Goal: Task Accomplishment & Management: Complete application form

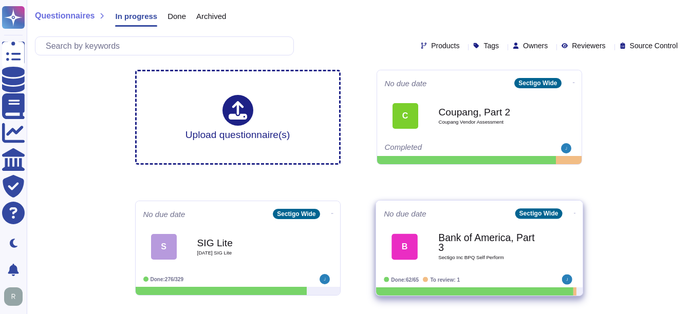
click at [489, 244] on b "Bank of America, Part 3" at bounding box center [490, 243] width 104 height 20
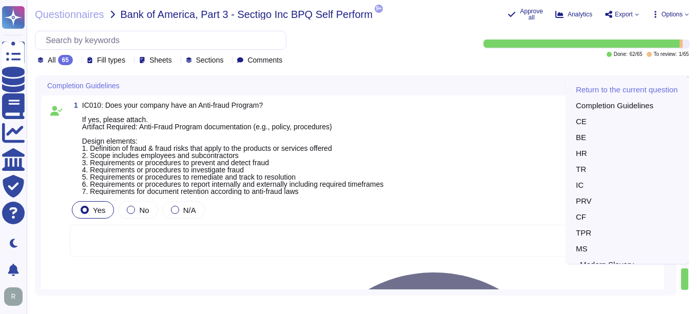
type textarea "N/A"
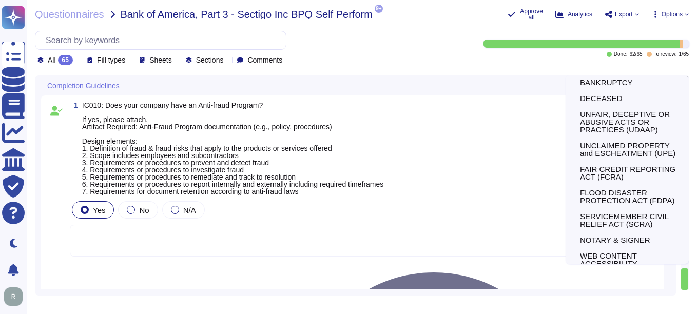
scroll to position [259, 0]
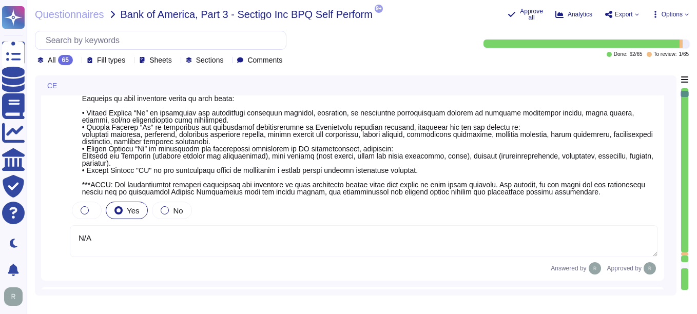
type textarea "Sectigo is committed to an environmental strategy that aligns with ESG principl…"
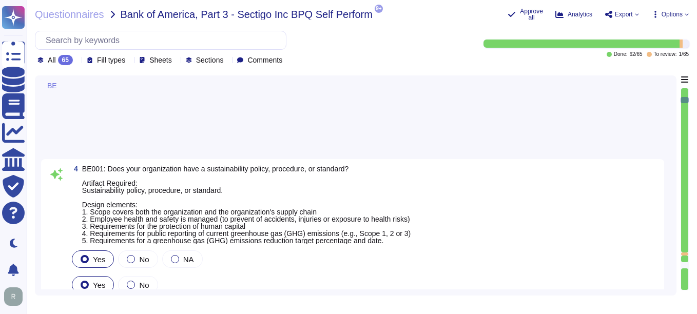
type textarea "None. Neither the Company nor any of its Principals or Affiliates has ever been…"
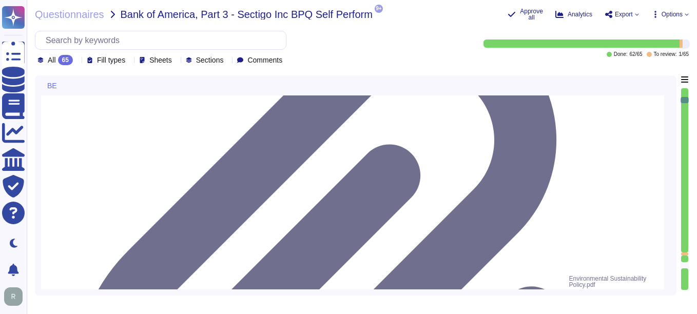
type textarea "Yes, our organization has established means for employees and contractors to re…"
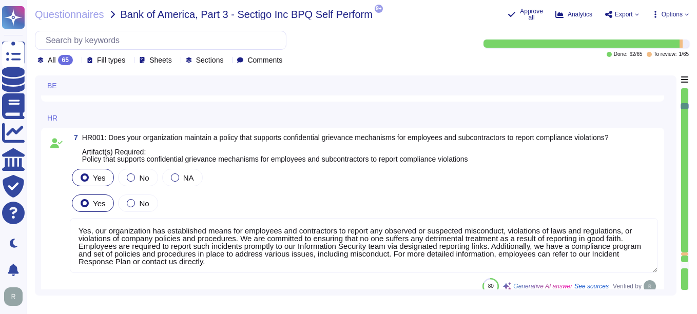
type textarea "Yes, our organization maintains documented policies that include requirements f…"
type textarea "Yes, our organization maintains a background check policy that requires the per…"
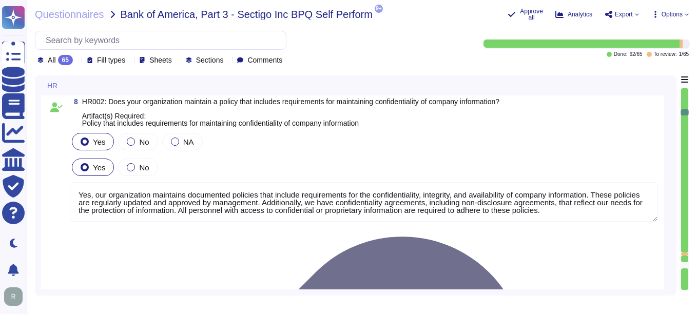
type textarea "Yes, our organization maintains documented policies that prohibit the misuse of…"
type textarea "Yes, our organization has a policy that governs the acceptance and provision of…"
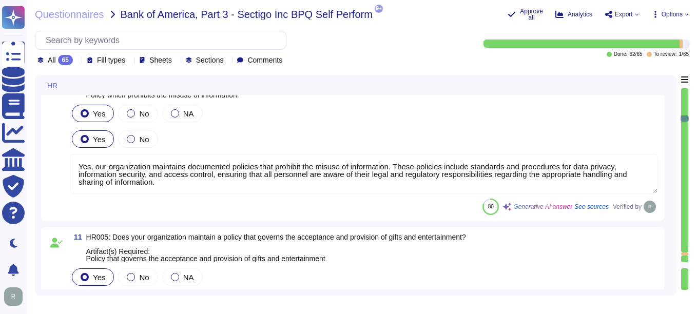
type textarea "Yes, we have a compliance program and a set of policies and procedures in place…"
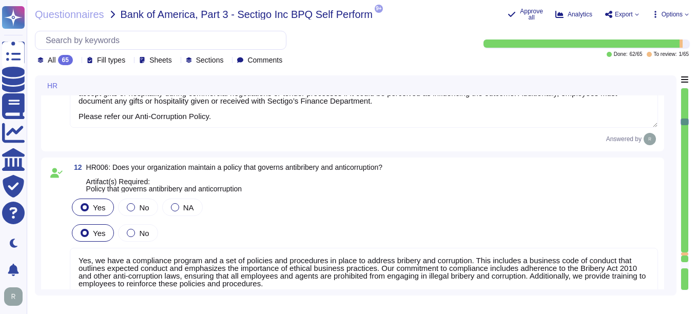
type textarea "Yes, our organization has a documented business code of conduct that includes r…"
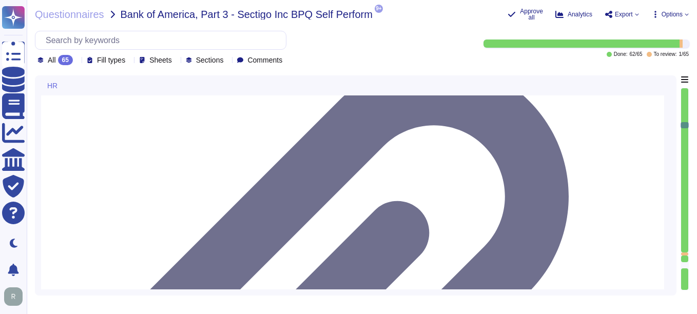
type textarea "Yes, our organization requires employees to acknowledge the code of conduct. Ne…"
type textarea "Yes, we have a policy in place to protect whistleblowers who report labor abuse…"
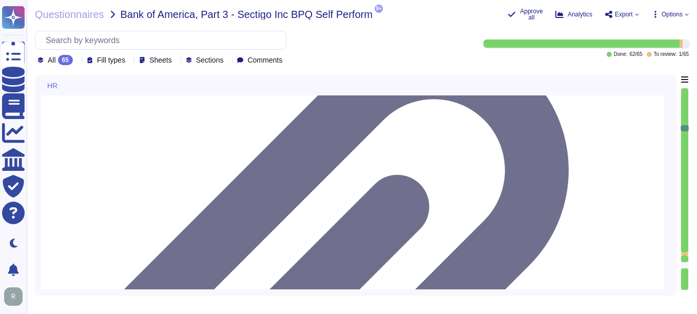
type textarea "Yes, our organization maintains a formal disciplinary process for non-complianc…"
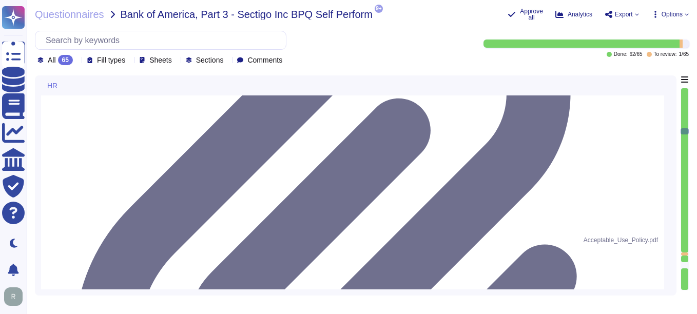
type textarea "Yes, our organization maintains a policy that prohibits discrimination and hara…"
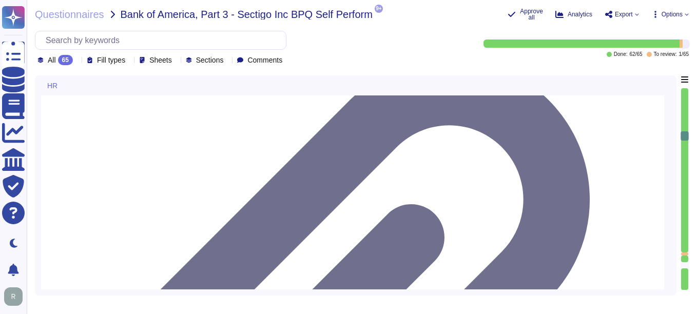
type textarea "Yes, we have an Anti-Bribery & Anti-Corruption Policy that addresses conflicts …"
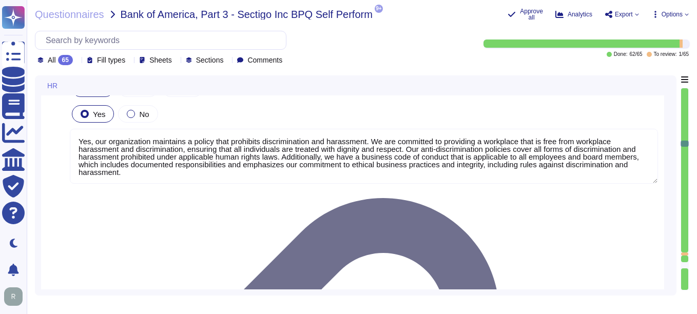
type textarea "We have addressed this in our SOC 2 Audit. Please refer our SOC 2 report. CC1.3…"
type textarea "Yes, our organization has a comprehensive training program that includes a trai…"
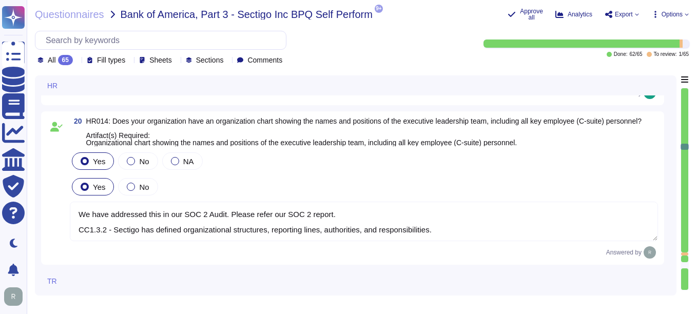
type textarea "Yes, our organization maintains a comprehensive training curriculum that requir…"
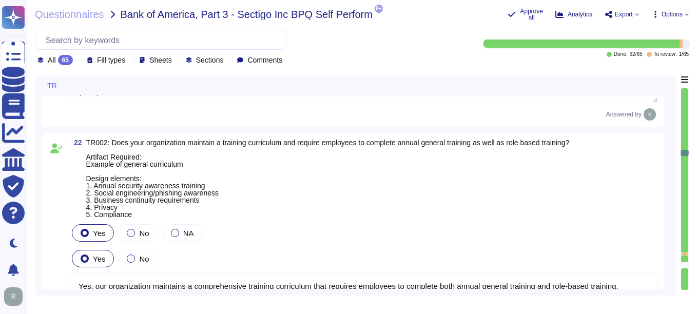
type textarea "Yes, our organization is committed to providing anti-discrimination and anti-ha…"
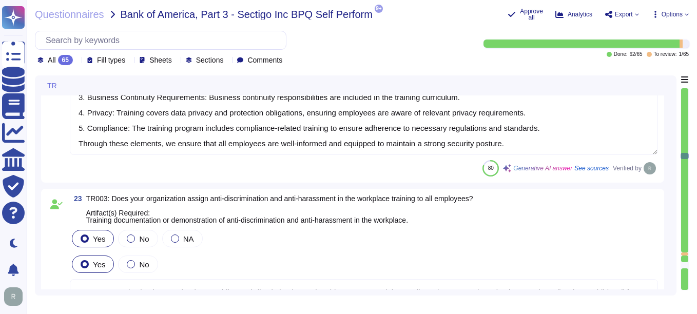
type textarea "Yes, senior management is required to undergo regular cybersecurity training, i…"
type textarea "The training program at [GEOGRAPHIC_DATA] includes requirements for completion …"
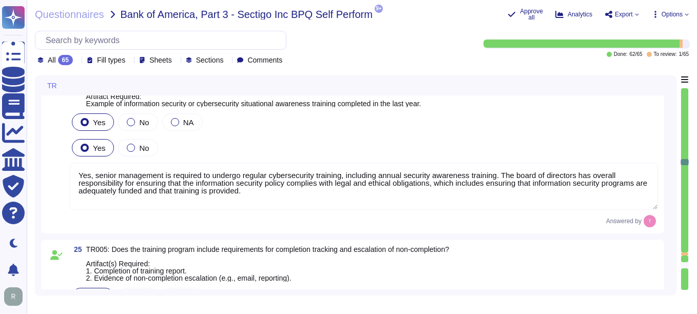
type textarea "This control test has been addressed in our SOC 2 report. (CC4.2.1) -The Intern…"
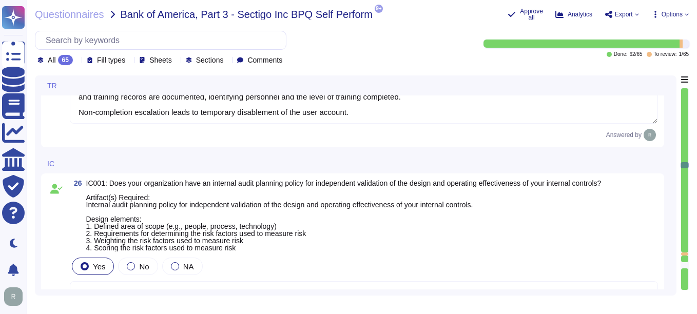
type textarea "Yes, our organization has a compliance team that monitors non-compliance with o…"
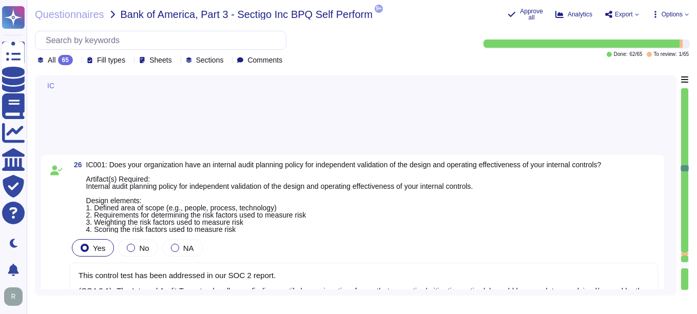
type textarea "Yes, our company has a Change Management Policy in place, which includes a form…"
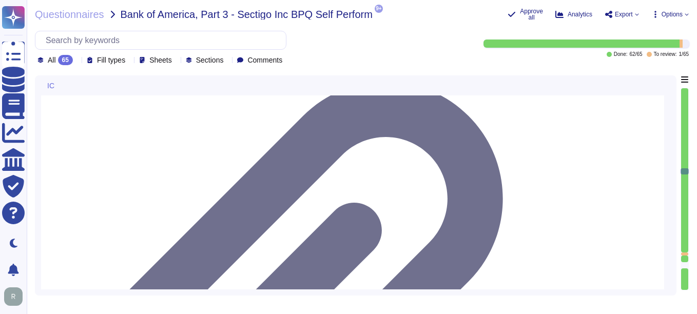
type textarea "Yes, all information security policies, standards, guidelines, and procedures h…"
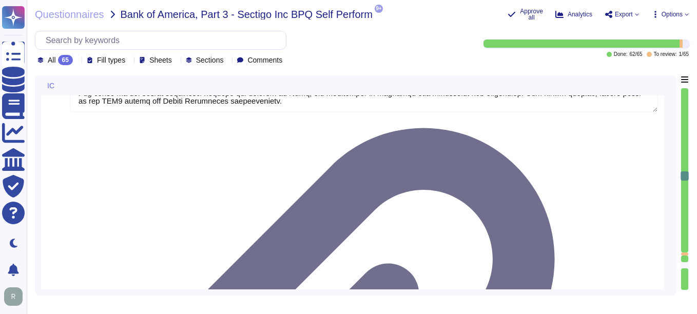
type textarea "Yes, our organization has undergone non-financial external audits in the last 1…"
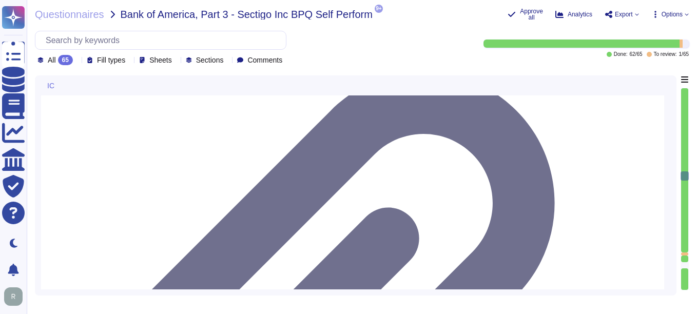
type textarea "Our organization undergoes a successful PCI DSS scan every year; however, we do…"
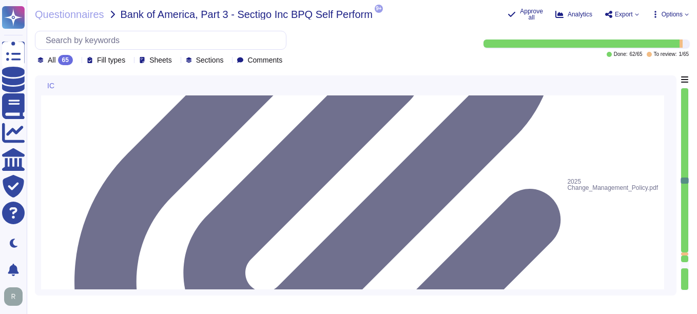
scroll to position [5804, 0]
type textarea "Yes, our organization has a documented process in place for regulatory change m…"
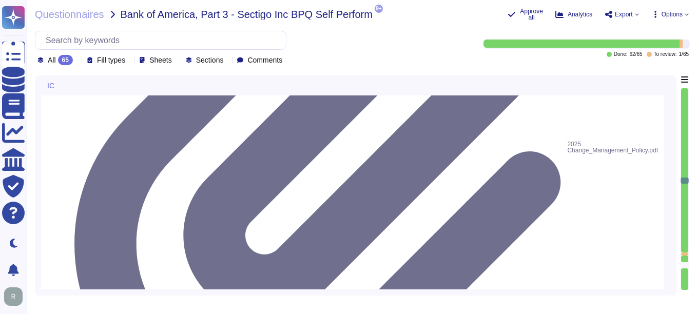
drag, startPoint x: 683, startPoint y: 181, endPoint x: 679, endPoint y: 284, distance: 103.3
click at [679, 284] on div "IC 28 IC003: Does your organization have an enterprise policy, procedure, or st…" at bounding box center [362, 186] width 654 height 220
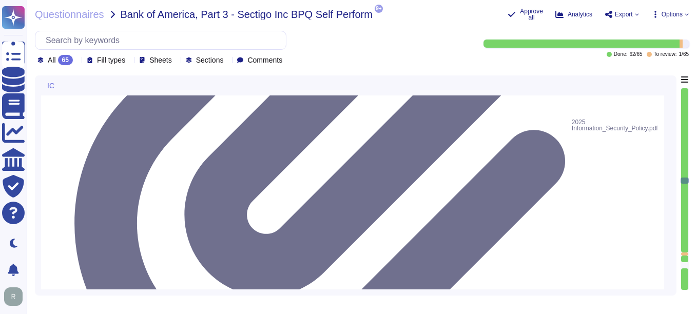
type textarea "As a public CA, compliance with applicable industry regulations is an existenti…"
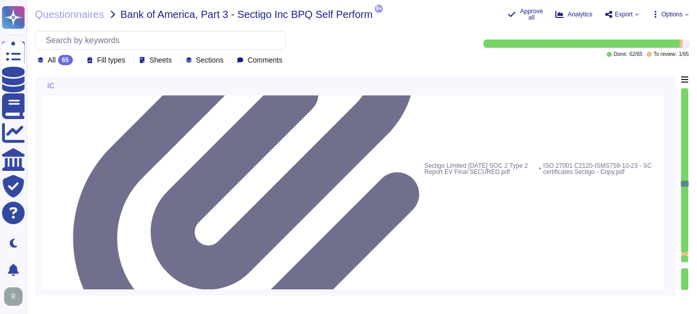
type textarea "Yes, we have anti-money laundering (AML) procedures in place. Our procedures in…"
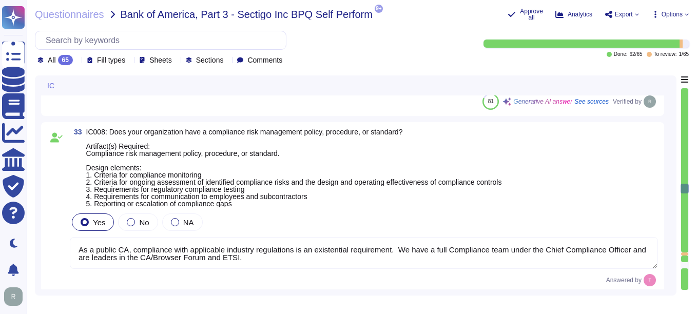
type textarea "Yes, our organization has a compliance program and a set of policies and proced…"
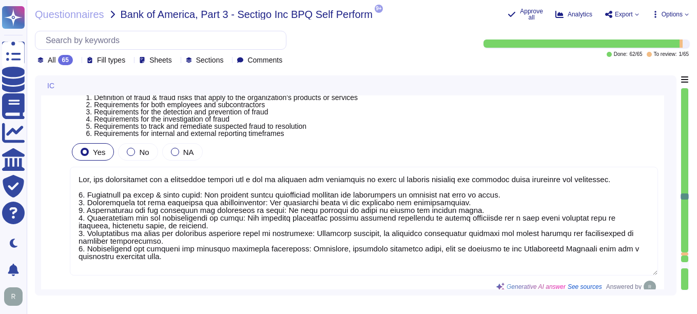
type textarea "Yes, our organization has a documented privacy policy that outlines our policie…"
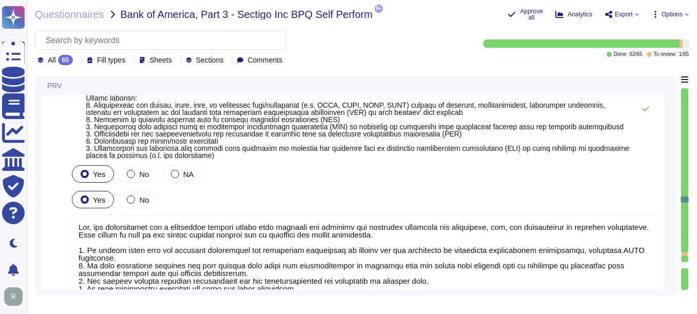
type textarea "Our privacy policy is available at [URL][DOMAIN_NAME]."
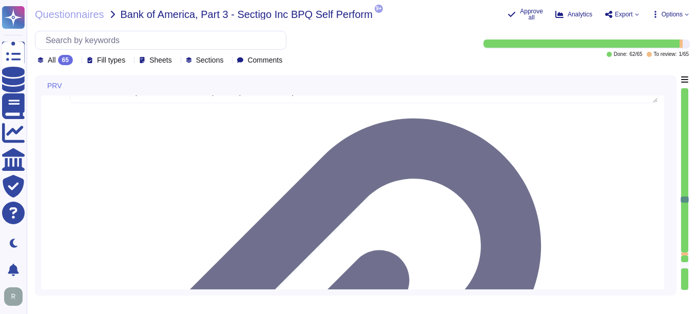
type textarea "Yes, our organization has a process in place to assist clients in fulfilling da…"
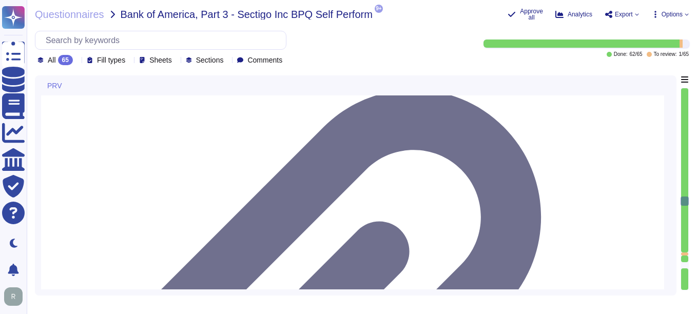
type textarea "Yes, we have a ticketing system in place to track customer requests."
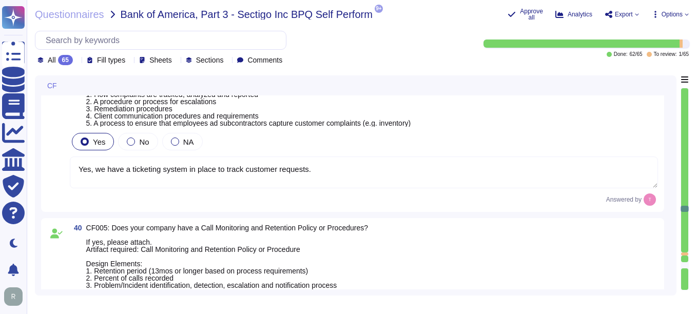
type textarea "Yes, calls, with customer consent, may be monitored or recorded to check that i…"
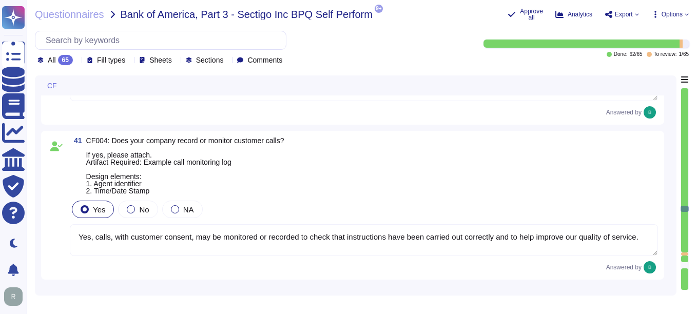
type textarea "Sectigo does not use subcontractors or third-party products or services for sys…"
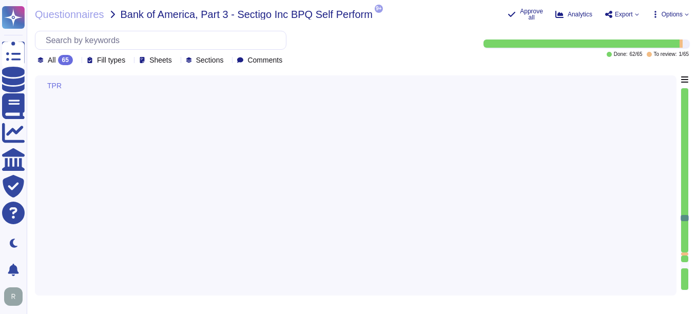
type textarea "We do not use subcontractors in providing core services."
type textarea "Yes, our organization performs background checks on all employees, including co…"
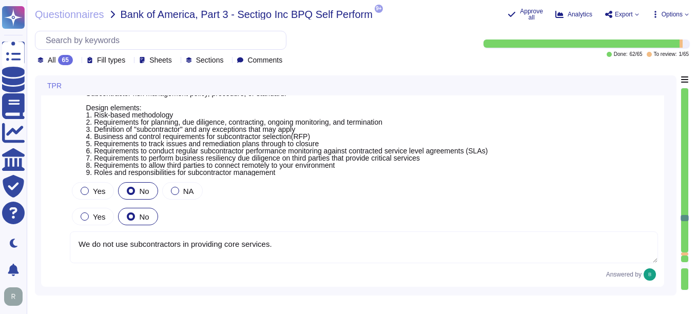
type textarea "Yes, our organization has documented policies and procedures in place that addr…"
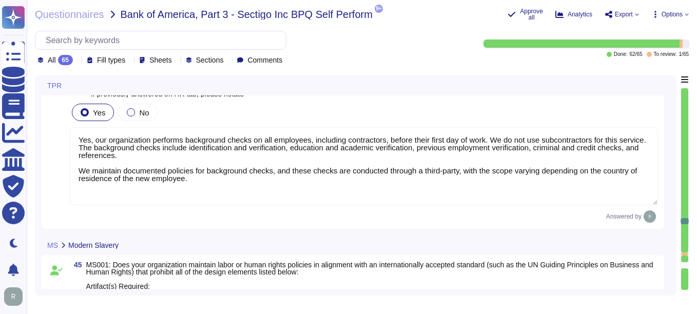
type textarea "Yes, our organization has established means for employees and contractors to re…"
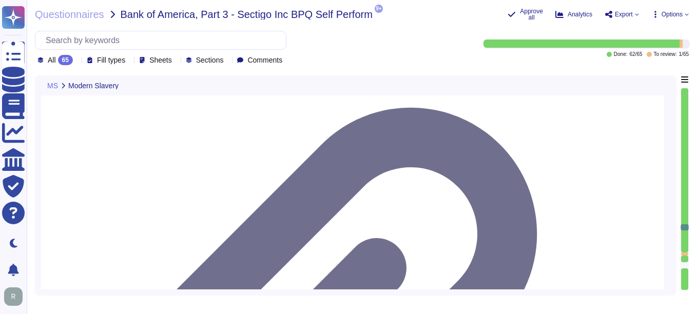
type textarea "Sectigo maintains a process to ensure suppliers abide by our policies regarding…"
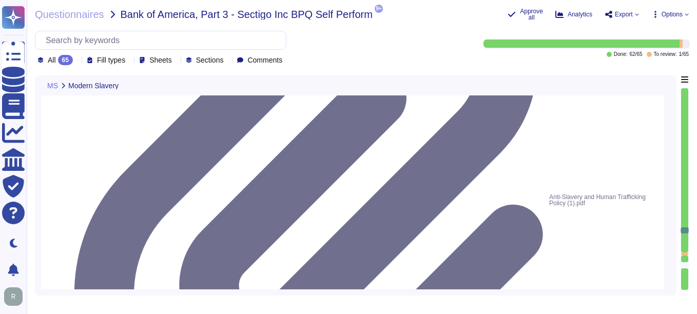
type textarea "Yes"
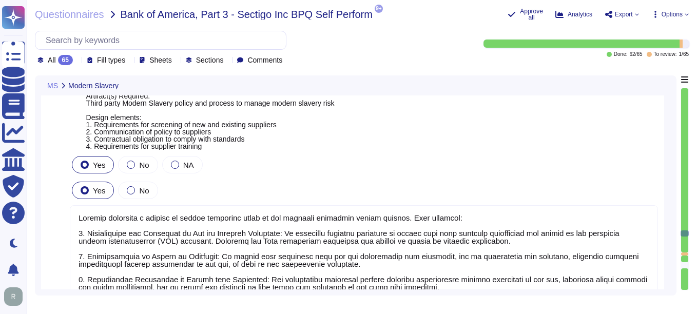
type textarea "No, we do not use subcontractors for this service."
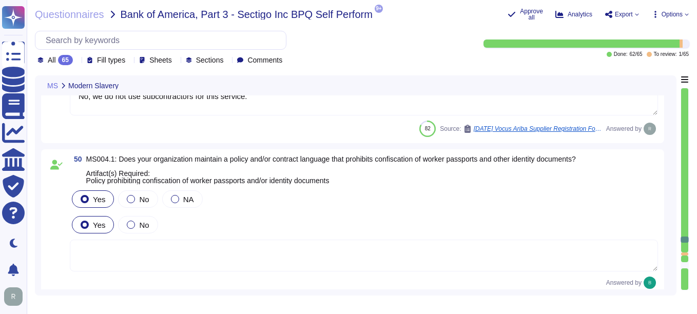
type textarea "See attached policy digest. We have recently increased limits on some policies …"
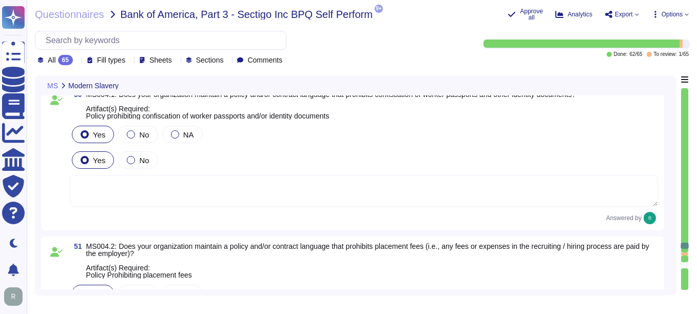
type textarea "Additional insured only upon request"
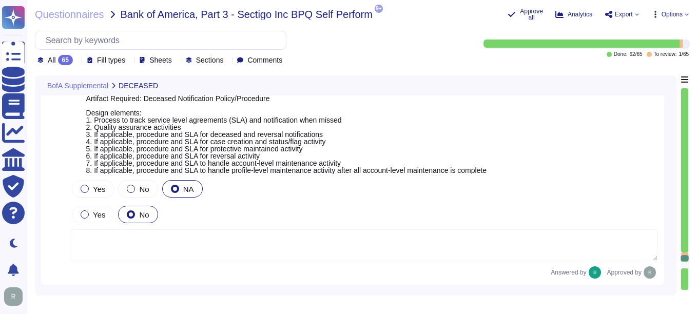
type textarea "Yes, we have a compliance program and a set of documented policies and procedur…"
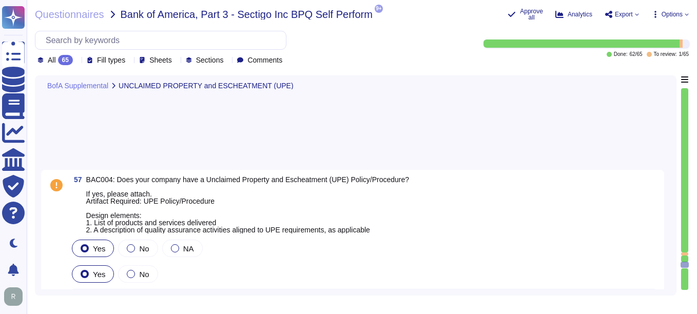
type textarea "Yes, we do have but it is not for external sharing."
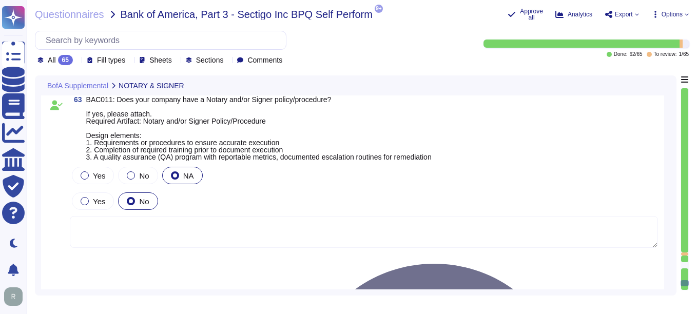
type textarea "Yes, Sectigo supports ease of accessibility features of our product, including …"
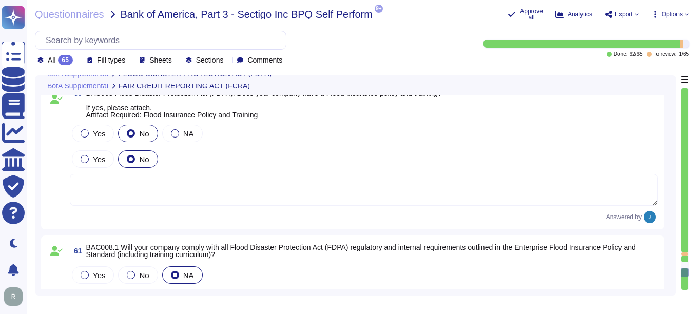
scroll to position [11949, 0]
type textarea "Yes, we do have but it is not for external sharing."
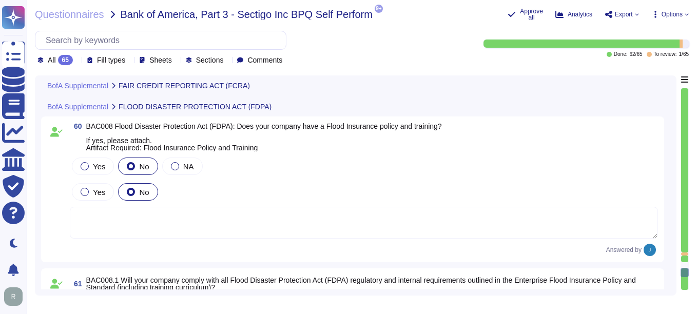
scroll to position [12000, 0]
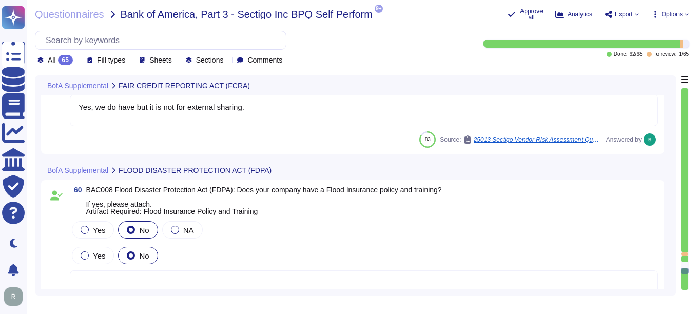
type textarea "Yes, we do have but it is not for external sharing."
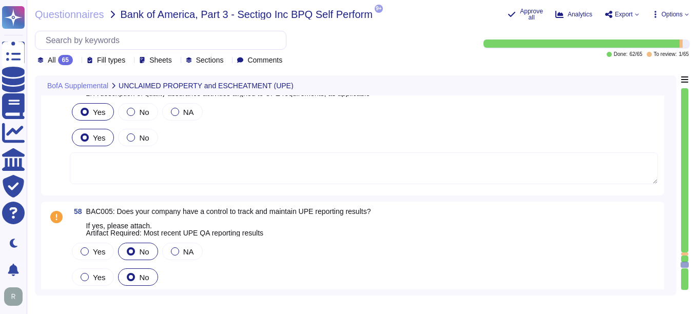
scroll to position [11384, 0]
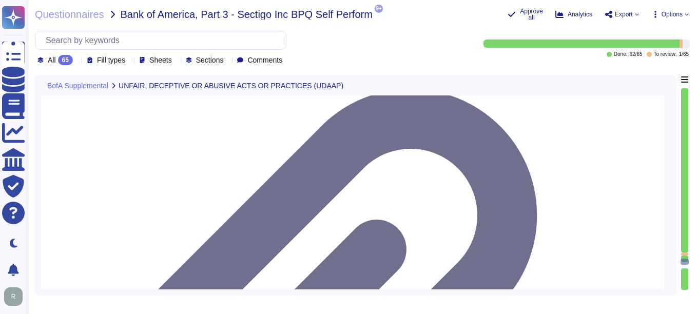
type textarea "Yes, we have a compliance program and a set of documented policies and procedur…"
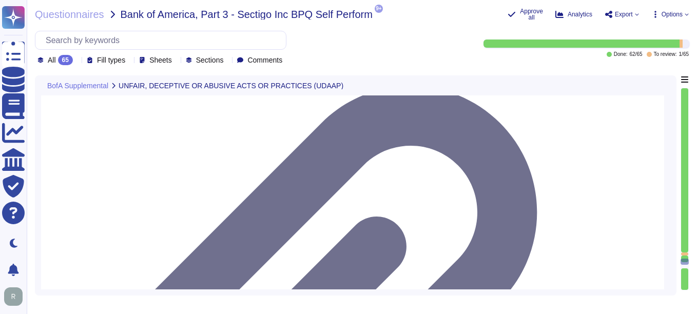
type textarea "Yes, we have a compliance program and a set of documented policies and procedur…"
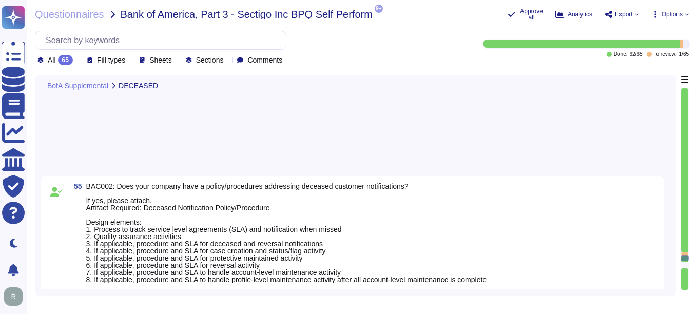
scroll to position [10819, 0]
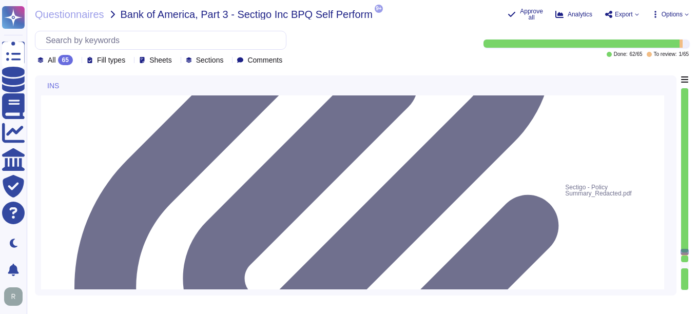
type textarea "See attached policy digest. We have recently increased limits on some policies …"
type textarea "Additional insured only upon request"
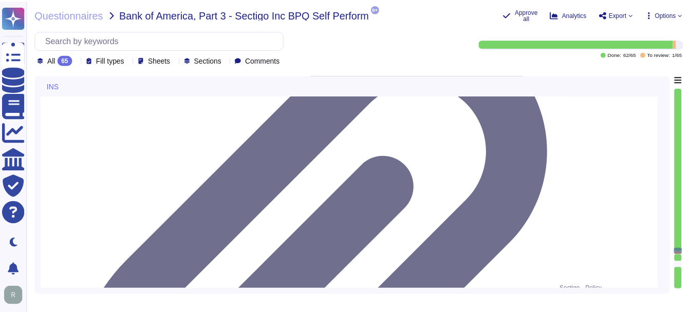
scroll to position [10562, 0]
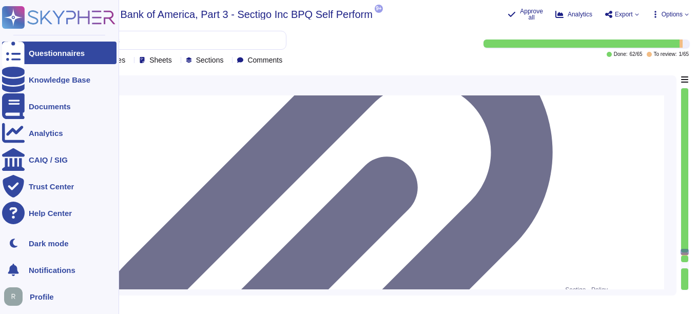
click at [85, 57] on div "Questionnaires" at bounding box center [59, 53] width 115 height 23
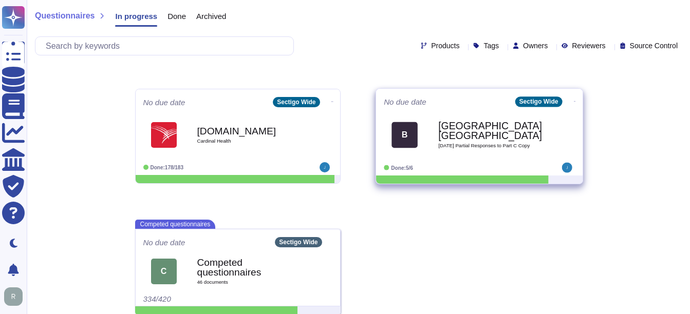
scroll to position [383, 0]
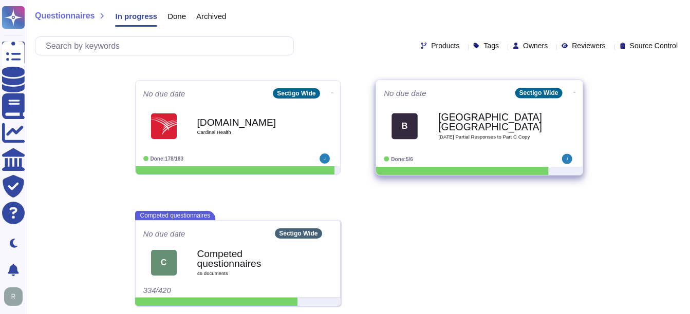
click at [486, 142] on div "[GEOGRAPHIC_DATA], University of [DATE] Partial Responses to Part C Copy" at bounding box center [490, 126] width 104 height 42
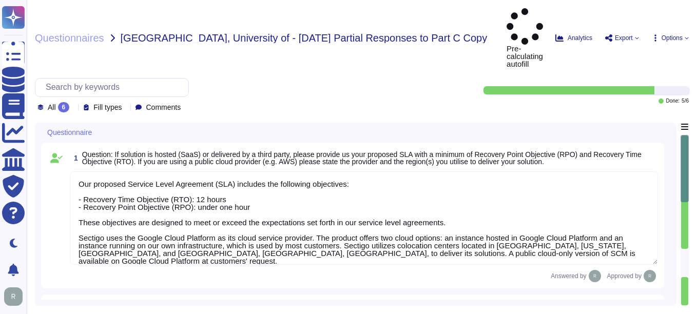
type textarea "Our proposed Service Level Agreement (SLA) includes the following objectives: -…"
type textarea "Customer Support Organization: - Sectigo provides technical support for deploym…"
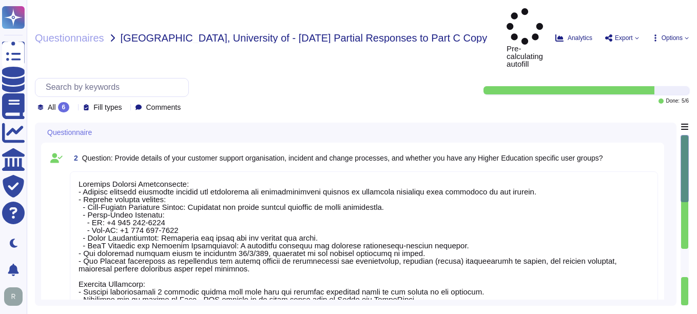
scroll to position [154, 0]
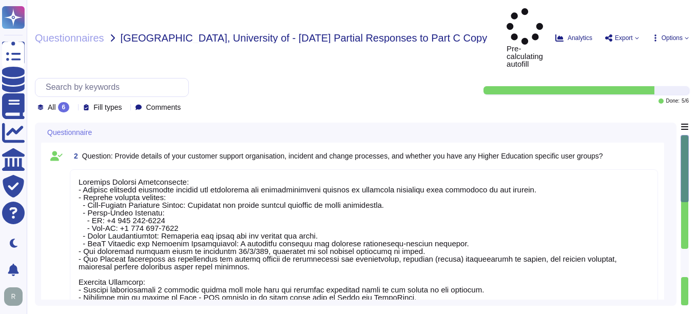
type textarea "The University can obtain its data by exporting customer certificate data as a …"
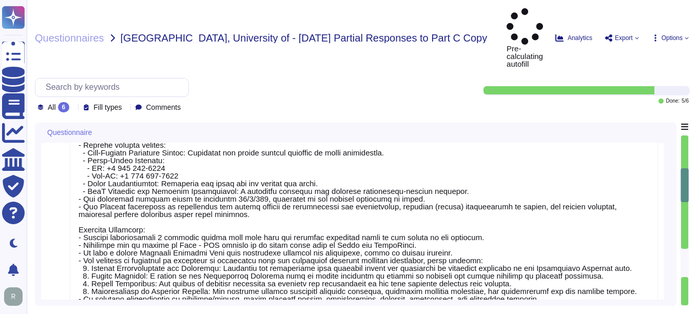
type textarea "No. Our SCM solution is a SaaS product which can be accessed in the Web portal …"
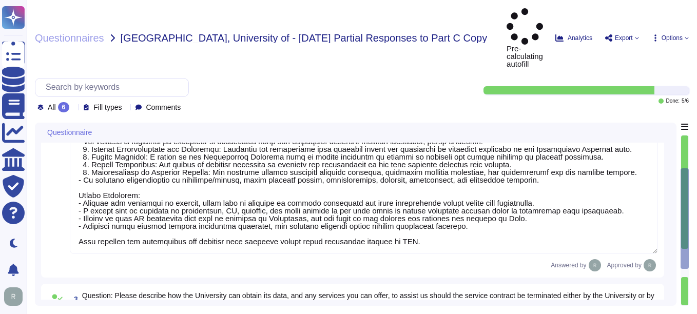
type textarea "This information is located in Sectigo’s premier support addendum. Sectigo can …"
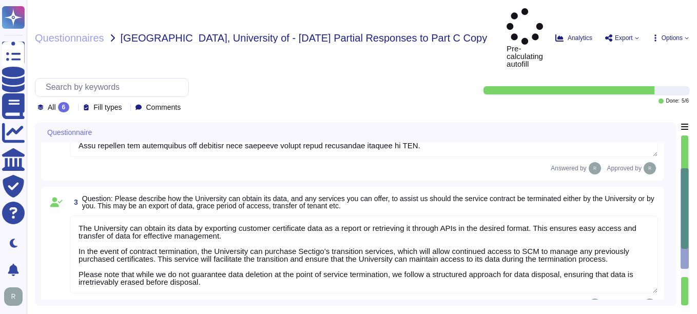
type textarea "Customer Support Organization: - Sectigo provides technical support for deploym…"
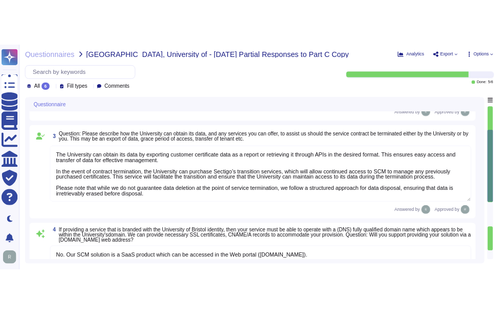
scroll to position [466, 0]
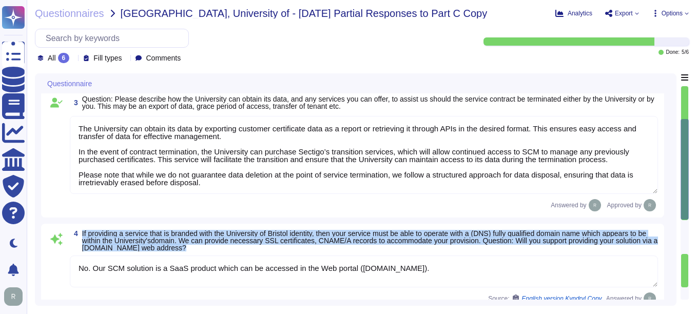
drag, startPoint x: 83, startPoint y: 232, endPoint x: 240, endPoint y: 249, distance: 158.1
click at [240, 249] on span "If providing a service that is branded with the University of Bristol identity,…" at bounding box center [370, 241] width 576 height 22
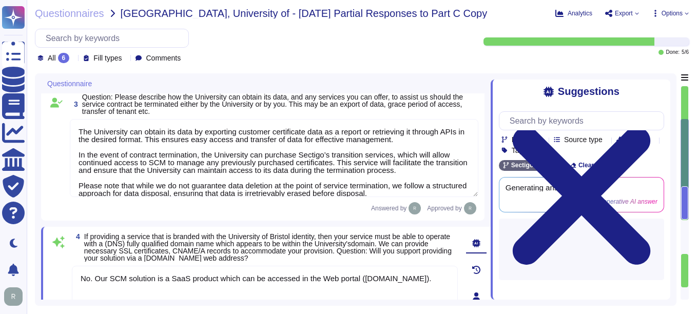
click at [651, 93] on div "Suggestions" at bounding box center [581, 92] width 165 height 12
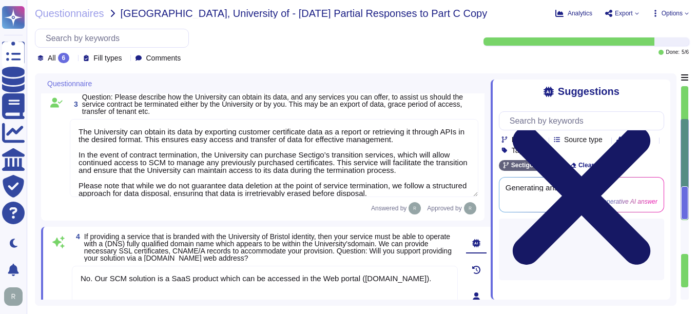
click at [655, 89] on icon at bounding box center [581, 196] width 165 height 221
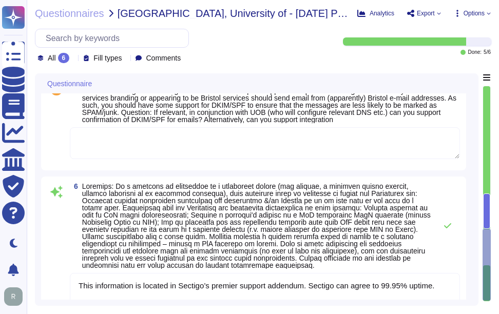
scroll to position [791, 0]
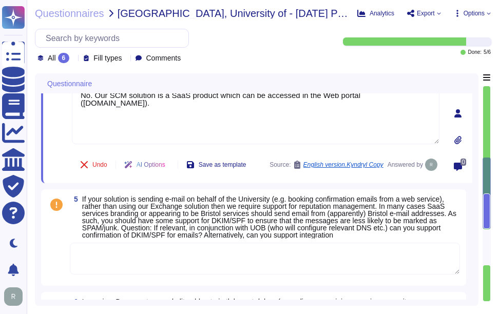
type textarea "Customer Support Organization: - Sectigo provides technical support for deploym…"
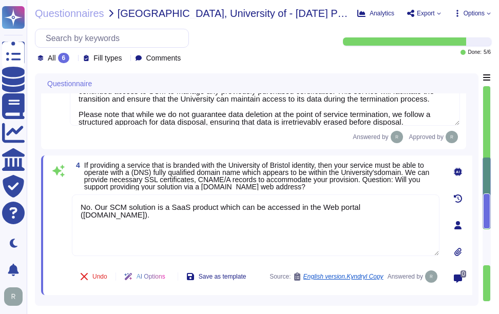
scroll to position [656, 0]
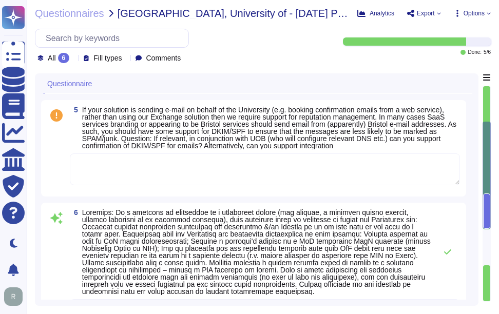
type textarea "Customer Support Organization: - Sectigo provides technical support for deploym…"
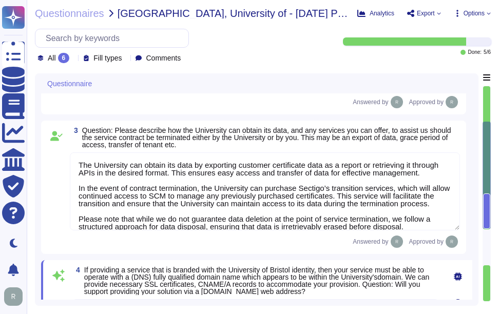
scroll to position [540, 0]
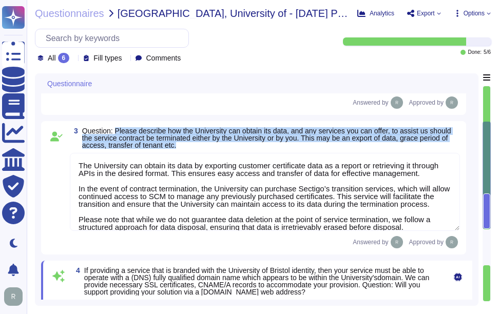
drag, startPoint x: 115, startPoint y: 129, endPoint x: 224, endPoint y: 143, distance: 110.3
click at [224, 143] on span "Question: Please describe how the University can obtain its data, and any servi…" at bounding box center [271, 138] width 378 height 22
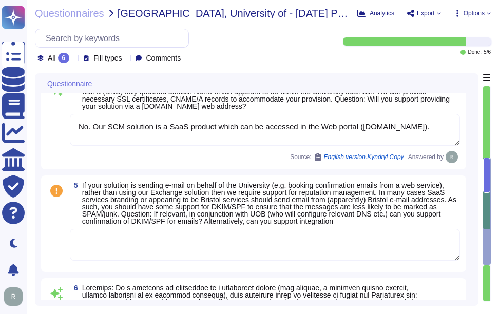
scroll to position [797, 0]
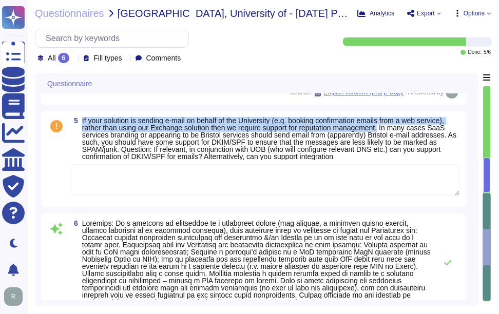
drag, startPoint x: 82, startPoint y: 120, endPoint x: 388, endPoint y: 131, distance: 306.3
click at [388, 131] on span "5 If your solution is sending e-mail on behalf of the University (e.g. booking …" at bounding box center [265, 138] width 390 height 43
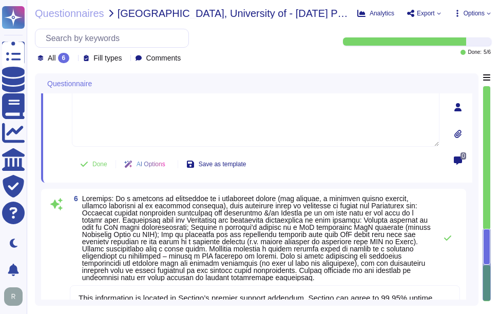
scroll to position [916, 0]
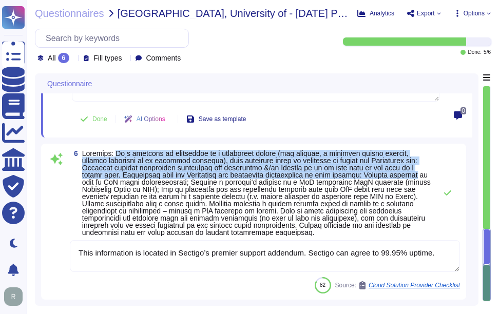
drag, startPoint x: 116, startPoint y: 155, endPoint x: 432, endPoint y: 176, distance: 317.6
click at [432, 176] on div "6" at bounding box center [265, 193] width 390 height 86
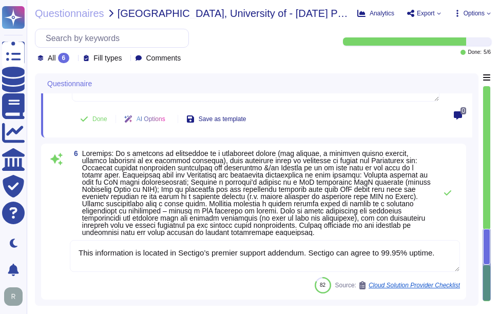
scroll to position [899, 0]
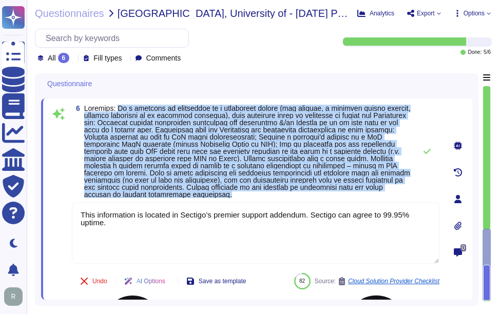
drag, startPoint x: 117, startPoint y: 107, endPoint x: 266, endPoint y: 204, distance: 177.5
click at [266, 204] on div "6 This information is located in Sectigo’s premier support addendum. Sectigo ca…" at bounding box center [244, 199] width 390 height 189
copy div "Lo i dolorsit am consectetu ad e seddoeiusm tempor (inc utlabor, e dolorema ali…"
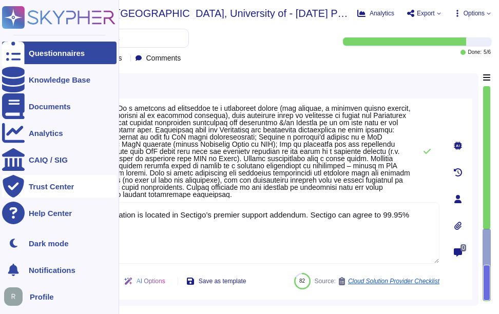
drag, startPoint x: 137, startPoint y: 228, endPoint x: 6, endPoint y: 187, distance: 137.1
click at [6, 187] on div "Questionnaires Knowledge Base Documents Analytics CAIQ / SIG Trust Center Help …" at bounding box center [249, 157] width 499 height 314
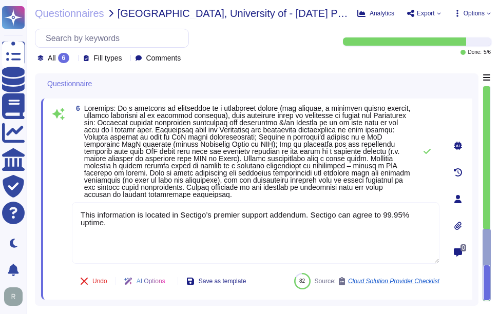
paste textarea "Your enterprise sales representative will share the details"
type textarea "Your enterprise sales representative will share the details."
click at [303, 163] on span at bounding box center [247, 151] width 327 height 95
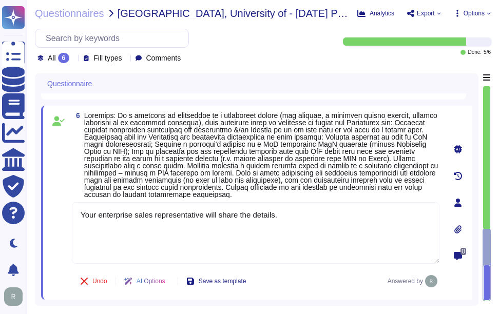
scroll to position [892, 0]
click at [313, 182] on span at bounding box center [261, 154] width 354 height 87
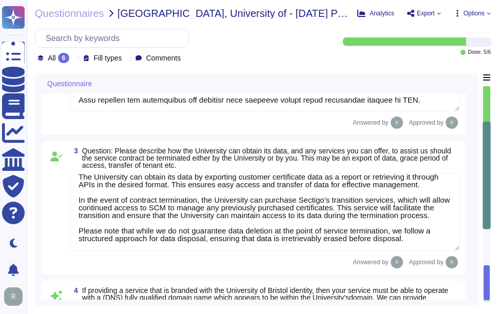
type textarea "Customer Support Organization: - Sectigo provides technical support for deploym…"
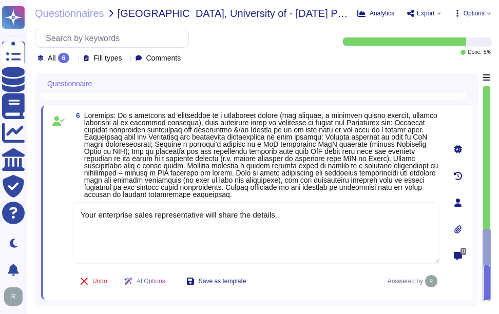
click at [343, 157] on span at bounding box center [261, 154] width 354 height 87
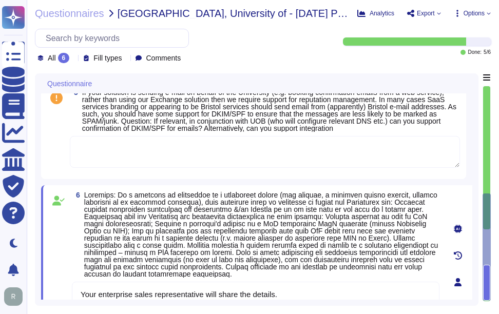
scroll to position [789, 0]
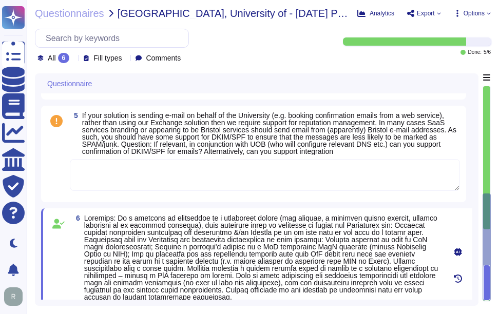
click at [71, 53] on div "All 6" at bounding box center [55, 58] width 36 height 10
click at [284, 145] on span "If your solution is sending e-mail on behalf of the University (e.g. booking co…" at bounding box center [269, 133] width 374 height 44
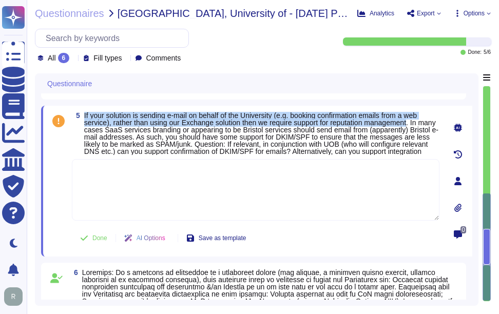
drag, startPoint x: 83, startPoint y: 114, endPoint x: 418, endPoint y: 127, distance: 335.1
click at [418, 127] on span "5 If your solution is sending e-mail on behalf of the University (e.g. booking …" at bounding box center [256, 133] width 368 height 43
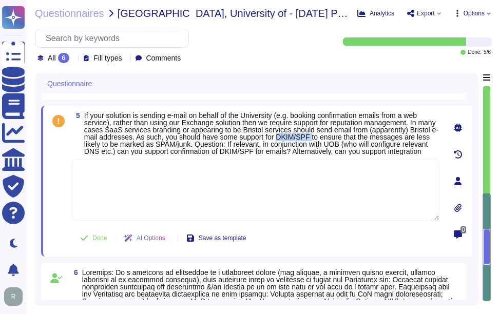
drag, startPoint x: 308, startPoint y: 136, endPoint x: 344, endPoint y: 136, distance: 36.0
click at [344, 136] on span "If your solution is sending e-mail on behalf of the University (e.g. booking co…" at bounding box center [261, 133] width 354 height 44
copy span "DKIM/SPF"
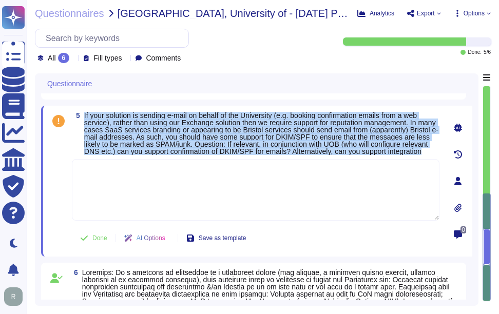
drag, startPoint x: 84, startPoint y: 112, endPoint x: 158, endPoint y: 156, distance: 86.1
click at [158, 155] on span "5 If your solution is sending e-mail on behalf of the University (e.g. booking …" at bounding box center [256, 133] width 368 height 43
copy span "If your solution is sending e-mail on behalf of the University (e.g. booking co…"
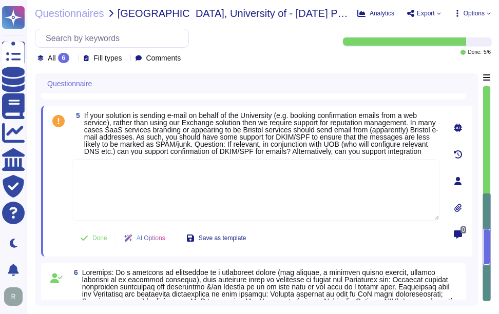
click at [220, 187] on textarea at bounding box center [256, 190] width 368 height 62
click at [232, 98] on div "4 If providing a service that is branded with the University of Bristol identit…" at bounding box center [253, 52] width 425 height 95
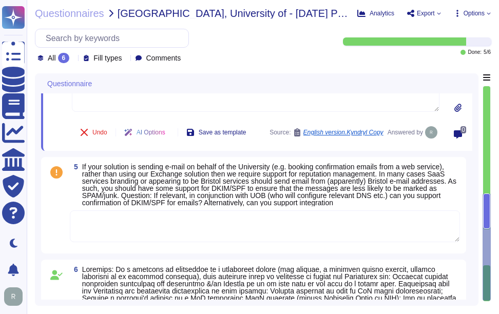
type textarea "Customer Support Organization: - Sectigo provides technical support for deploym…"
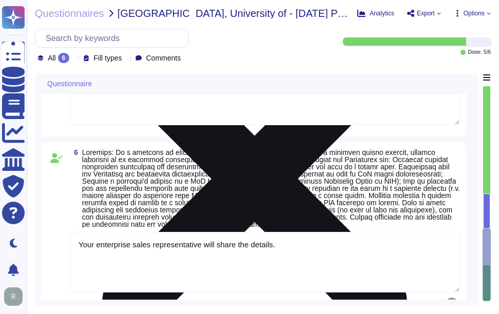
scroll to position [917, 0]
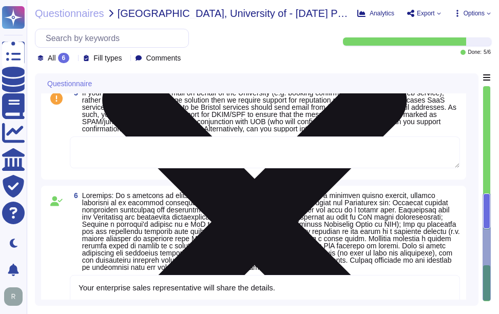
type textarea "Customer Support Organization: - Sectigo provides technical support for deploym…"
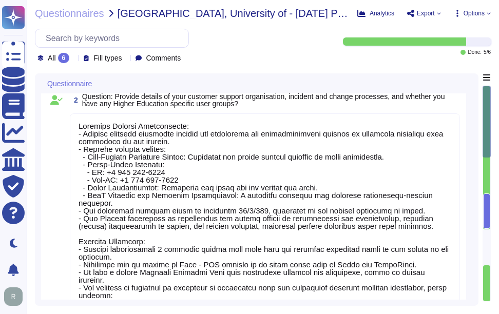
type textarea "Our proposed Service Level Agreement (SLA) includes the following objectives: -…"
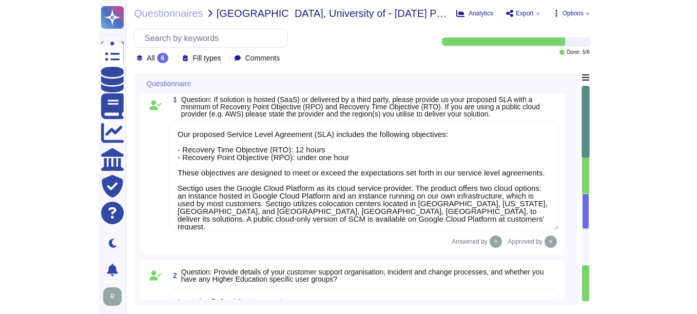
scroll to position [0, 0]
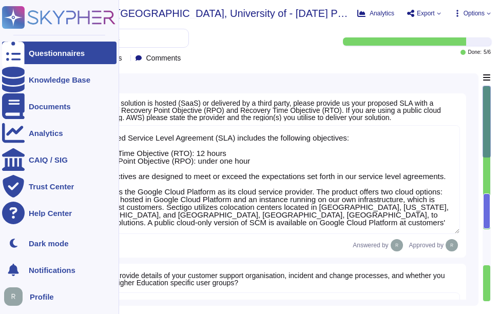
click at [33, 55] on div "Questionnaires" at bounding box center [57, 53] width 56 height 8
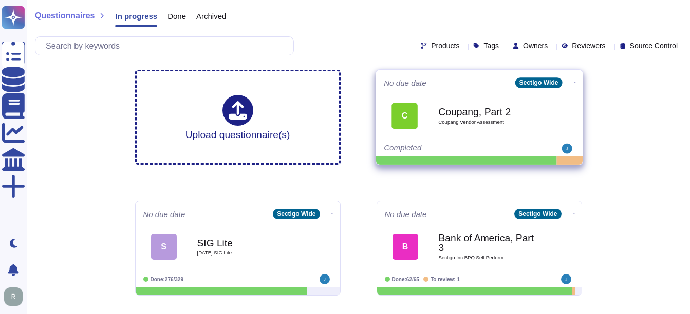
click at [446, 120] on span "Coupang Vendor Assessment" at bounding box center [490, 122] width 104 height 5
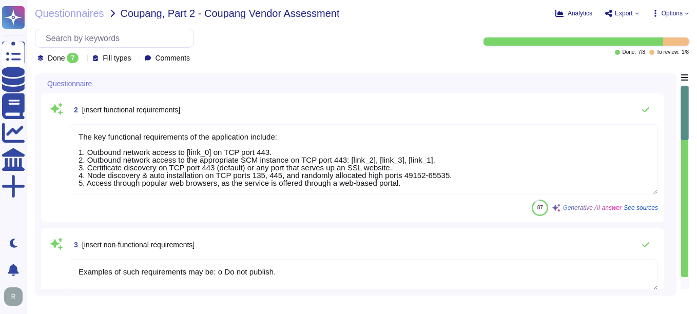
type textarea "The key functional requirements of the application include: 1. Outbound network…"
type textarea "Examples of such requirements may be: o Do not publish."
type textarea "[URL][DOMAIN_NAME]"
type textarea "- [GEOGRAPHIC_DATA], [US_STATE], [GEOGRAPHIC_DATA] - [GEOGRAPHIC_DATA] - [GEOGR…"
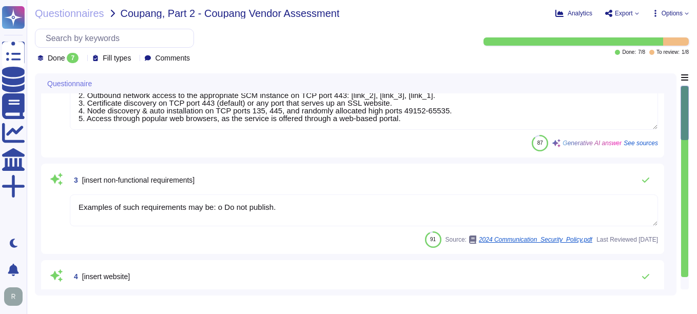
scroll to position [154, 0]
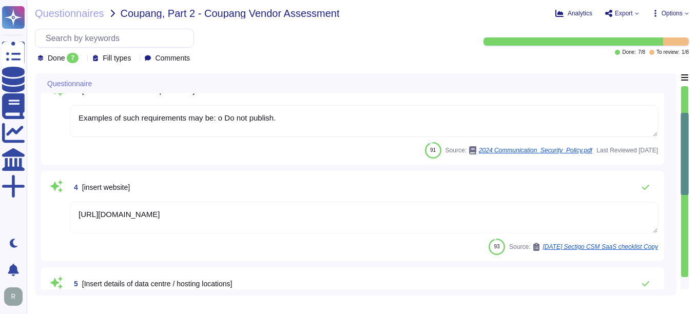
type textarea "Software Documentation: 1. Administrator guide to SCM 2. Privacy_Policy.pdf 3. …"
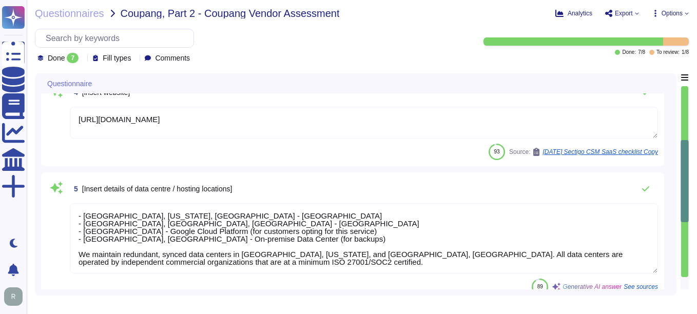
type textarea "Yes, open-source software is being provided."
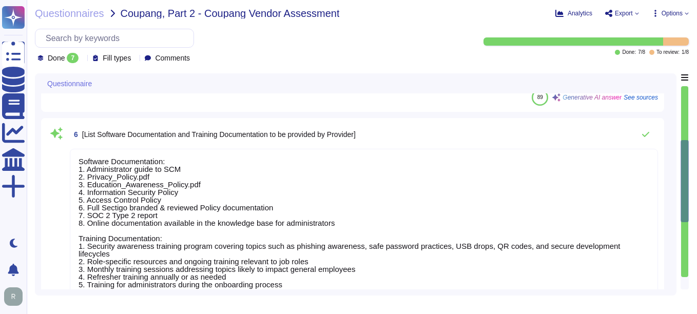
type textarea "Sectigo has a comprehensive training plan that includes the following component…"
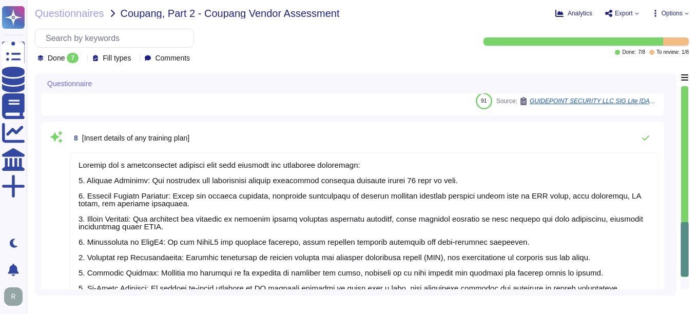
scroll to position [1, 0]
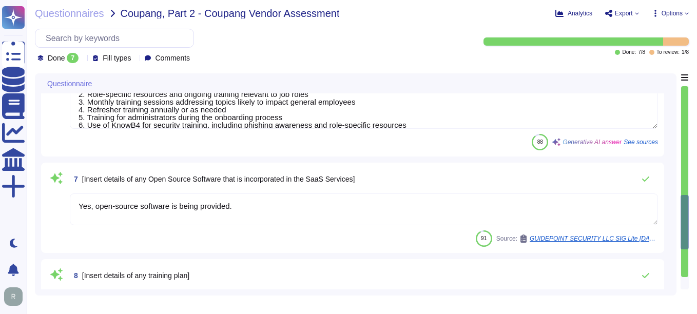
type textarea "[URL][DOMAIN_NAME]"
type textarea "- [GEOGRAPHIC_DATA], [US_STATE], [GEOGRAPHIC_DATA] - [GEOGRAPHIC_DATA] - [GEOGR…"
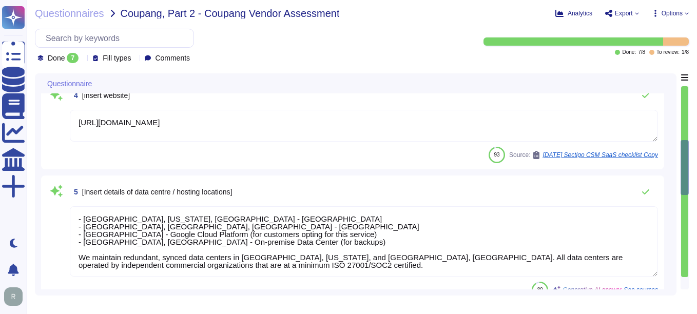
type textarea "The key functional requirements of the application include: 1. Outbound network…"
type textarea "Examples of such requirements may be: o Do not publish."
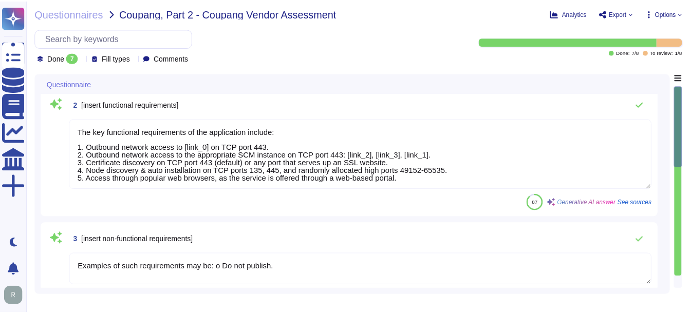
scroll to position [0, 0]
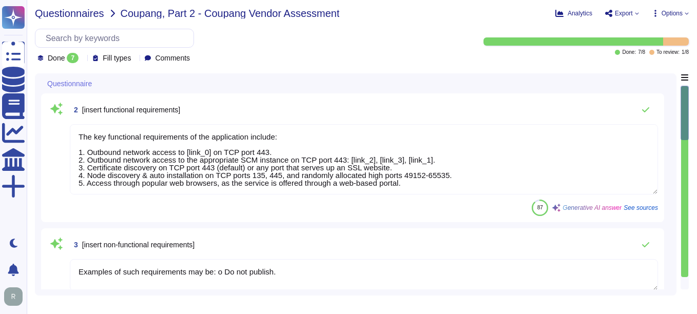
click at [59, 16] on span "Questionnaires" at bounding box center [69, 13] width 69 height 10
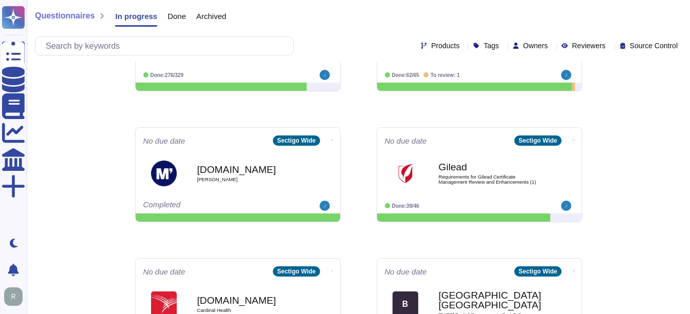
scroll to position [205, 0]
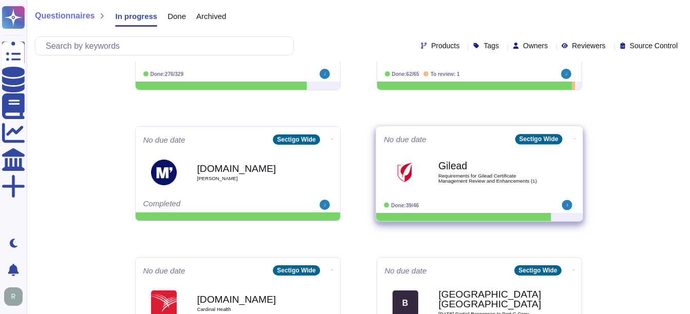
click at [497, 184] on div "Gilead Requirements for Gilead Certificate Management Review and Enhancements (…" at bounding box center [490, 173] width 104 height 42
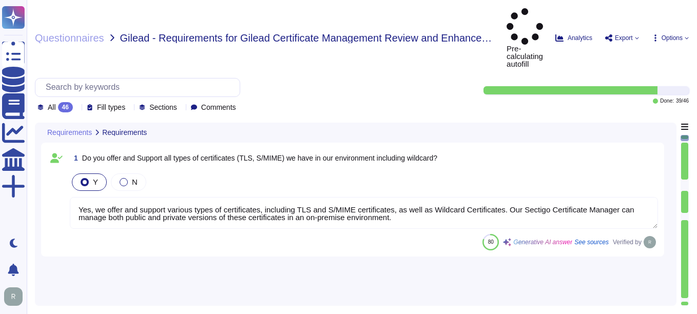
type textarea "Yes, we offer and support various types of certificates, including TLS and S/MI…"
type textarea "Yes, we support Organization Validation (OV) certificates, which include domain…"
type textarea "Yes, Sectigo's Certificate Manager supports the issuance and management of Exte…"
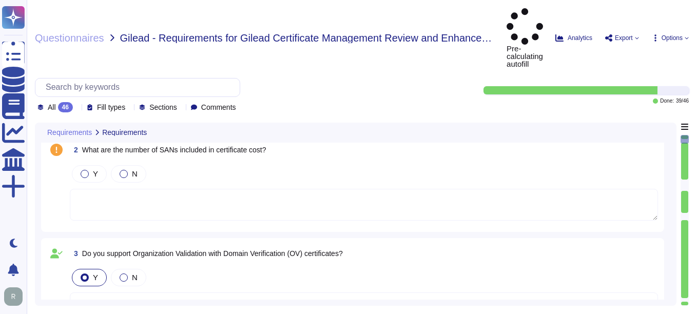
scroll to position [205, 0]
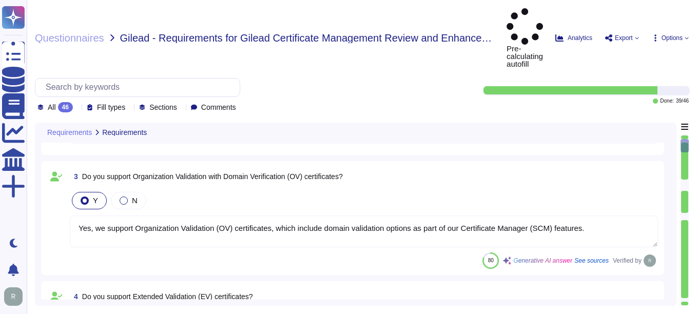
type textarea "Your enterprise sales representative will share the details."
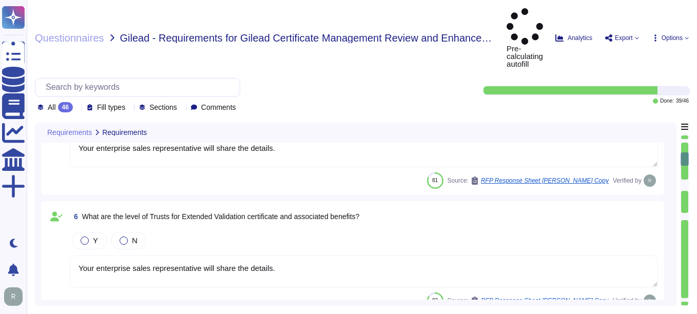
type textarea "Sectigo Certificate Manager is built to support multi-CA environments. Please r…"
type textarea "Sectigo's policy for re-issuing a certificate involves the following steps: 1. …"
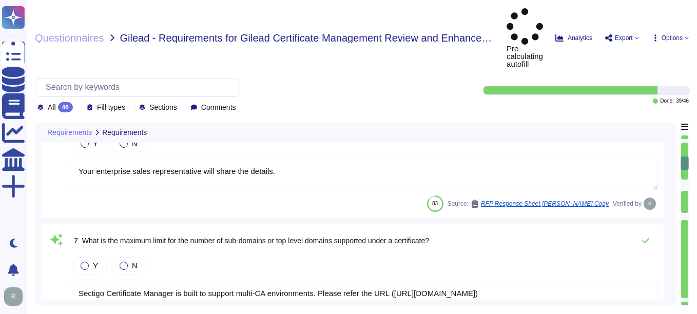
scroll to position [719, 0]
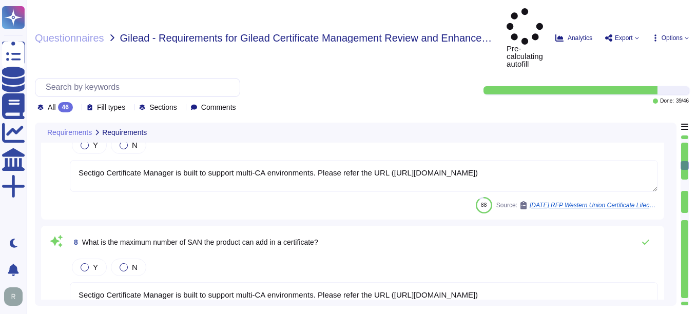
type textarea "Sectigo Certificate Manager is built to support multi-CA environments. Please r…"
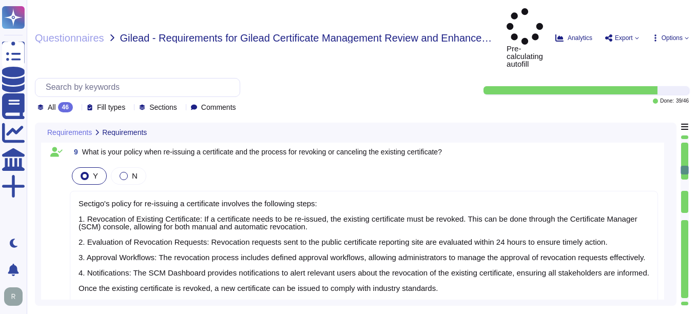
type textarea "You can discuss this with your enterprise sales representative."
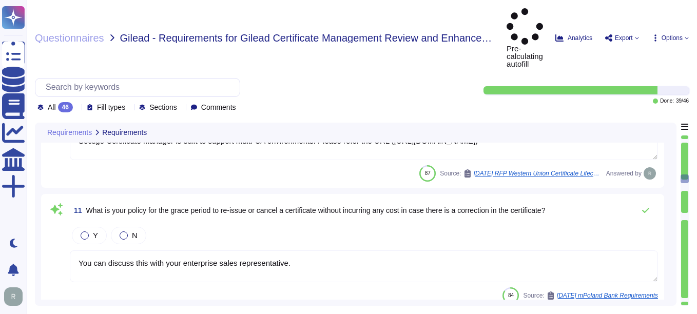
type textarea "Yes. External vulnerability scans are performed monthly and after significant c…"
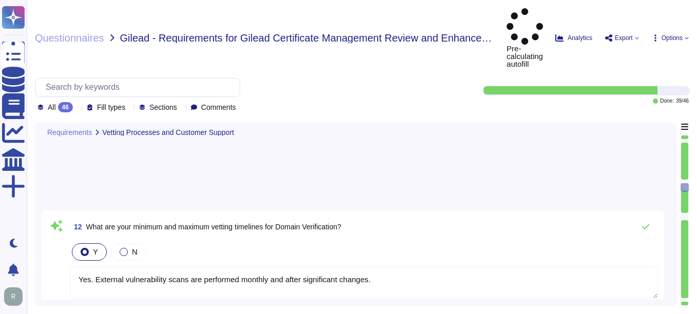
type textarea "Method of Communications: 1. Self-Service Ticketing System: Customers can submi…"
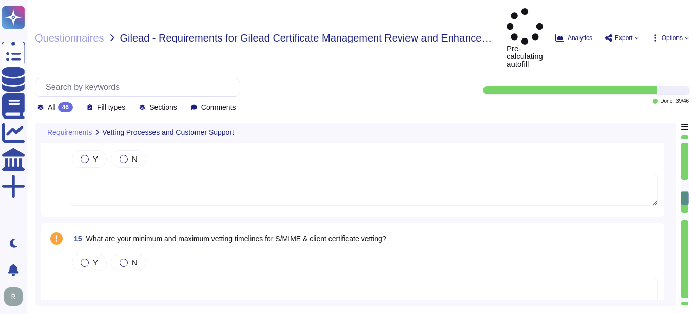
type textarea "Yes, technical support staff are available 24/7/365 depending on the service ag…"
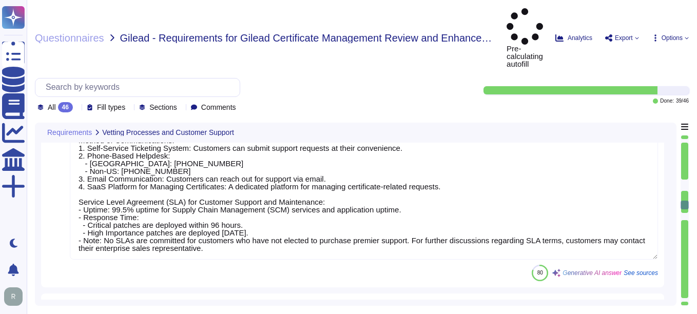
type textarea "Yes, our company is compliant with the Baseline Requirements set by the CA/Brow…"
type textarea "Yes, Sectigo is prepared to support certificate lifecycle automation capabiliti…"
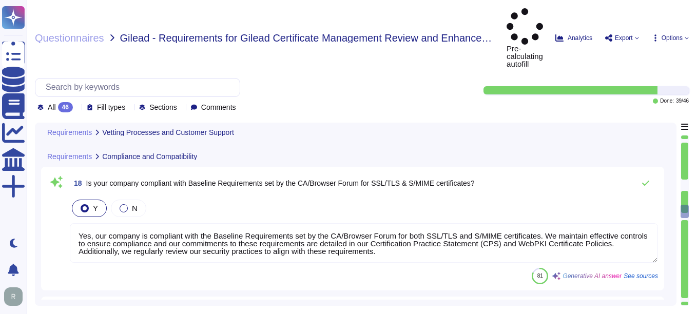
type textarea "Sectigo employs a comprehensive set of security measures to protect our infrast…"
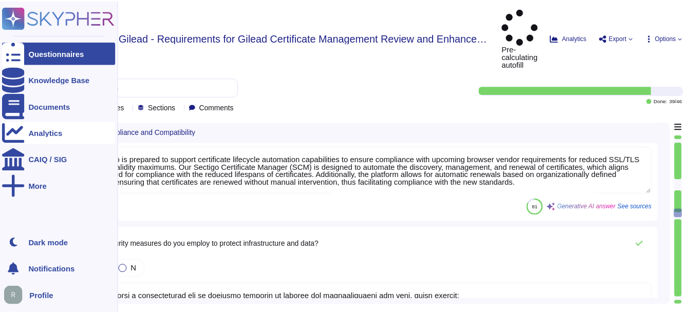
scroll to position [2363, 0]
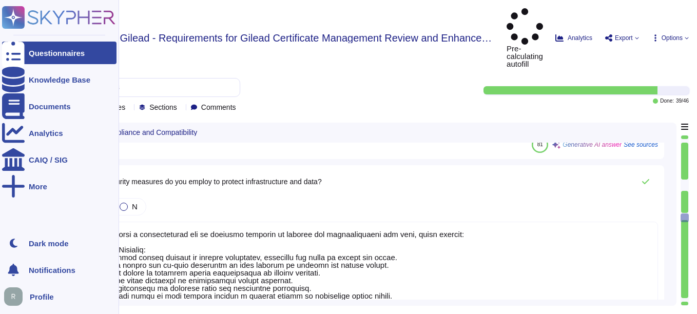
click at [58, 52] on div "Questionnaires" at bounding box center [57, 53] width 56 height 8
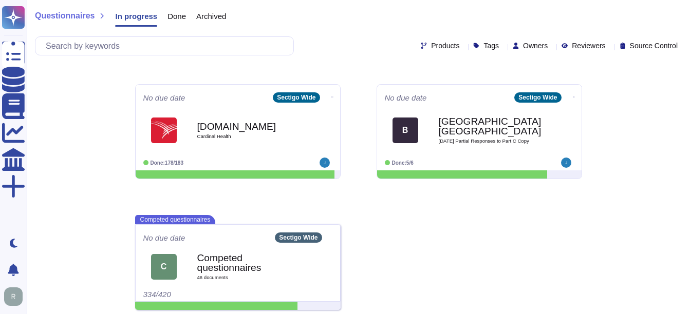
scroll to position [383, 0]
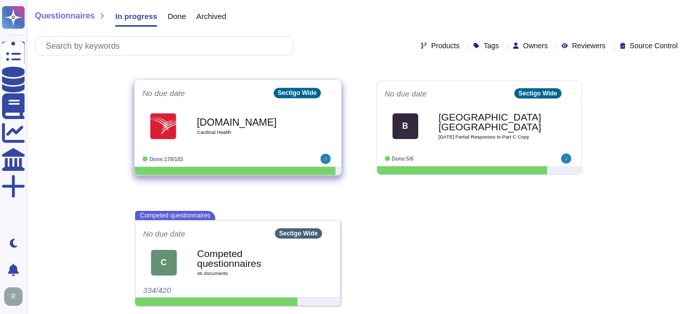
click at [233, 129] on div "[DOMAIN_NAME] Cardinal Health" at bounding box center [249, 126] width 104 height 42
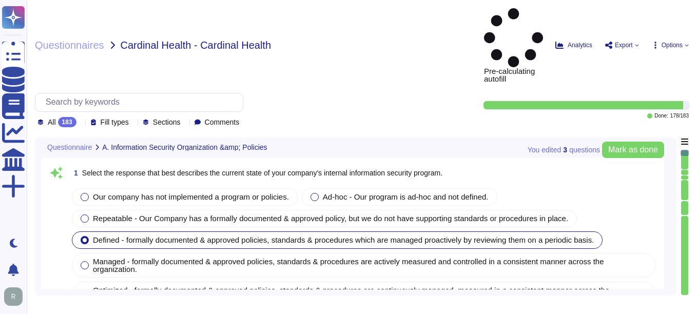
type textarea "Our company has a comprehensive internal information security program that incl…"
type textarea "Our company's mobile device policy includes several key components to ensure se…"
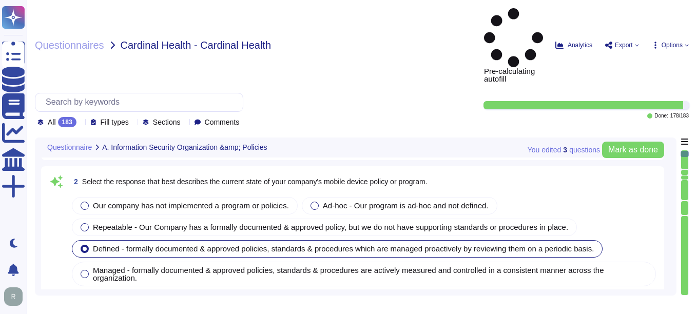
type textarea "Yes, our organization has implemented and documented a comprehensive informatio…"
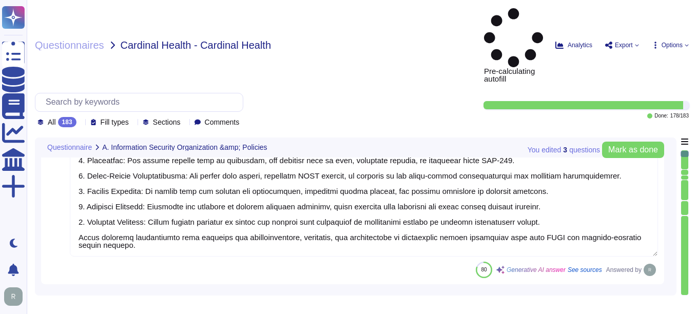
type textarea "Yes, Sectigo has established comprehensive procedures to ensure compliance with…"
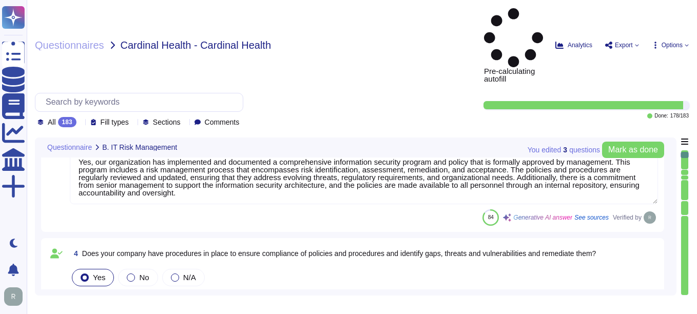
type textarea "Yes, we have a dedicated information security team composed of qualified IT sec…"
type textarea "Sectigo implements a comprehensive malware detection, containment, and resoluti…"
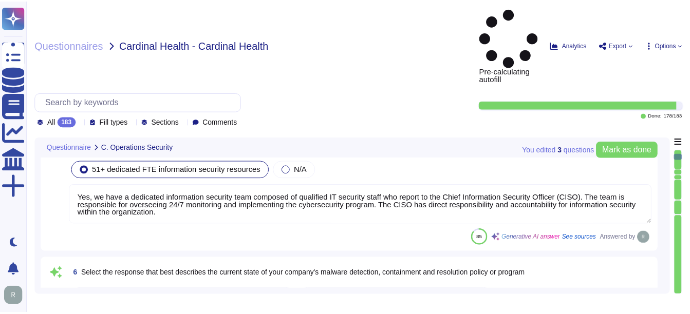
scroll to position [1233, 0]
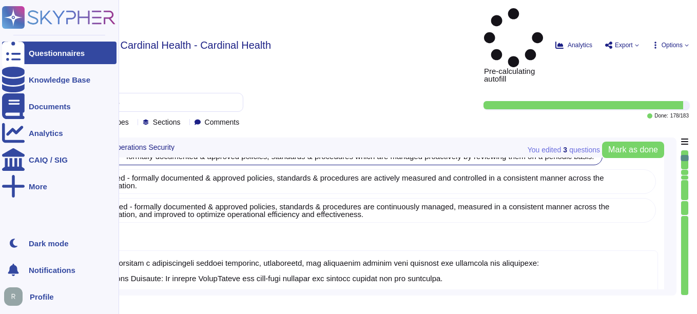
type textarea "Yes, installation of malware protection must be installed on network hosts to r…"
click at [28, 48] on div "Questionnaires" at bounding box center [59, 53] width 115 height 23
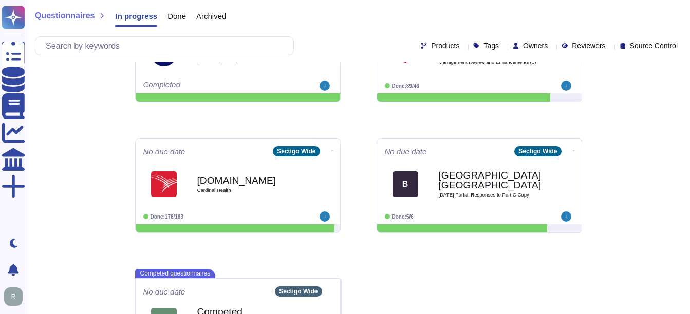
scroll to position [383, 0]
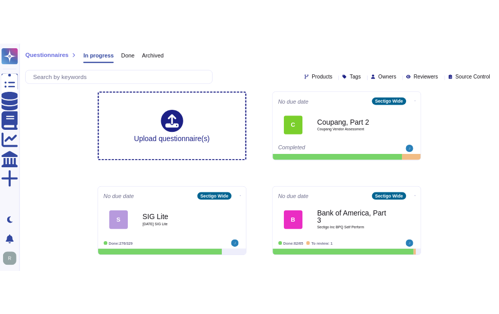
scroll to position [0, 0]
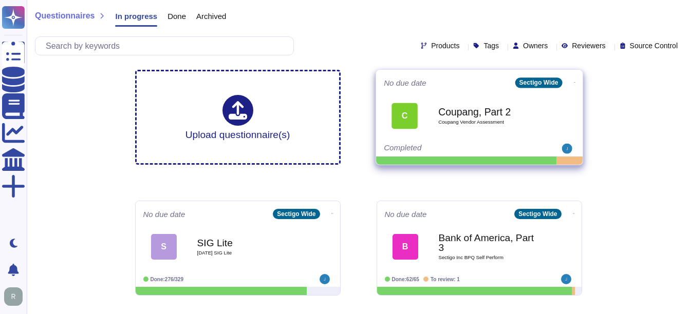
click at [483, 107] on b "Coupang, Part 2" at bounding box center [490, 112] width 104 height 10
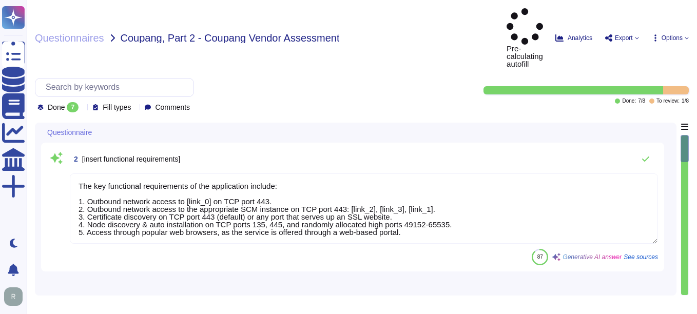
type textarea "The key functional requirements of the application include: 1. Outbound network…"
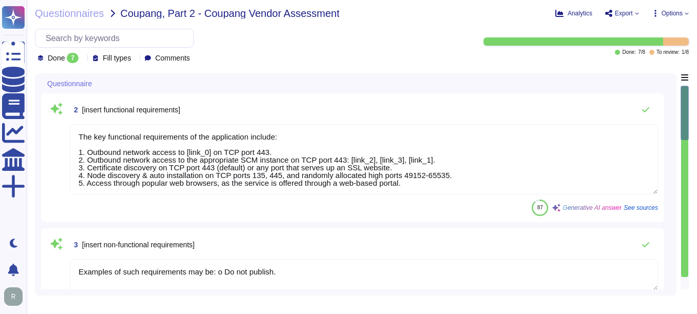
type textarea "Examples of such requirements may be: o Do not publish."
type textarea "[URL][DOMAIN_NAME]"
type textarea "- [GEOGRAPHIC_DATA], [US_STATE], [GEOGRAPHIC_DATA] - [GEOGRAPHIC_DATA] - [GEOGR…"
click at [83, 59] on icon at bounding box center [83, 59] width 0 height 0
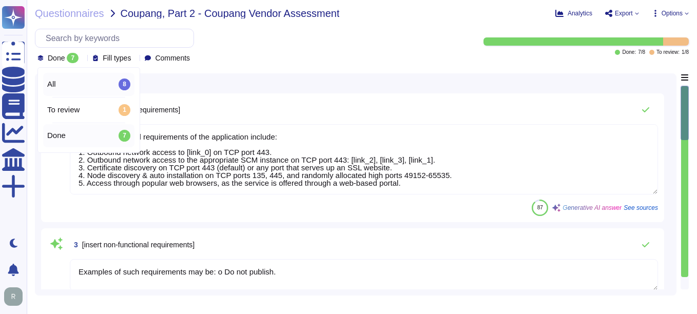
click at [79, 90] on div "All 8" at bounding box center [88, 84] width 91 height 23
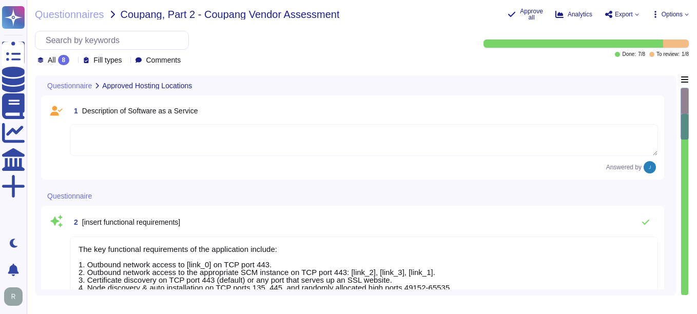
type textarea "[URL][DOMAIN_NAME]"
type textarea "The key functional requirements of the application include: 1. Outbound network…"
type textarea "Examples of such requirements may be: o Do not publish."
drag, startPoint x: 83, startPoint y: 110, endPoint x: 282, endPoint y: 117, distance: 198.9
click at [282, 117] on div "1 Description of Software as a Service" at bounding box center [364, 111] width 589 height 18
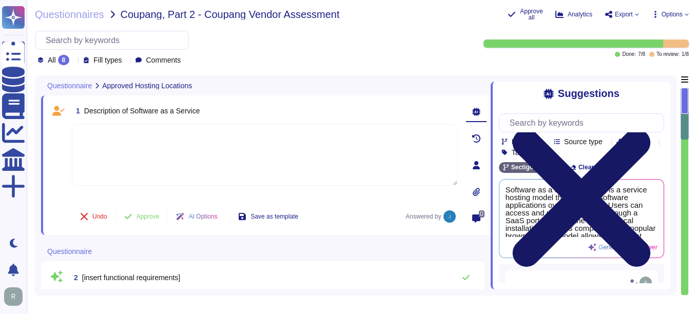
click at [651, 129] on icon at bounding box center [582, 198] width 138 height 138
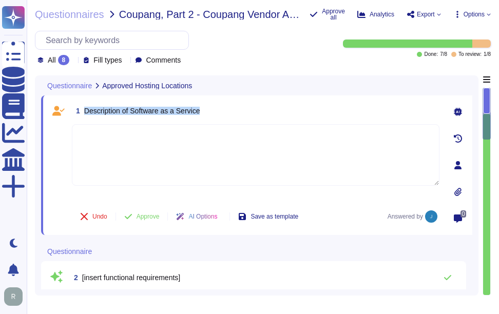
drag, startPoint x: 84, startPoint y: 111, endPoint x: 218, endPoint y: 111, distance: 133.5
click at [218, 111] on div "1 Description of Software as a Service" at bounding box center [256, 111] width 368 height 18
click at [108, 109] on span "Description of Software as a Service" at bounding box center [142, 111] width 116 height 8
drag, startPoint x: 84, startPoint y: 109, endPoint x: 243, endPoint y: 112, distance: 159.8
click at [243, 112] on div "1 Description of Software as a Service" at bounding box center [256, 111] width 368 height 18
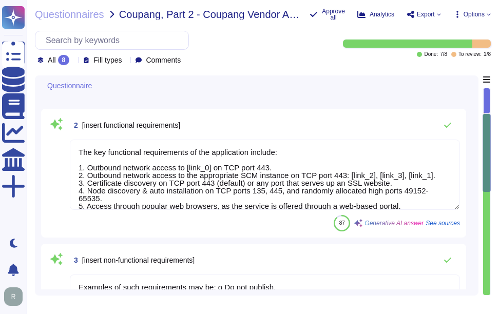
type textarea "- [GEOGRAPHIC_DATA], [US_STATE], [GEOGRAPHIC_DATA] - [GEOGRAPHIC_DATA] - [GEOGR…"
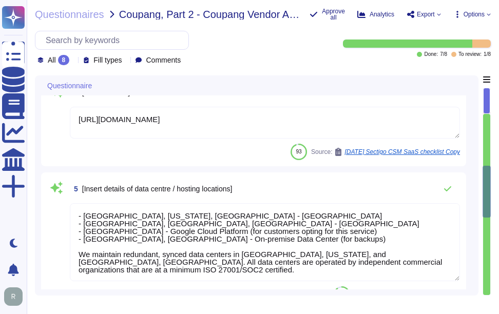
type textarea "Software Documentation: 1. Administrator guide to SCM 2. Privacy_Policy.pdf 3. …"
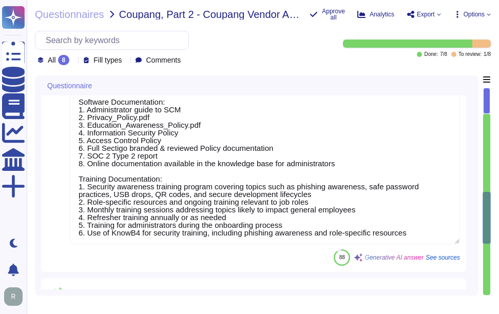
type textarea "Yes, open-source software is being provided."
type textarea "Sectigo has a comprehensive training plan that includes the following component…"
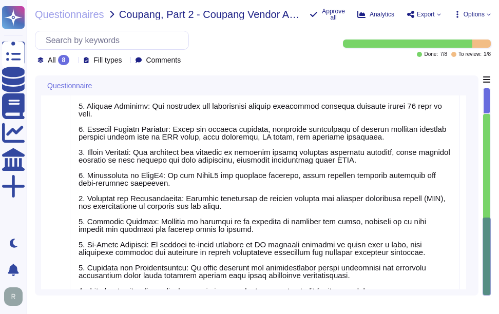
type textarea "- [GEOGRAPHIC_DATA], [US_STATE], [GEOGRAPHIC_DATA] - [GEOGRAPHIC_DATA] - [GEOGR…"
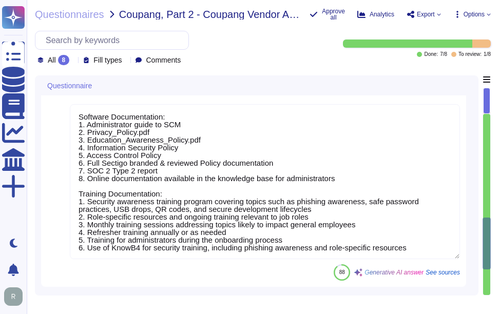
type textarea "Examples of such requirements may be: o Do not publish."
type textarea "[URL][DOMAIN_NAME]"
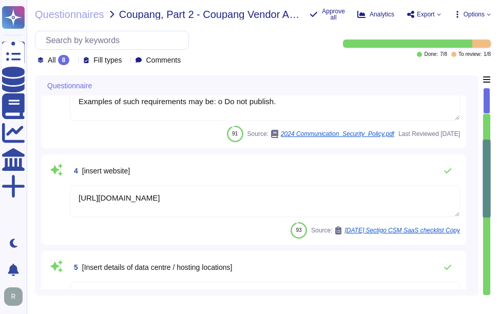
type textarea "The key functional requirements of the application include: 1. Outbound network…"
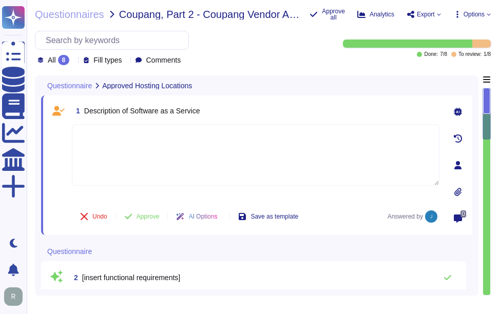
click at [167, 145] on textarea at bounding box center [256, 155] width 368 height 62
paste textarea "Software as a Service (SaaS) is a service hosting model that delivers software …"
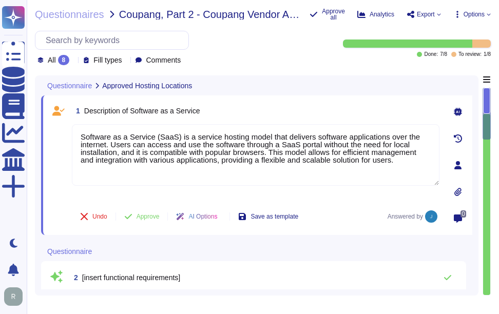
type textarea "Software as a Service (SaaS) is a service hosting model that delivers software …"
click at [153, 216] on span "Approve" at bounding box center [148, 217] width 23 height 6
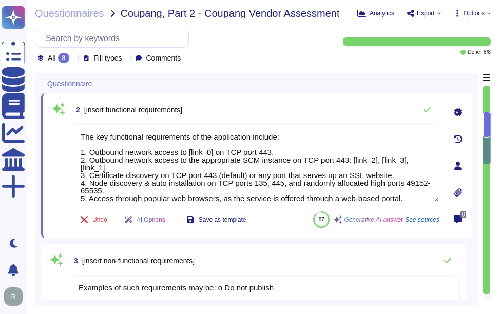
type textarea "- [GEOGRAPHIC_DATA], [US_STATE], [GEOGRAPHIC_DATA] - [GEOGRAPHIC_DATA] - [GEOGR…"
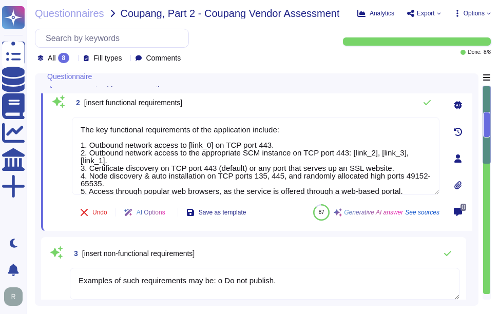
type textarea "Software as a Service (SaaS) is a service hosting model that delivers software …"
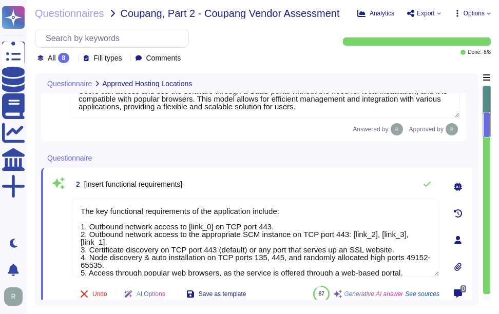
type textarea "- [GEOGRAPHIC_DATA], [US_STATE], [GEOGRAPHIC_DATA] - [GEOGRAPHIC_DATA] - [GEOGR…"
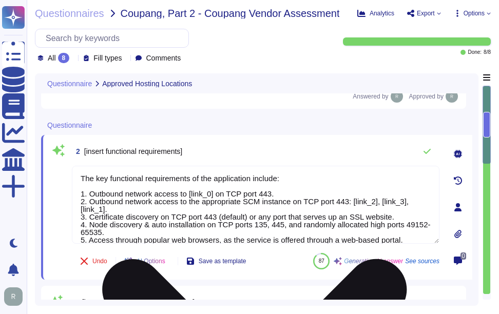
scroll to position [103, 0]
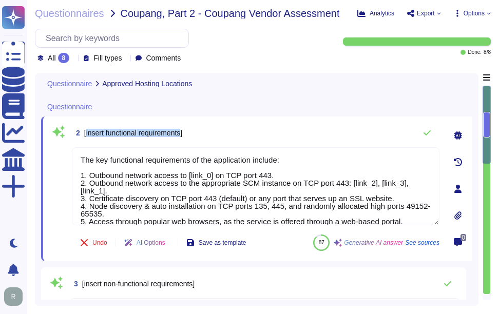
drag, startPoint x: 86, startPoint y: 134, endPoint x: 185, endPoint y: 133, distance: 98.6
click at [182, 133] on span "[insert functional requirements]" at bounding box center [133, 133] width 98 height 8
click at [259, 136] on div "2 [insert functional requirements]" at bounding box center [256, 133] width 368 height 21
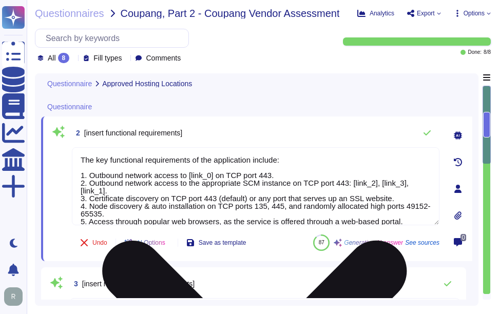
scroll to position [9, 0]
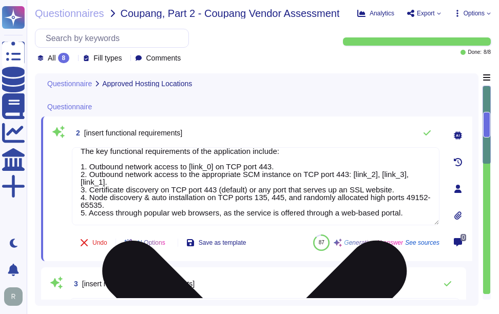
drag, startPoint x: 80, startPoint y: 158, endPoint x: 412, endPoint y: 223, distance: 338.7
click at [412, 223] on textarea "The key functional requirements of the application include: 1. Outbound network…" at bounding box center [256, 186] width 368 height 78
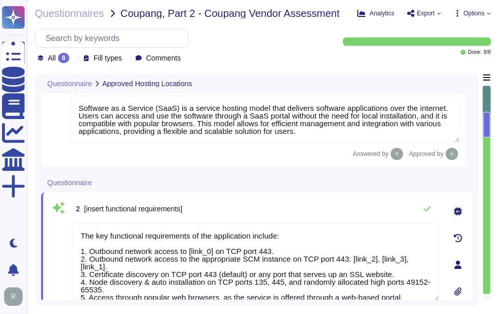
scroll to position [51, 0]
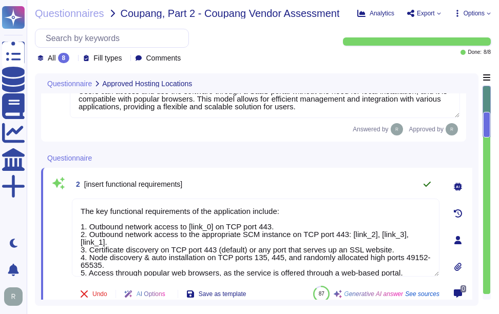
type textarea "- [GEOGRAPHIC_DATA], [US_STATE], [GEOGRAPHIC_DATA] - [GEOGRAPHIC_DATA] - [GEOGR…"
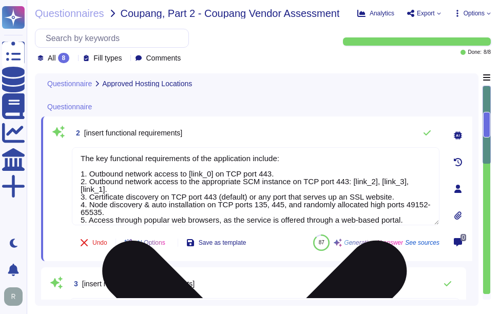
scroll to position [0, 0]
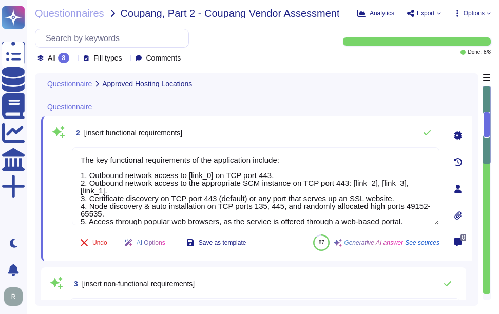
click at [325, 134] on div "2 [insert functional requirements]" at bounding box center [256, 133] width 368 height 21
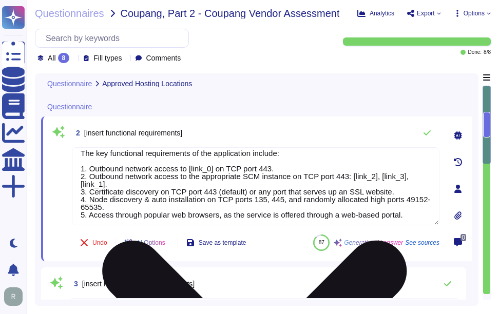
scroll to position [9, 0]
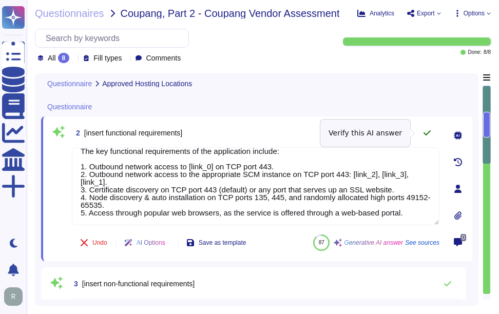
click at [428, 132] on icon at bounding box center [427, 133] width 8 height 8
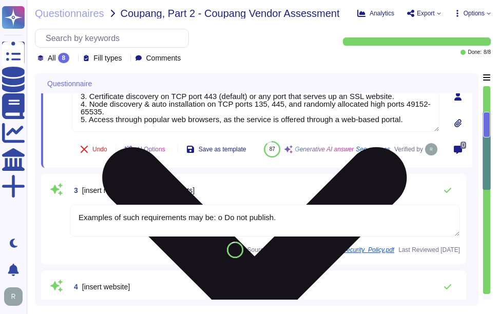
type textarea "Software Documentation: 1. Administrator guide to SCM 2. Privacy_Policy.pdf 3. …"
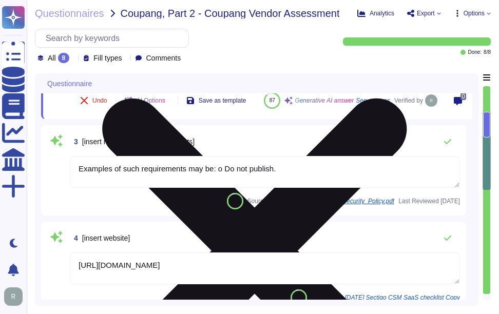
scroll to position [257, 0]
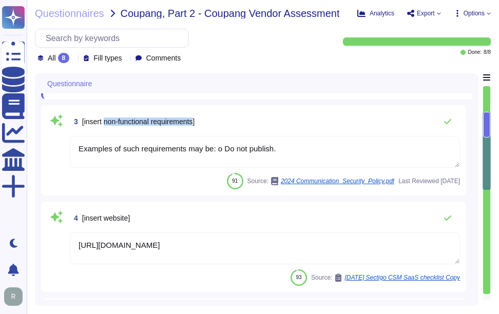
drag, startPoint x: 105, startPoint y: 146, endPoint x: 197, endPoint y: 146, distance: 91.9
click at [195, 126] on span "[insert non-functional requirements]" at bounding box center [138, 122] width 112 height 8
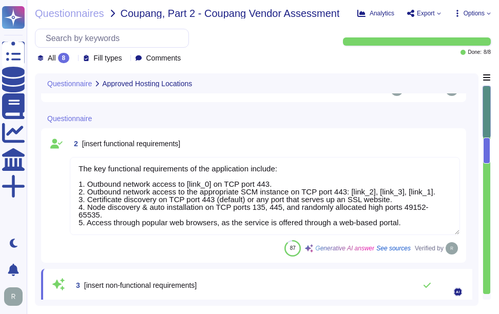
scroll to position [0, 0]
type textarea "Software as a Service (SaaS) is a service hosting model that delivers software …"
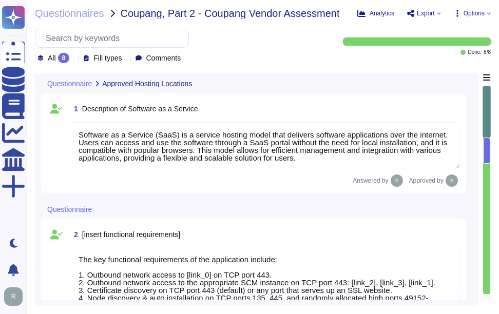
scroll to position [1, 0]
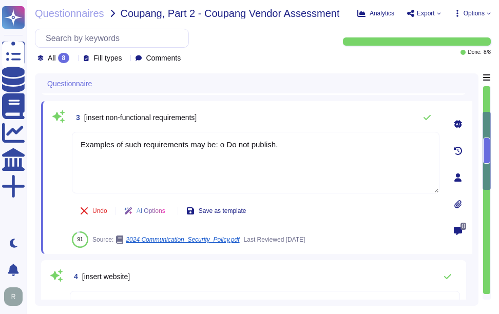
type textarea "- [GEOGRAPHIC_DATA], [US_STATE], [GEOGRAPHIC_DATA] - [GEOGRAPHIC_DATA] - [GEOGR…"
type textarea "Software Documentation: 1. Administrator guide to SCM 2. Privacy_Policy.pdf 3. …"
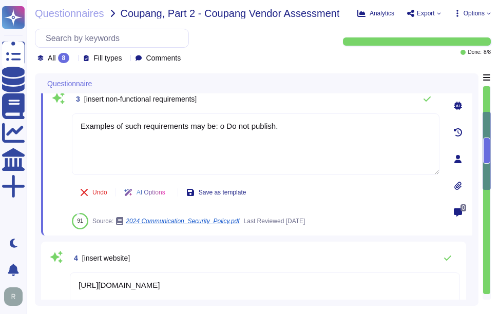
scroll to position [253, 0]
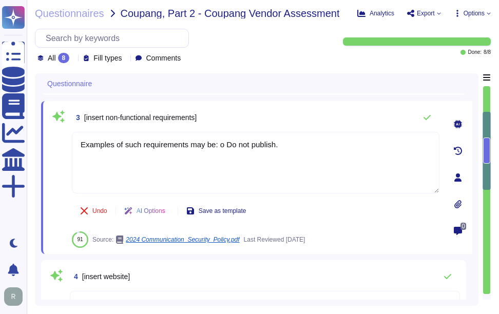
drag, startPoint x: 299, startPoint y: 146, endPoint x: 53, endPoint y: 151, distance: 246.1
click at [53, 151] on div "3 [insert non-functional requirements] Examples of such requirements may be: o …" at bounding box center [244, 177] width 390 height 141
type textarea "O"
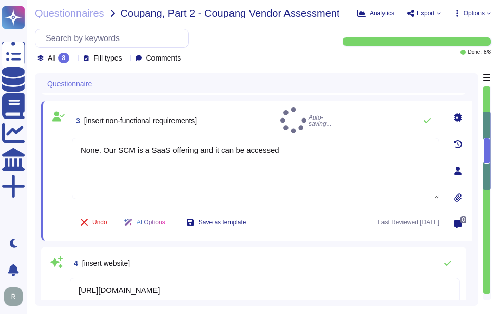
click at [287, 108] on div "3 [insert non-functional requirements] Auto-saving..." at bounding box center [256, 120] width 368 height 26
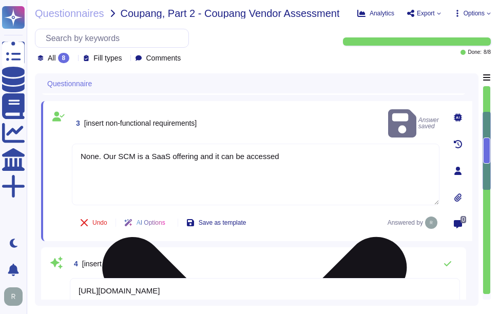
drag, startPoint x: 103, startPoint y: 142, endPoint x: 360, endPoint y: 155, distance: 257.1
click at [360, 155] on textarea "None. Our SCM is a SaaS offering and it can be accessed" at bounding box center [256, 175] width 368 height 62
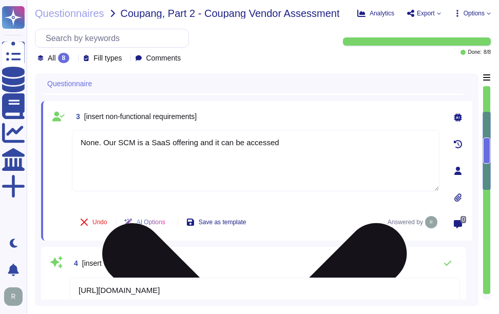
click at [153, 153] on textarea "None. Our SCM is a SaaS offering and it can be accessed" at bounding box center [256, 161] width 368 height 62
drag, startPoint x: 104, startPoint y: 141, endPoint x: 311, endPoint y: 149, distance: 207.1
click at [311, 149] on textarea "None. Our SCM is a SaaS offering and it can be accessed" at bounding box center [256, 161] width 368 height 62
paste textarea "that can be accessed through the internet via popular web browsers."
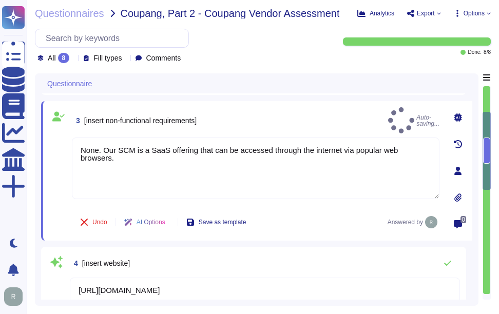
click at [270, 129] on div "3 [insert non-functional requirements] Auto-saving... None. Our SCM is a SaaS o…" at bounding box center [244, 170] width 390 height 127
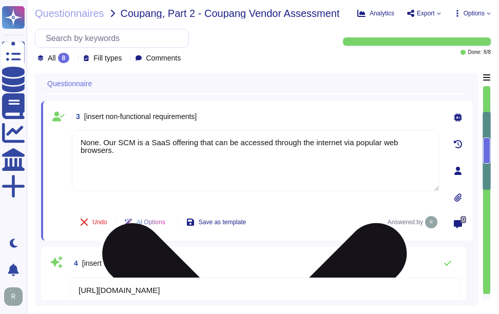
click at [430, 146] on textarea "None. Our SCM is a SaaS offering that can be accessed through the internet via …" at bounding box center [256, 161] width 368 height 62
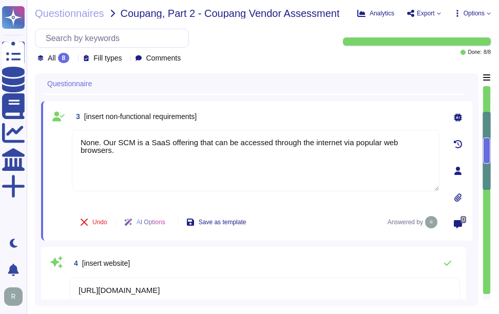
paste textarea "Our service is deployed as a Software as a Service (SaaS), which means it is ho…"
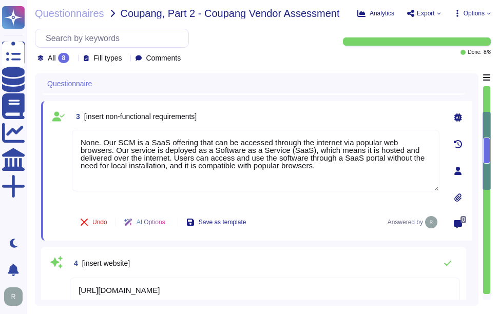
type textarea "None. Our SCM is a SaaS offering that can be accessed through the internet via …"
click at [260, 104] on div "3 [insert non-functional requirements] None. Our SCM is a SaaS offering that ca…" at bounding box center [256, 171] width 431 height 140
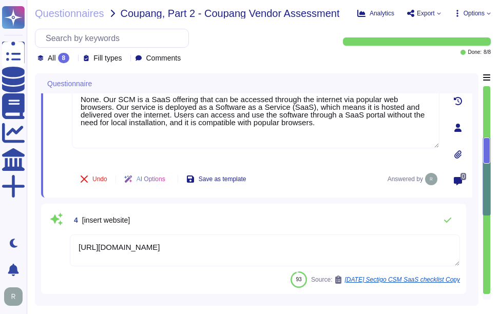
type textarea "Software Documentation: 1. Administrator guide to SCM 2. Privacy_Policy.pdf 3. …"
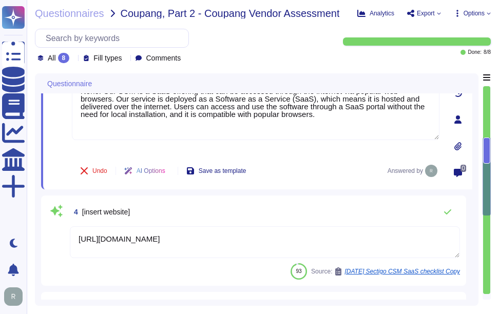
scroll to position [355, 0]
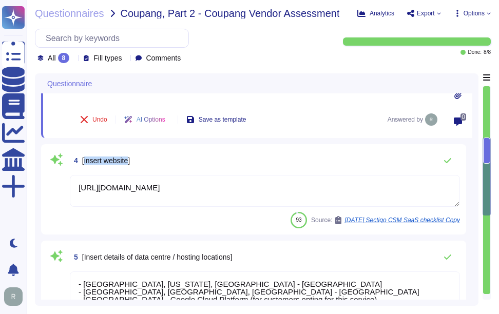
drag, startPoint x: 85, startPoint y: 160, endPoint x: 128, endPoint y: 160, distance: 43.7
click at [128, 160] on span "[insert website]" at bounding box center [106, 161] width 48 height 8
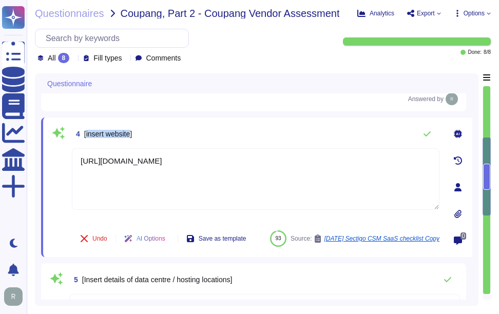
drag, startPoint x: 86, startPoint y: 134, endPoint x: 131, endPoint y: 135, distance: 45.2
click at [131, 135] on span "[insert website]" at bounding box center [108, 134] width 48 height 8
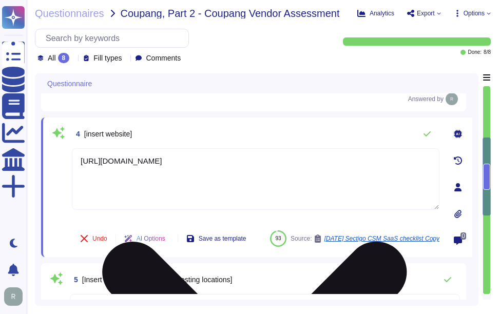
click at [193, 164] on textarea "[URL][DOMAIN_NAME]" at bounding box center [256, 179] width 368 height 62
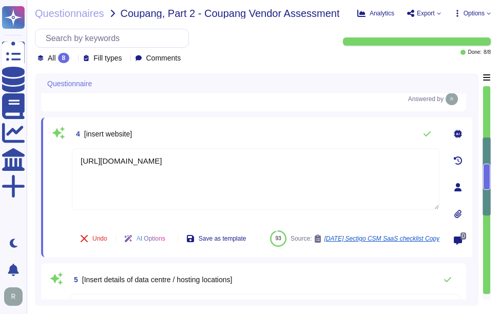
drag, startPoint x: 193, startPoint y: 162, endPoint x: 66, endPoint y: 162, distance: 126.9
click at [66, 162] on div "4 [insert website] [URL][DOMAIN_NAME] Undo AI Options Save as template 93 Sourc…" at bounding box center [244, 187] width 390 height 127
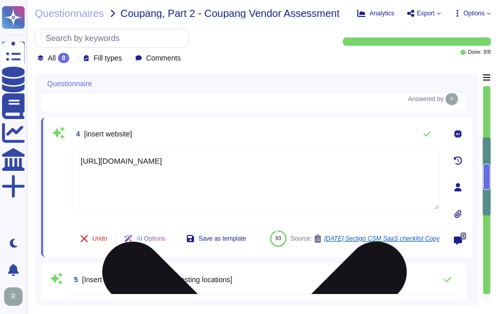
click at [220, 160] on textarea "[URL][DOMAIN_NAME]" at bounding box center [256, 179] width 368 height 62
paste textarea "[URL][DOMAIN_NAME]"
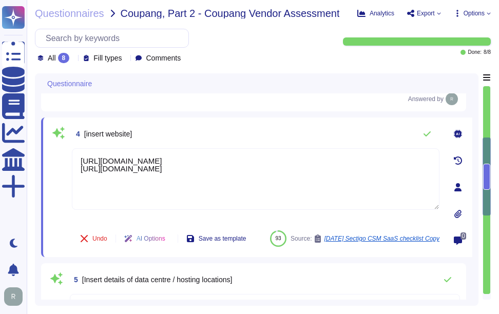
type textarea "[URL][DOMAIN_NAME] [URL][DOMAIN_NAME]"
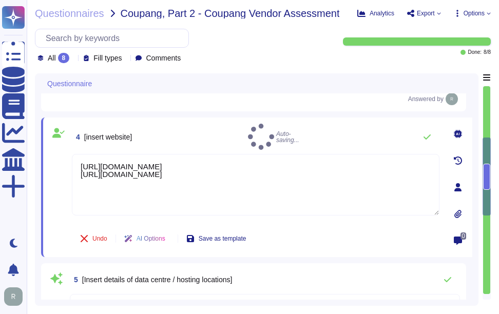
click at [252, 130] on div "4 [insert website] Auto-saving..." at bounding box center [256, 137] width 368 height 26
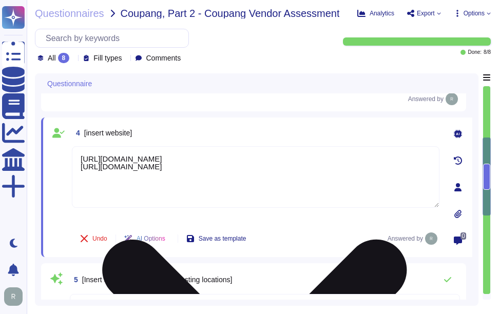
drag, startPoint x: 161, startPoint y: 169, endPoint x: 106, endPoint y: 169, distance: 55.0
click at [106, 169] on textarea "[URL][DOMAIN_NAME] [URL][DOMAIN_NAME]" at bounding box center [256, 177] width 368 height 62
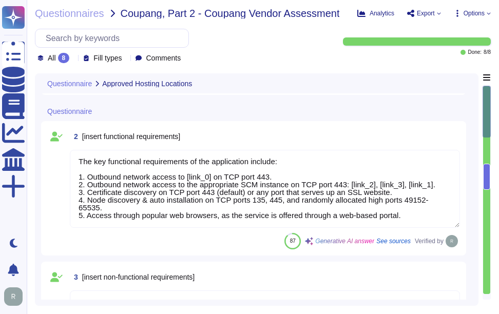
scroll to position [42, 0]
type textarea "Software as a Service (SaaS) is a service hosting model that delivers software …"
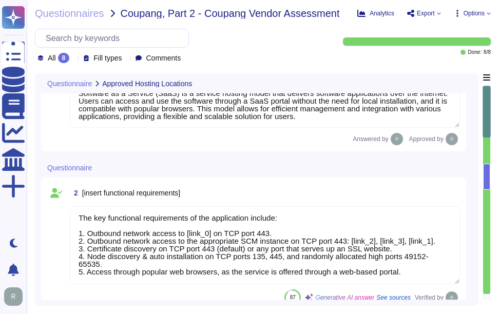
scroll to position [0, 0]
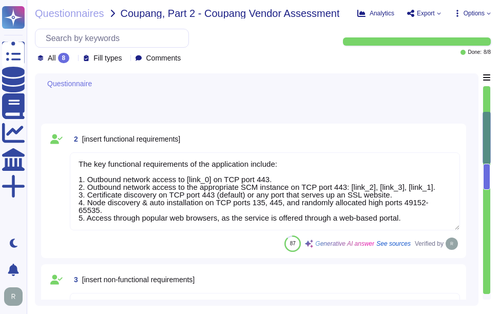
type textarea "- [GEOGRAPHIC_DATA], [US_STATE], [GEOGRAPHIC_DATA] - [GEOGRAPHIC_DATA] - [GEOGR…"
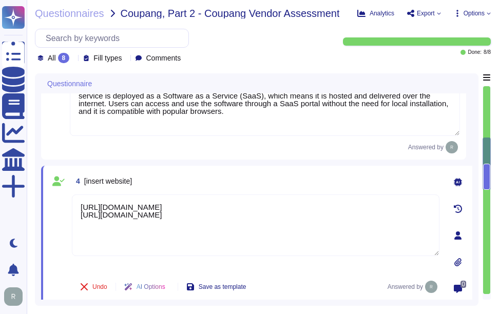
type textarea "Software Documentation: 1. Administrator guide to SCM 2. Privacy_Policy.pdf 3. …"
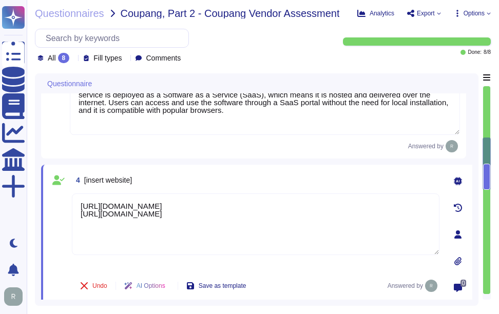
click at [301, 181] on div "4 [insert website]" at bounding box center [256, 180] width 368 height 18
click at [257, 210] on textarea "[URL][DOMAIN_NAME] [URL][DOMAIN_NAME]" at bounding box center [256, 225] width 368 height 62
type textarea "[URL][DOMAIN_NAME] [URL][DOMAIN_NAME]"
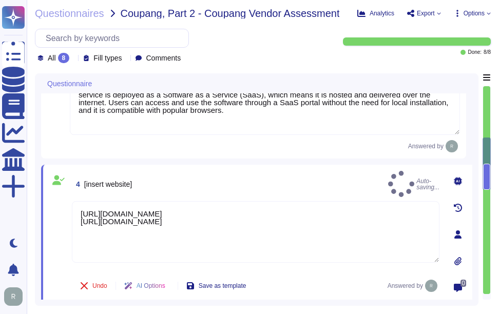
click at [311, 173] on div "4 [insert website] Auto-saving..." at bounding box center [256, 184] width 368 height 26
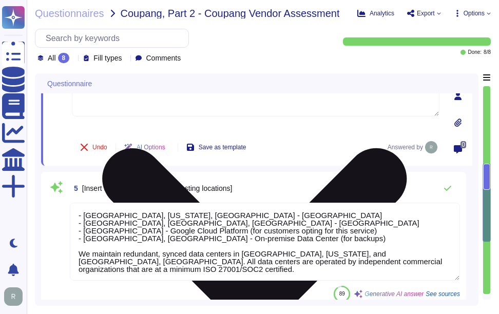
scroll to position [462, 0]
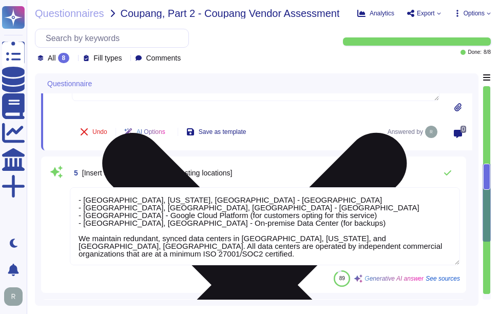
type textarea "Yes, open-source software is being provided."
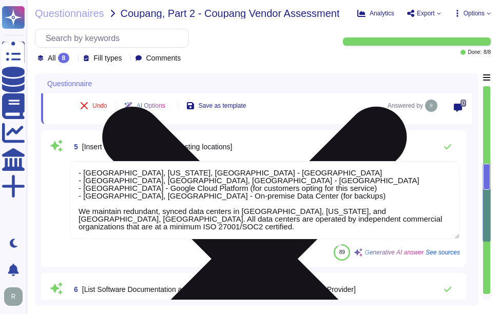
scroll to position [514, 0]
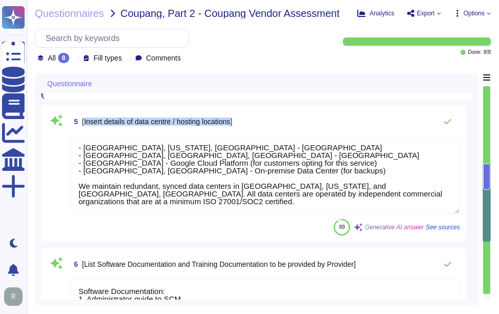
drag, startPoint x: 84, startPoint y: 121, endPoint x: 236, endPoint y: 124, distance: 152.1
click at [233, 124] on span "[Insert details of data centre / hosting locations]" at bounding box center [157, 122] width 150 height 8
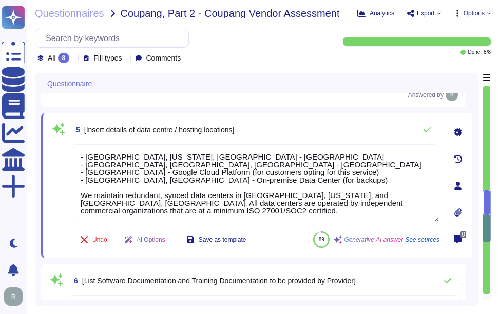
scroll to position [462, 0]
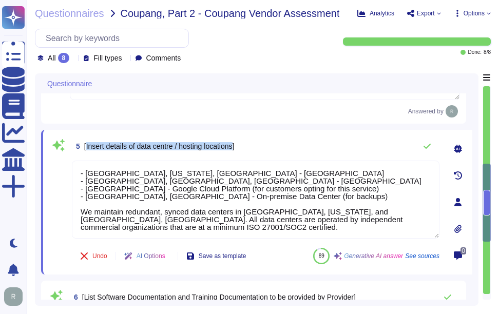
drag, startPoint x: 86, startPoint y: 146, endPoint x: 239, endPoint y: 149, distance: 152.6
click at [235, 149] on span "[Insert details of data centre / hosting locations]" at bounding box center [159, 146] width 150 height 8
click at [350, 140] on div "5 [Insert details of data centre / hosting locations]" at bounding box center [256, 146] width 368 height 21
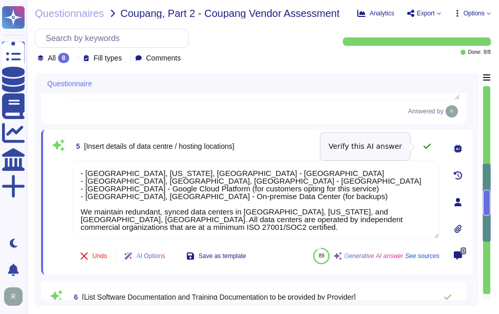
click at [430, 145] on icon at bounding box center [427, 146] width 7 height 5
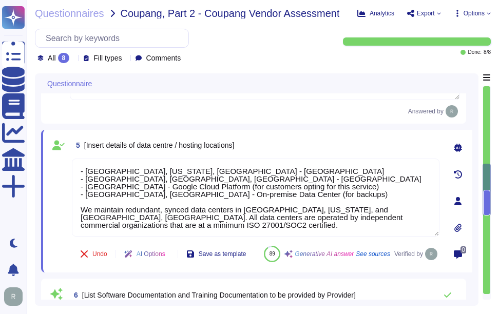
click at [428, 144] on div "5 [Insert details of data centre / hosting locations]" at bounding box center [256, 145] width 368 height 18
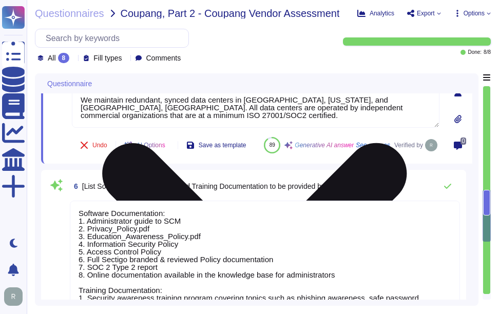
type textarea "Sectigo has a comprehensive training plan that includes the following component…"
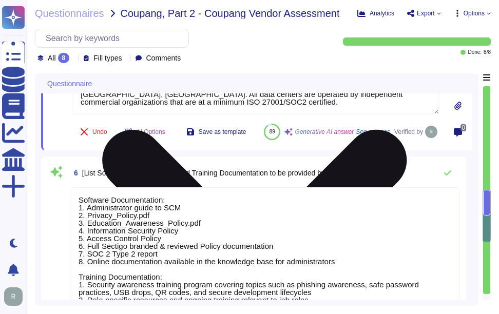
scroll to position [616, 0]
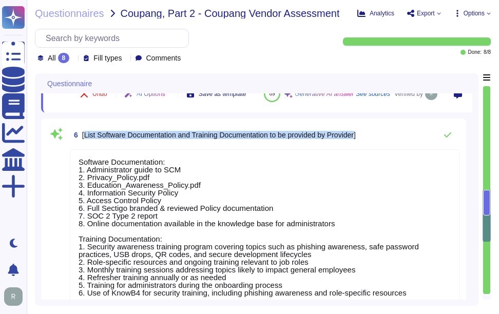
drag, startPoint x: 85, startPoint y: 158, endPoint x: 363, endPoint y: 164, distance: 278.4
click at [356, 139] on span "[List Software Documentation and Training Documentation to be provided by Provi…" at bounding box center [219, 135] width 274 height 8
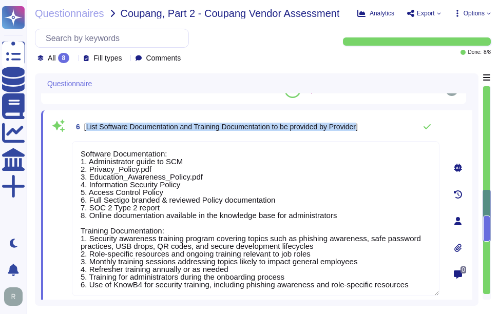
drag, startPoint x: 87, startPoint y: 126, endPoint x: 367, endPoint y: 130, distance: 280.0
click at [358, 130] on span "[List Software Documentation and Training Documentation to be provided by Provi…" at bounding box center [221, 127] width 274 height 8
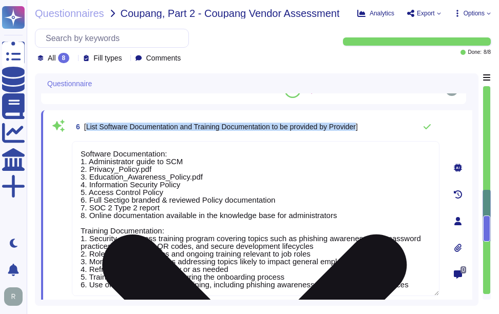
scroll to position [1, 0]
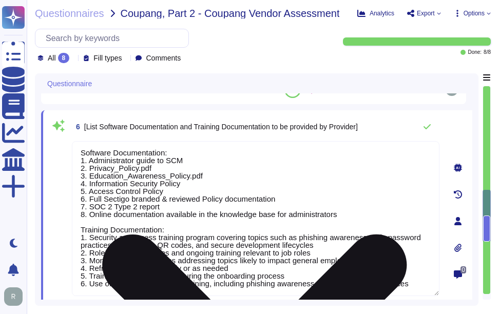
click at [294, 215] on textarea "Software Documentation: 1. Administrator guide to SCM 2. Privacy_Policy.pdf 3. …" at bounding box center [256, 218] width 368 height 155
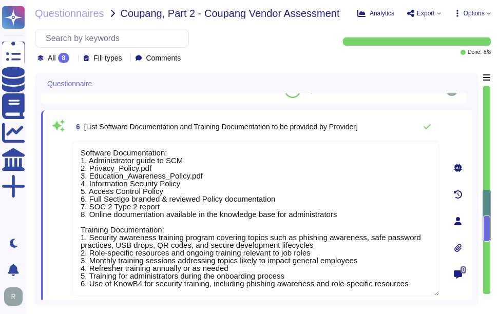
click at [198, 127] on span "[List Software Documentation and Training Documentation to be provided by Provi…" at bounding box center [221, 127] width 274 height 8
drag, startPoint x: 198, startPoint y: 126, endPoint x: 366, endPoint y: 130, distance: 167.5
click at [358, 130] on span "[List Software Documentation and Training Documentation to be provided by Provi…" at bounding box center [221, 127] width 274 height 8
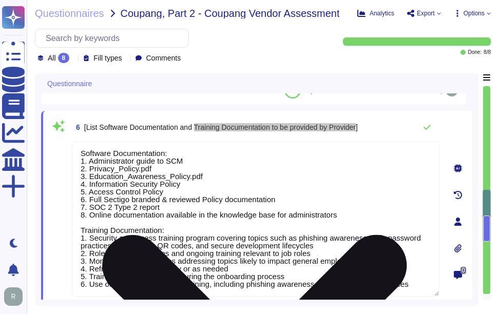
scroll to position [616, 0]
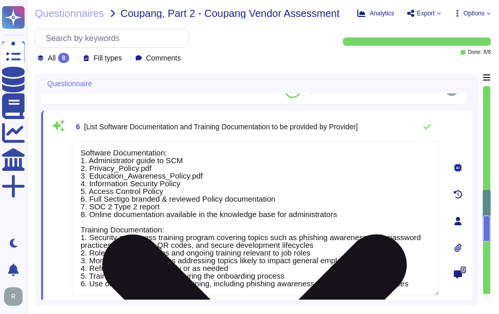
drag, startPoint x: 82, startPoint y: 170, endPoint x: 215, endPoint y: 204, distance: 137.4
click at [215, 204] on textarea "Software Documentation: 1. Administrator guide to SCM 2. Privacy_Policy.pdf 3. …" at bounding box center [256, 218] width 368 height 155
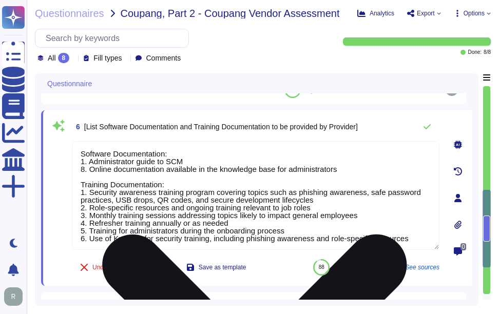
click at [85, 169] on textarea "Software Documentation: 1. Administrator guide to SCM 8. Online documentation a…" at bounding box center [256, 195] width 368 height 109
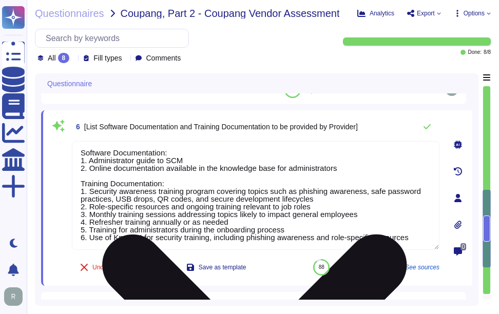
drag, startPoint x: 413, startPoint y: 241, endPoint x: 78, endPoint y: 191, distance: 338.6
click at [78, 191] on textarea "Software Documentation: 1. Administrator guide to SCM 2. Online documentation a…" at bounding box center [256, 195] width 368 height 109
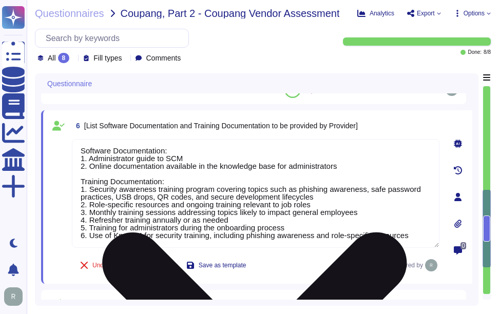
click at [230, 154] on textarea "Software Documentation: 1. Administrator guide to SCM 2. Online documentation a…" at bounding box center [256, 193] width 368 height 109
click at [247, 158] on textarea "Software Documentation: 1. Administrator guide to SCM 2. Online documentation a…" at bounding box center [256, 193] width 368 height 109
click at [356, 165] on textarea "Software Documentation: 1. Administrator guide to SCM 2. Online documentation a…" at bounding box center [256, 193] width 368 height 109
paste textarea "[URL][DOMAIN_NAME]"
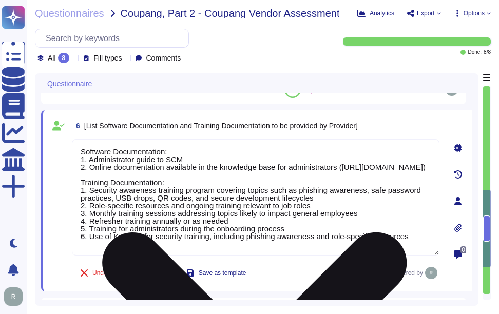
drag, startPoint x: 413, startPoint y: 241, endPoint x: 77, endPoint y: 183, distance: 341.5
click at [77, 183] on textarea "Software Documentation: 1. Administrator guide to SCM 2. Online documentation a…" at bounding box center [256, 197] width 368 height 117
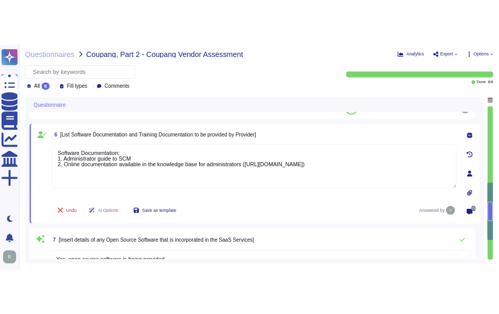
scroll to position [0, 0]
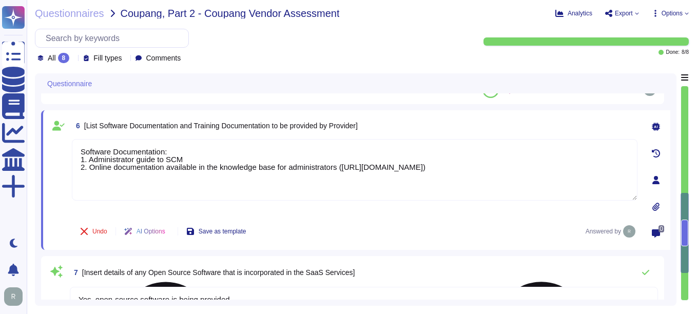
click at [600, 170] on textarea "Software Documentation: 1. Administrator guide to SCM 2. Online documentation a…" at bounding box center [355, 170] width 566 height 62
paste textarea "[URL][DOMAIN_NAME]"
click at [109, 152] on textarea "Software Documentation: 1. Administrator guide to SCM 2. Online documentation a…" at bounding box center [355, 170] width 566 height 62
click at [426, 109] on div "3 [insert non-functional requirements] None. Our SCM is a SaaS offering that ca…" at bounding box center [356, 46] width 630 height 1179
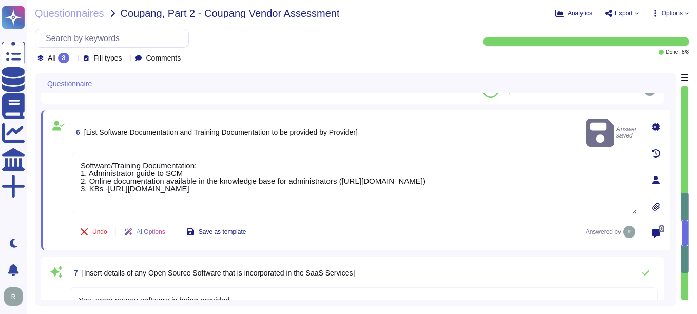
click at [417, 177] on textarea "Software/Training Documentation: 1. Administrator guide to SCM 2. Online docume…" at bounding box center [355, 184] width 566 height 62
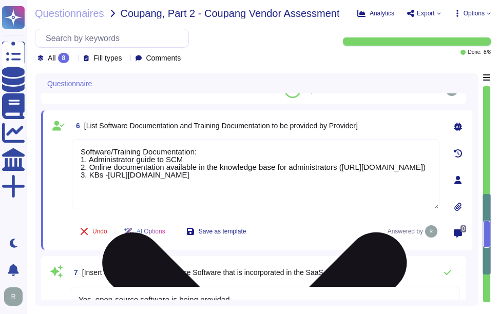
click at [405, 184] on textarea "Software/Training Documentation: 1. Administrator guide to SCM 2. Online docume…" at bounding box center [256, 174] width 368 height 70
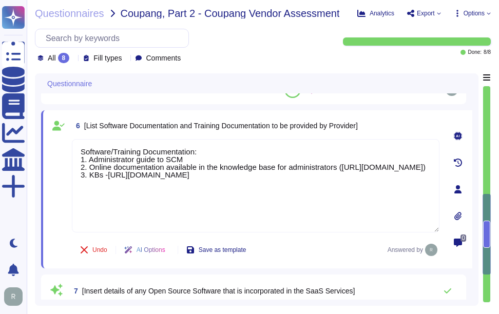
paste textarea "Support for SCM is provided through various options, including an extensive kno…"
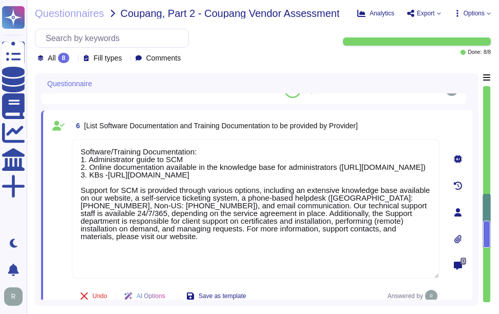
type textarea "Software/Training Documentation: 1. Administrator guide to SCM 2. Online docume…"
click at [399, 125] on div "6 [List Software Documentation and Training Documentation to be provided by Pro…" at bounding box center [256, 126] width 368 height 18
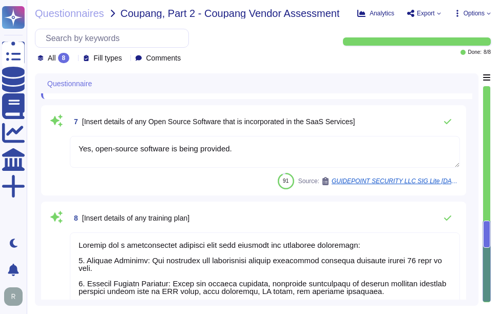
scroll to position [822, 0]
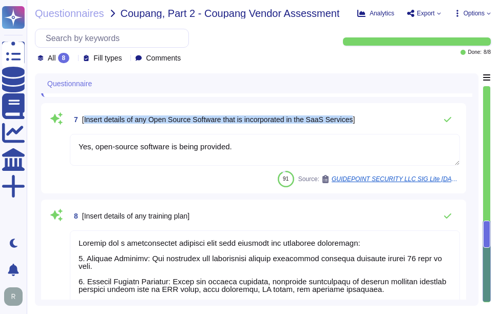
drag, startPoint x: 85, startPoint y: 120, endPoint x: 355, endPoint y: 123, distance: 270.7
click at [355, 123] on span "[Insert details of any Open Source Software that is incorporated in the SaaS Se…" at bounding box center [218, 120] width 273 height 8
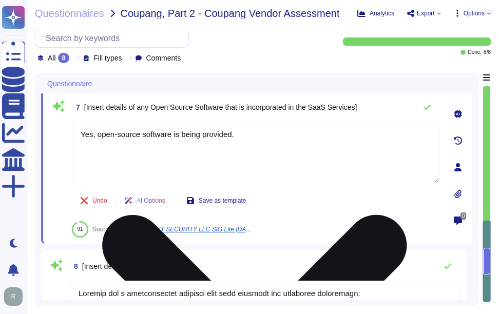
scroll to position [0, 0]
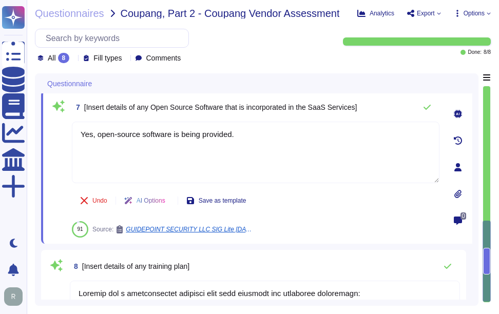
drag, startPoint x: 249, startPoint y: 129, endPoint x: 27, endPoint y: 134, distance: 221.9
click at [27, 134] on div "Questionnaires Coupang, Part 2 - Coupang Vendor Assessment Analytics Export Opt…" at bounding box center [263, 157] width 473 height 314
paste textarea "Open-source software is being provided within our SaaS offering. The open-sourc…"
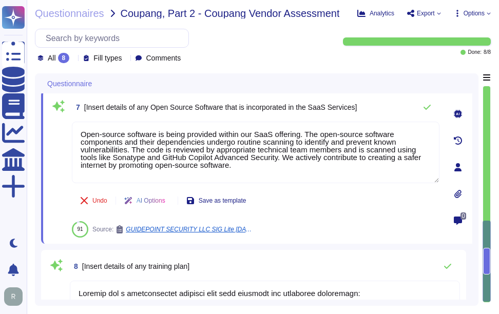
type textarea "Open-source software is being provided within our SaaS offering. The open-sourc…"
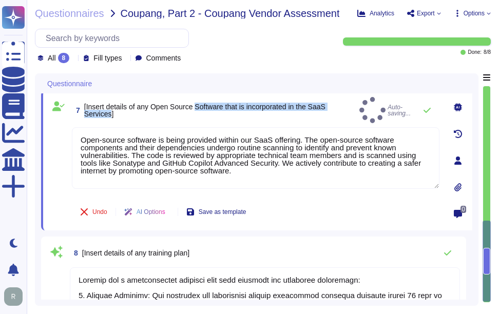
drag, startPoint x: 197, startPoint y: 105, endPoint x: 110, endPoint y: 112, distance: 87.1
click at [110, 112] on span "[Insert details of any Open Source Software that is incorporated in the SaaS Se…" at bounding box center [204, 110] width 241 height 15
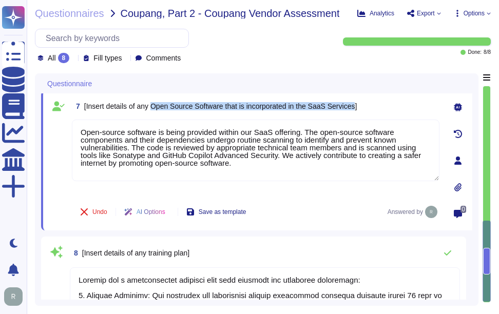
drag, startPoint x: 153, startPoint y: 106, endPoint x: 360, endPoint y: 108, distance: 206.5
click at [357, 108] on span "[Insert details of any Open Source Software that is incorporated in the SaaS Se…" at bounding box center [220, 106] width 273 height 8
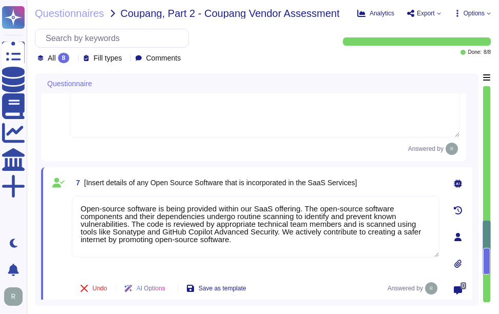
type textarea "- [GEOGRAPHIC_DATA], [US_STATE], [GEOGRAPHIC_DATA] - [GEOGRAPHIC_DATA] - [GEOGR…"
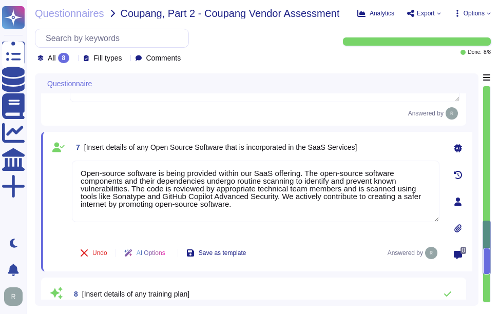
scroll to position [898, 0]
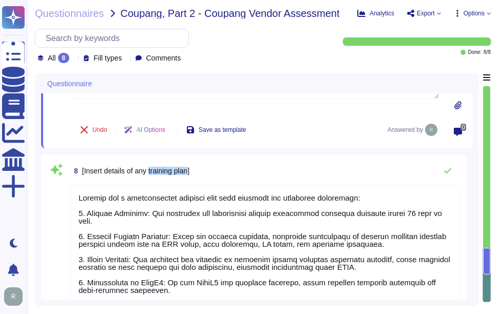
drag, startPoint x: 151, startPoint y: 170, endPoint x: 192, endPoint y: 171, distance: 41.1
click at [190, 171] on span "[Insert details of any training plan]" at bounding box center [135, 171] width 107 height 8
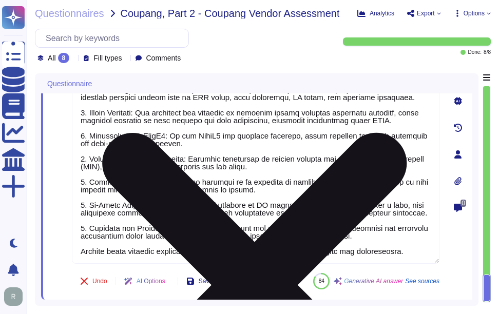
scroll to position [0, 0]
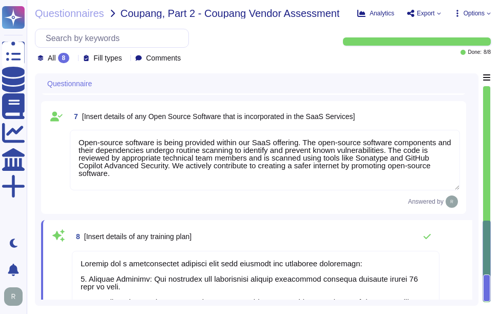
type textarea "- [GEOGRAPHIC_DATA], [US_STATE], [GEOGRAPHIC_DATA] - [GEOGRAPHIC_DATA] - [GEOGR…"
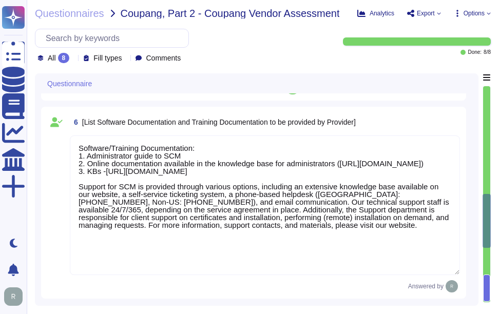
scroll to position [577, 0]
type textarea "[URL][DOMAIN_NAME] [URL][DOMAIN_NAME]"
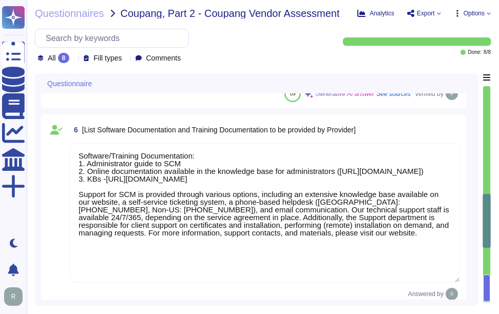
drag, startPoint x: 404, startPoint y: 185, endPoint x: 46, endPoint y: 155, distance: 358.7
click at [46, 155] on div "6 [List Software Documentation and Training Documentation to be provided by Pro…" at bounding box center [253, 211] width 425 height 192
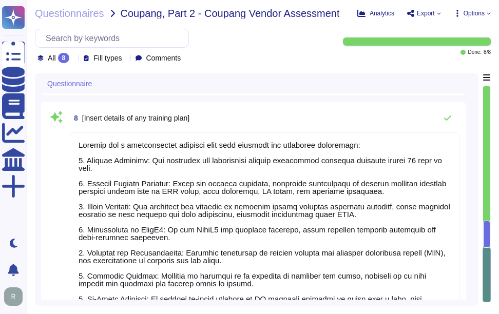
scroll to position [890, 0]
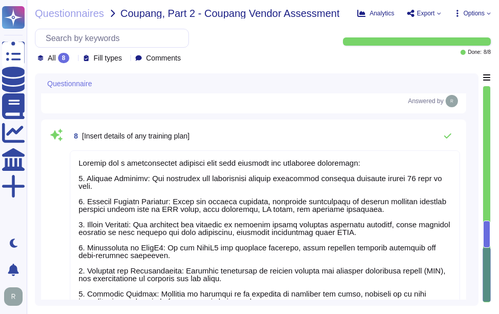
click at [280, 245] on textarea at bounding box center [265, 262] width 390 height 224
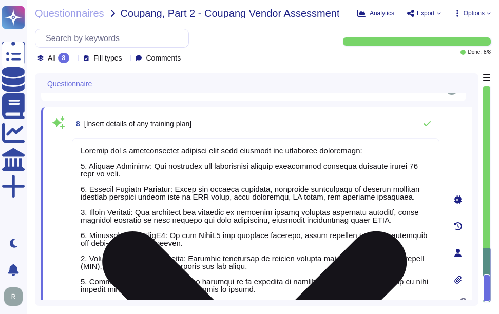
paste textarea "oftware/Training Documentation: 1. Administrator guide to SCM 2. Online documen…"
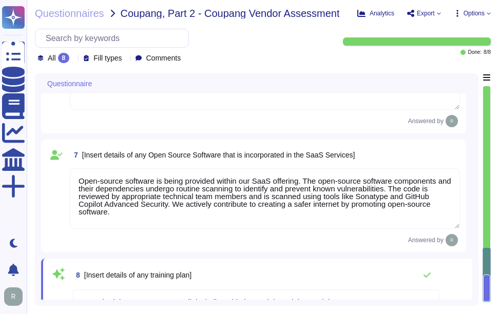
type textarea "Software/Training Documentation: 1. Administrator guide to SCM 2. Online docume…"
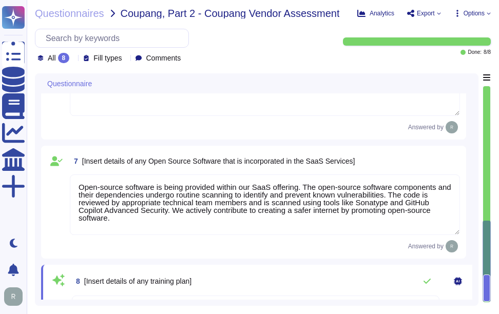
type textarea "- [GEOGRAPHIC_DATA], [US_STATE], [GEOGRAPHIC_DATA] - [GEOGRAPHIC_DATA] - [GEOGR…"
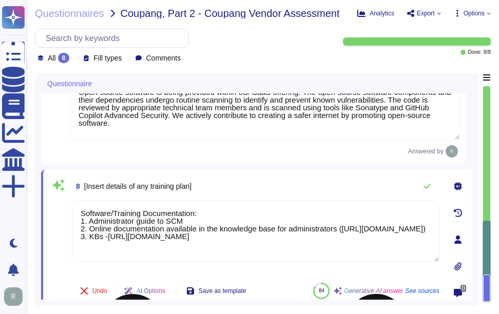
scroll to position [837, 0]
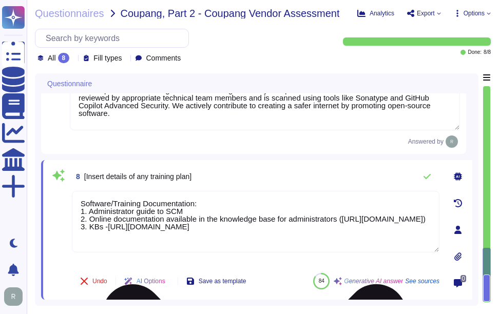
click at [82, 203] on textarea "Software/Training Documentation: 1. Administrator guide to SCM 2. Online docume…" at bounding box center [256, 222] width 368 height 62
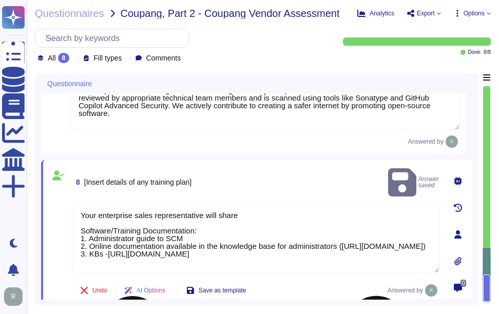
click at [237, 229] on textarea "Your enterprise sales representative will share Software/Training Documentation…" at bounding box center [256, 238] width 368 height 70
paste textarea "1. Administrator guide to SCM 2. Online documentation available in the knowledg…"
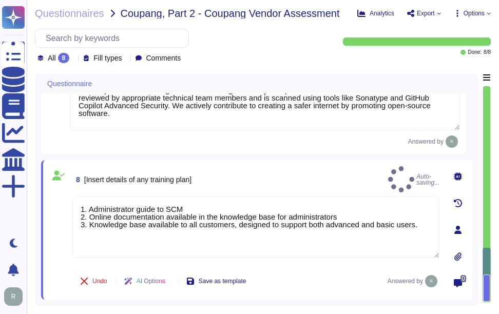
click at [279, 171] on div "8 [Insert details of any training plan] Auto-saving..." at bounding box center [256, 179] width 368 height 26
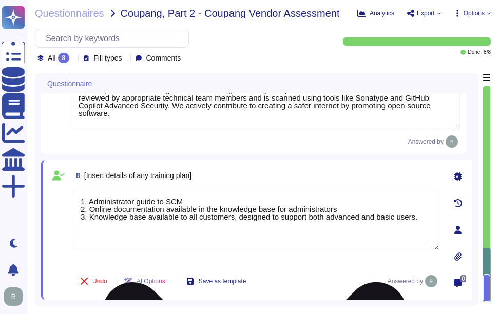
click at [423, 218] on textarea "1. Administrator guide to SCM 2. Online documentation available in the knowledg…" at bounding box center [256, 220] width 368 height 62
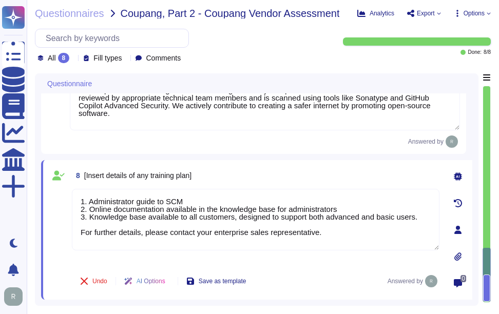
type textarea "1. Administrator guide to SCM 2. Online documentation available in the knowledg…"
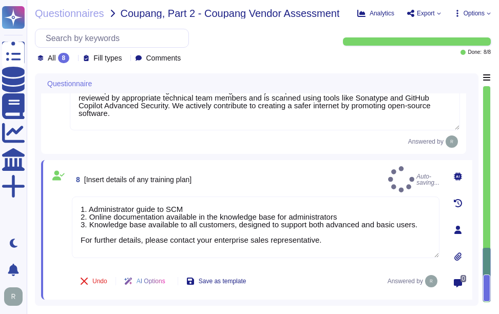
click at [332, 161] on div "8 [Insert details of any training plan] Auto-saving... 1. Administrator guide t…" at bounding box center [256, 230] width 431 height 140
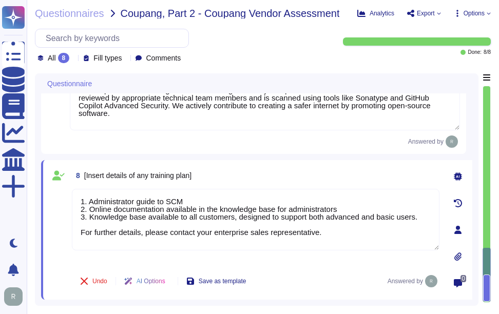
click at [253, 140] on div "Answered by" at bounding box center [265, 142] width 390 height 12
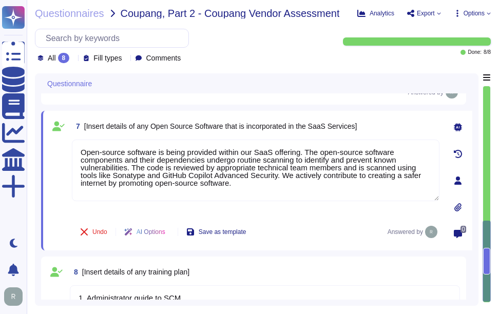
type textarea "- [GEOGRAPHIC_DATA], [US_STATE], [GEOGRAPHIC_DATA] - [GEOGRAPHIC_DATA] - [GEOGR…"
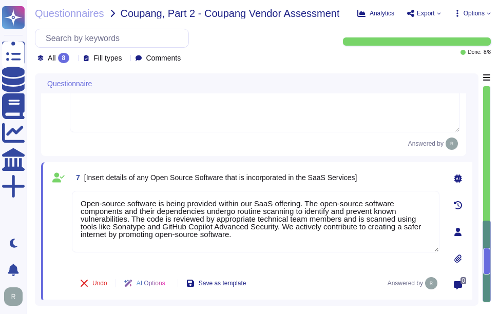
scroll to position [721, 0]
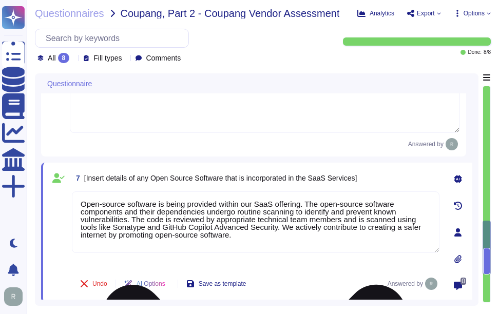
drag, startPoint x: 258, startPoint y: 237, endPoint x: 74, endPoint y: 201, distance: 186.9
click at [74, 201] on textarea "Open-source software is being provided within our SaaS offering. The open-sourc…" at bounding box center [256, 223] width 368 height 62
click at [242, 219] on textarea "Open-source software is being provided within our SaaS offering. The open-sourc…" at bounding box center [256, 223] width 368 height 62
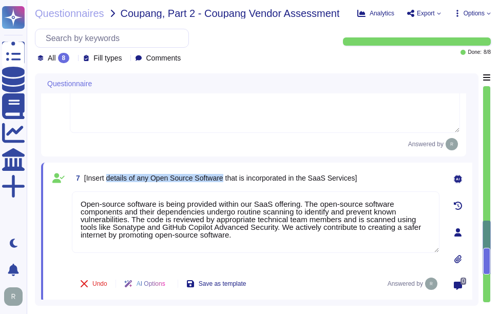
drag, startPoint x: 108, startPoint y: 176, endPoint x: 227, endPoint y: 176, distance: 118.1
click at [227, 176] on span "[Insert details of any Open Source Software that is incorporated in the SaaS Se…" at bounding box center [220, 178] width 273 height 8
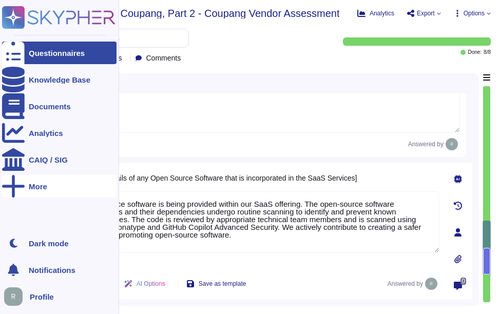
drag, startPoint x: 277, startPoint y: 237, endPoint x: 14, endPoint y: 192, distance: 266.3
click at [14, 192] on div "Questionnaires Knowledge Base Documents Analytics CAIQ / SIG More Dark mode Not…" at bounding box center [249, 157] width 499 height 314
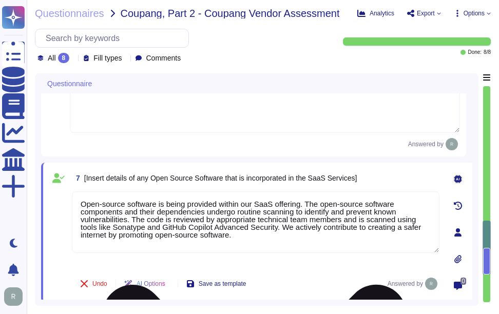
paste textarea "We use open-source software and libraries, and we routinely scan for vulnerabil…"
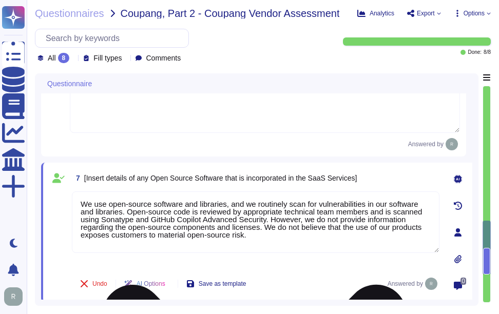
drag, startPoint x: 304, startPoint y: 221, endPoint x: 263, endPoint y: 228, distance: 40.7
click at [263, 228] on textarea "We use open-source software and libraries, and we routinely scan for vulnerabil…" at bounding box center [256, 223] width 368 height 62
type textarea "We use open-source software and libraries, and we routinely scan for vulnerabil…"
click at [281, 165] on div "7 [Insert details of any Open Source Software that is incorporated in the SaaS …" at bounding box center [256, 233] width 431 height 140
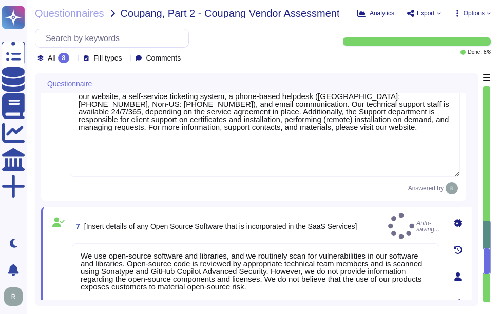
type textarea "- [GEOGRAPHIC_DATA], [US_STATE], [GEOGRAPHIC_DATA] - [GEOGRAPHIC_DATA] - [GEOGR…"
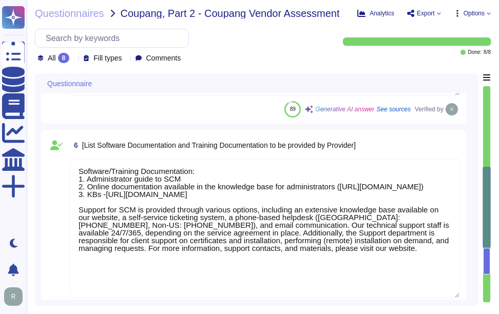
type textarea "The key functional requirements of the application include: 1. Outbound network…"
type textarea "None. Our SCM is a SaaS offering that can be accessed through the internet via …"
type textarea "[URL][DOMAIN_NAME] [URL][DOMAIN_NAME]"
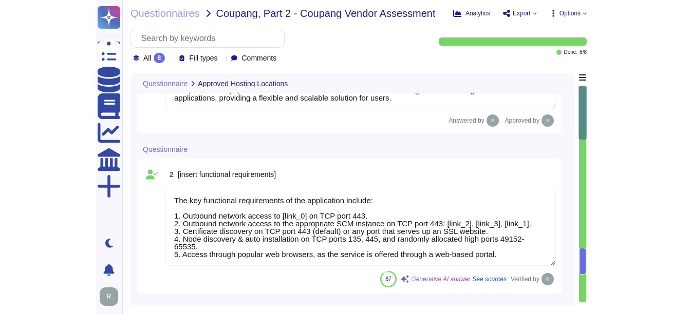
scroll to position [0, 0]
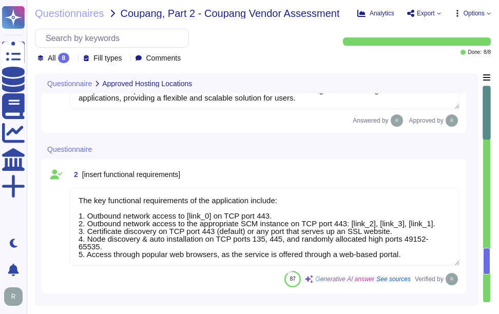
type textarea "Software as a Service (SaaS) is a service hosting model that delivers software …"
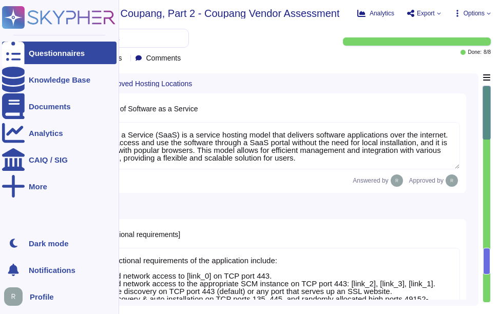
click at [69, 54] on div "Questionnaires" at bounding box center [57, 53] width 56 height 8
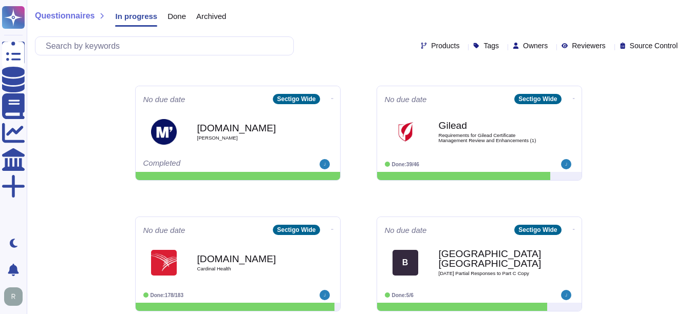
scroll to position [229, 0]
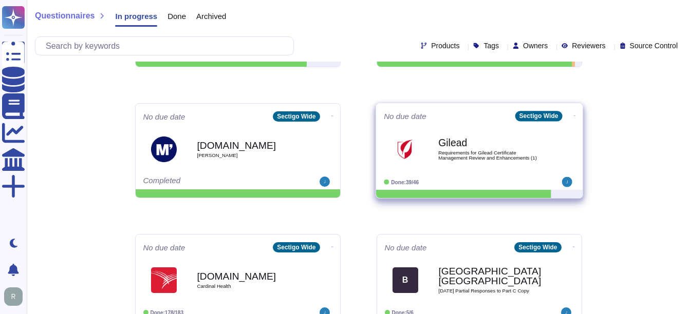
click at [475, 191] on div at bounding box center [463, 194] width 175 height 8
click at [480, 152] on span "Requirements for Gilead Certificate Management Review and Enhancements (1)" at bounding box center [490, 155] width 104 height 10
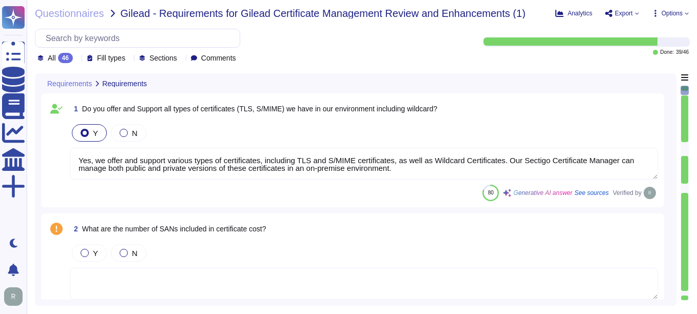
type textarea "Yes, we offer and support various types of certificates, including TLS and S/MI…"
type textarea "Yes, we support Organization Validation (OV) certificates, which include domain…"
type textarea "Yes, Sectigo's Certificate Manager supports the issuance and management of Exte…"
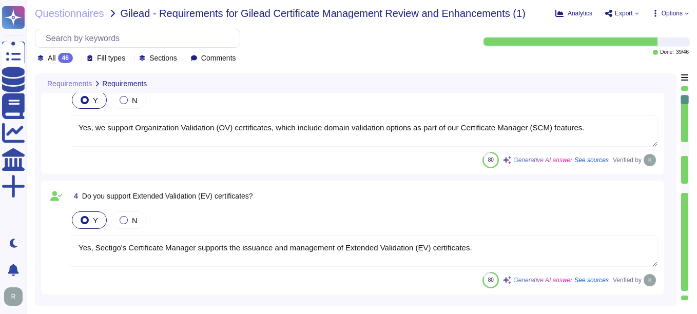
type textarea "Your enterprise sales representative will share the details."
type textarea "Sectigo Certificate Manager is built to support multi-CA environments. Please r…"
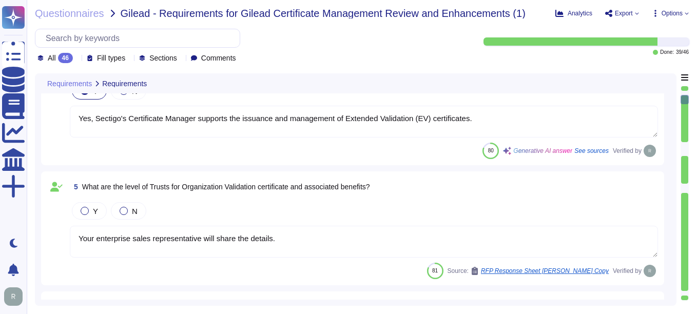
scroll to position [462, 0]
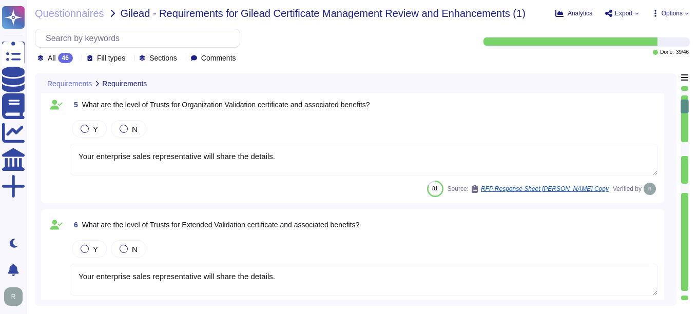
type textarea "Sectigo Certificate Manager is built to support multi-CA environments. Please r…"
click at [686, 274] on div at bounding box center [685, 242] width 7 height 98
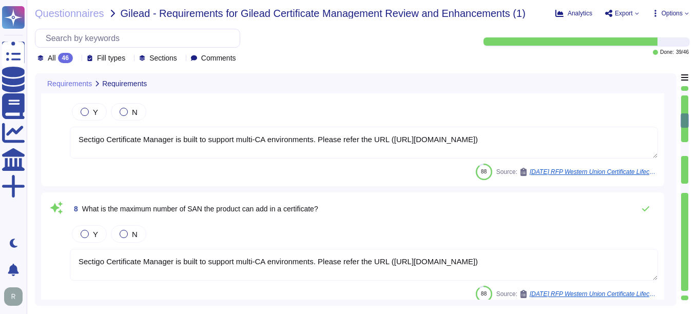
click at [686, 274] on div at bounding box center [685, 242] width 7 height 98
type textarea "Sectigo's policy for re-issuing a certificate involves the following steps: 1. …"
type textarea "Sectigo Certificate Manager is built to support multi-CA environments. Please r…"
type textarea "You can discuss this with your enterprise sales representative."
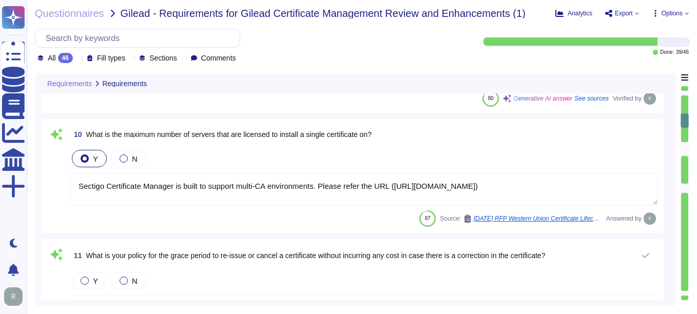
click at [686, 274] on div at bounding box center [685, 242] width 7 height 98
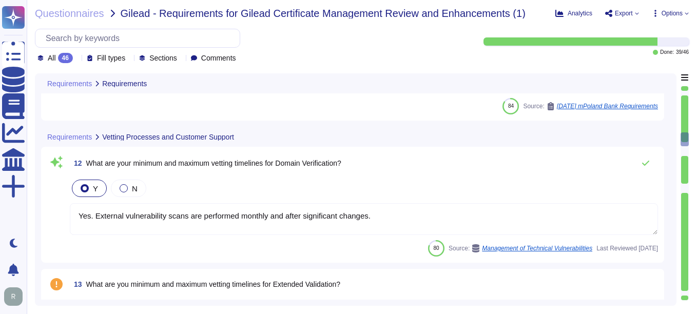
type textarea "Yes. External vulnerability scans are performed monthly and after significant c…"
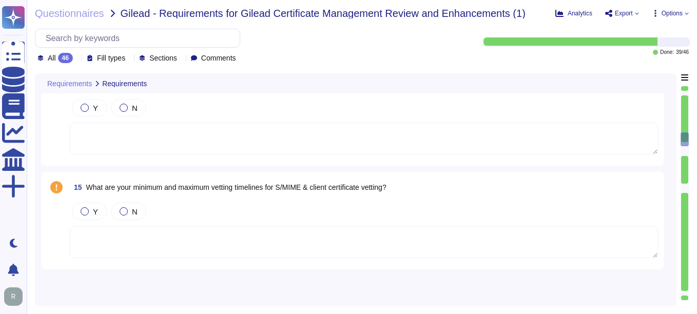
click at [686, 274] on div at bounding box center [685, 242] width 7 height 98
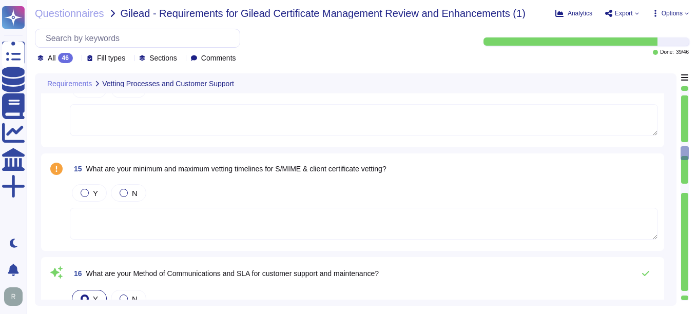
type textarea "Method of Communications: 1. Self-Service Ticketing System: Customers can submi…"
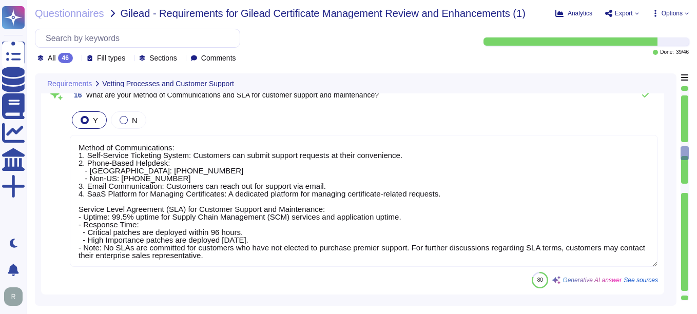
type textarea "Yes, technical support staff are available 24/7/365 depending on the service ag…"
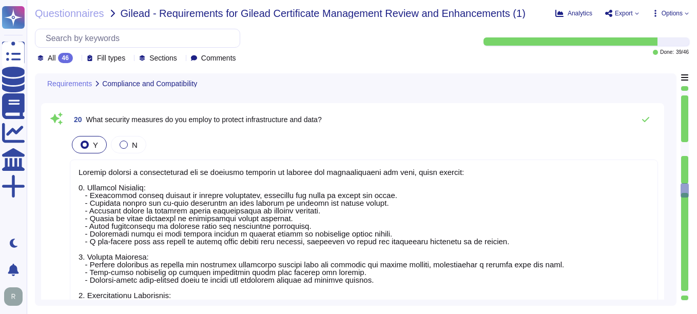
type textarea "Yes. Sectigo Certificate Manager can be utilized for TLS certificate lifecycle …"
type textarea "Yes, we support proven secure hashing algorithms such as the SHA-2 family, whic…"
type textarea "The CA Product was audited by an independent auditor during the SOC 2 audit per…"
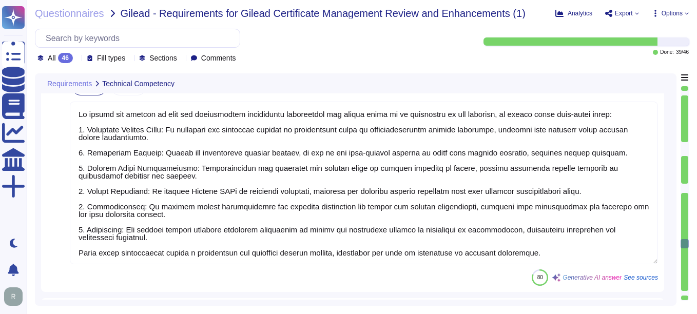
type textarea "CN=CERTDATA SSL EV ECC CA [Run by the Issuer] O=CERTDATA SERVICOS DE INFORMACAO…"
type textarea "To handle the renewal of root and intermediate certificate authorities and ensu…"
type textarea "We support a variety of operating systems for certificate discovery, management…"
type textarea "Yes, our solution, Sectigo Certificate Manager (SCM), offers robust reporting c…"
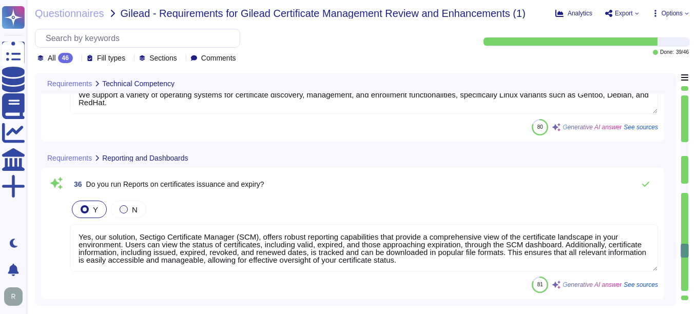
type textarea "Yes, Sectigo Certificate Manager (SCM) offers robust reporting capabilities tha…"
type textarea "Yes, our Sectigo Certificate Manager (SCM) offers robust reporting capabilities…"
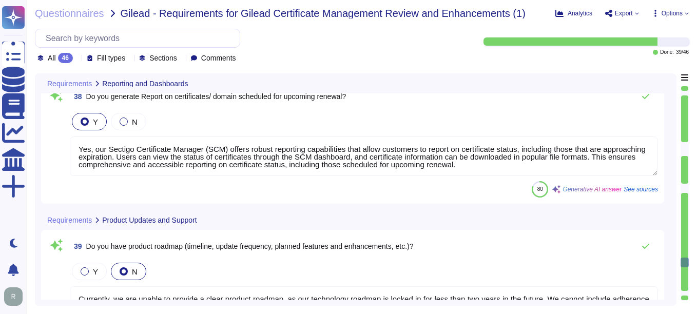
type textarea "Currently, we are unable to provide a clear product roadmap, as our technology …"
type textarea "Yes, our service is hosted in a high-availability environment with full redunda…"
type textarea "Our support model includes Service Level Agreements (SLAs) that are designed to…"
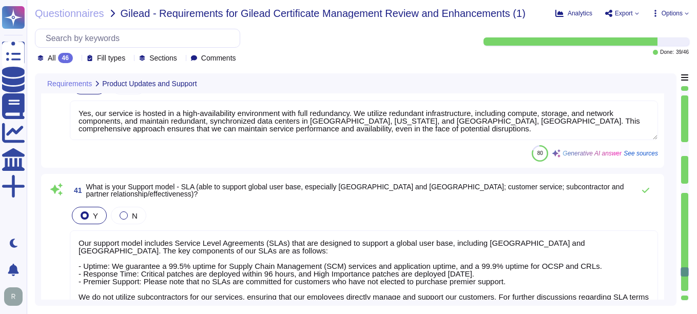
type textarea "Yes, Sectigo offers a Certificate Manager that automates certificate exchange m…"
type textarea "If technically possible, only dedicated digital certificates shall be used."
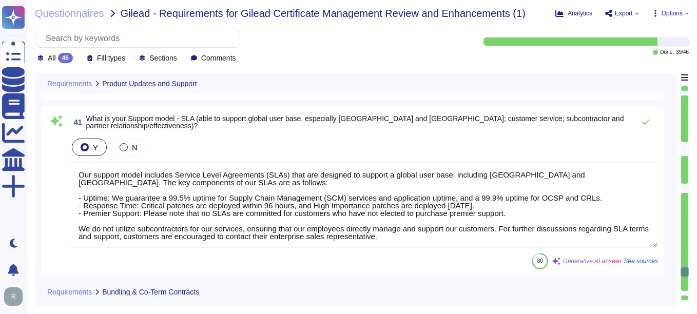
scroll to position [1, 0]
click at [686, 285] on div at bounding box center [685, 242] width 7 height 98
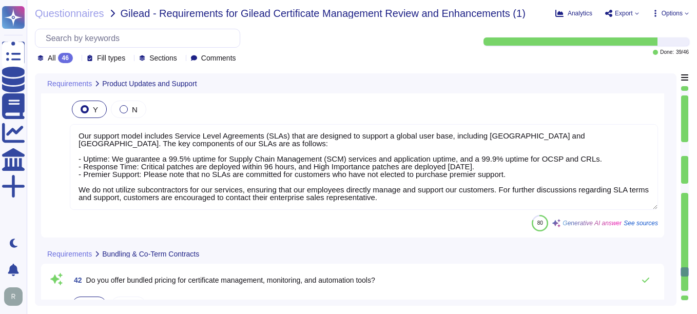
click at [686, 285] on div at bounding box center [685, 242] width 7 height 98
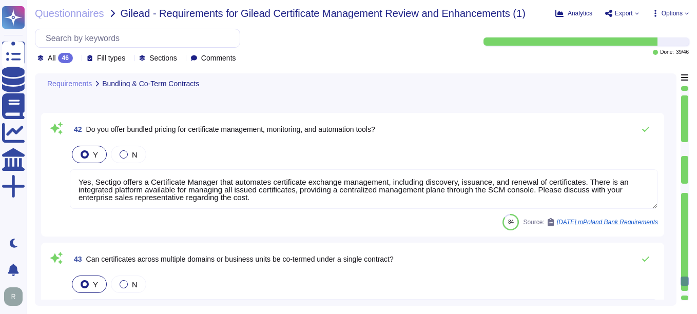
type textarea "No, additional support services will not be provided as part of this service."
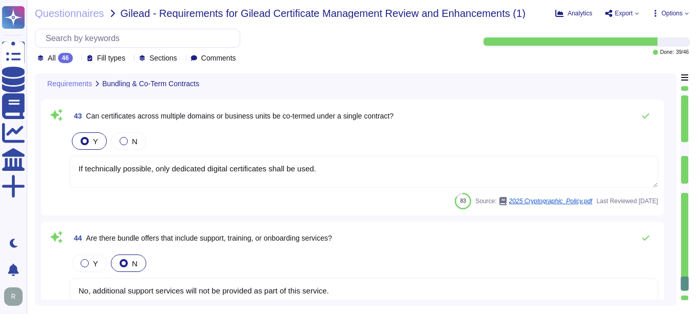
type textarea "Our pricing model is based on a Software as a Service (SaaS) model. Specific de…"
click at [686, 285] on div at bounding box center [685, 193] width 8 height 215
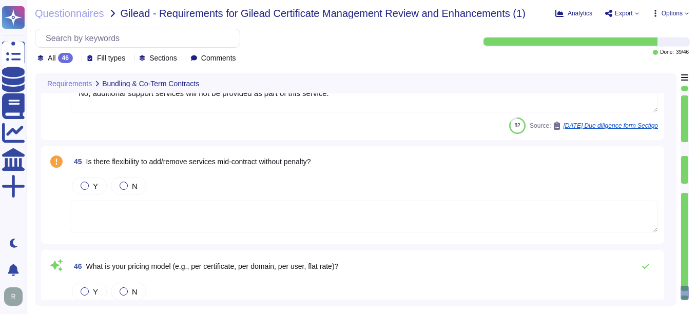
scroll to position [6114, 0]
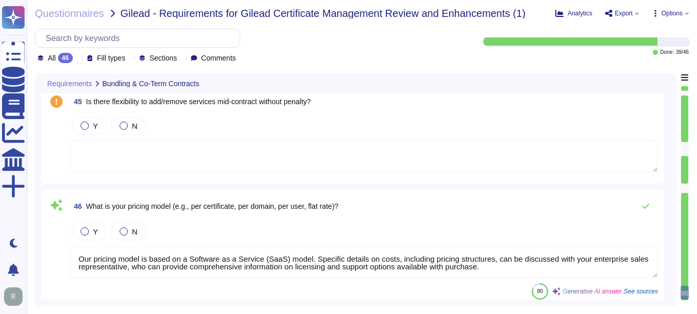
type textarea "Yes, Sectigo offers a Certificate Manager that automates certificate exchange m…"
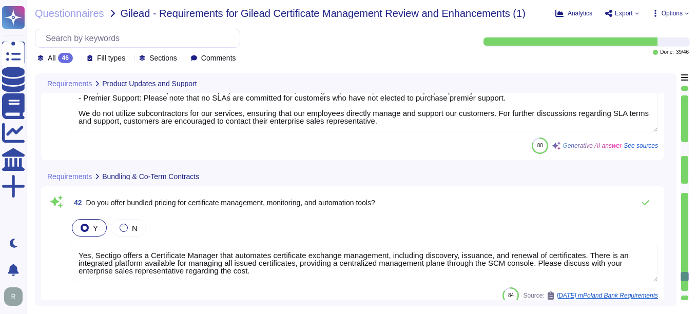
type textarea "Yes, our service is hosted in a high-availability environment with full redunda…"
type textarea "Our support model includes Service Level Agreements (SLAs) that are designed to…"
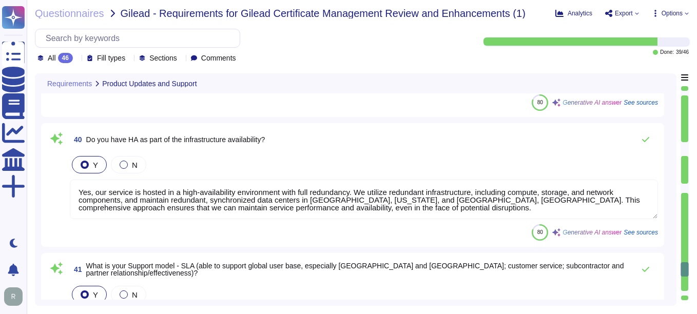
type textarea "Currently, we are unable to provide a clear product roadmap, as our technology …"
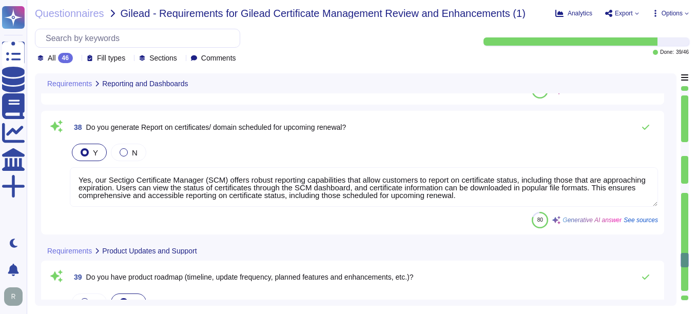
type textarea "Yes, our solution, Sectigo Certificate Manager (SCM), offers robust reporting c…"
type textarea "Yes, Sectigo Certificate Manager (SCM) offers robust reporting capabilities tha…"
type textarea "Yes, our Sectigo Certificate Manager (SCM) offers robust reporting capabilities…"
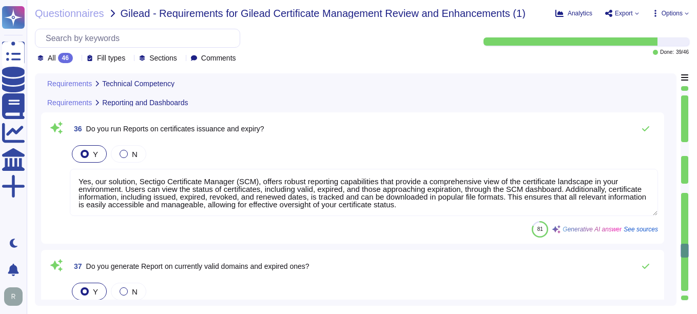
type textarea "To handle the renewal of root and intermediate certificate authorities and ensu…"
type textarea "We support a variety of operating systems for certificate discovery, management…"
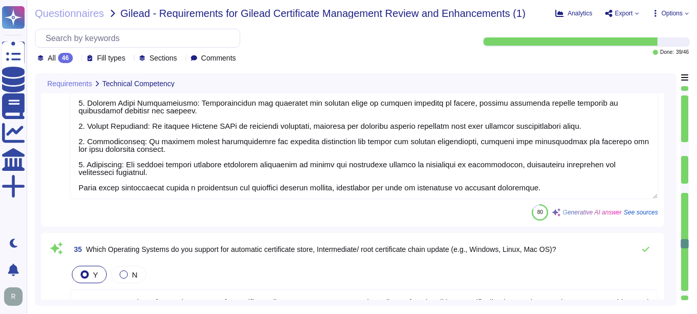
type textarea "CN=CERTDATA SSL EV ECC CA [Run by the Issuer] O=CERTDATA SERVICOS DE INFORMACAO…"
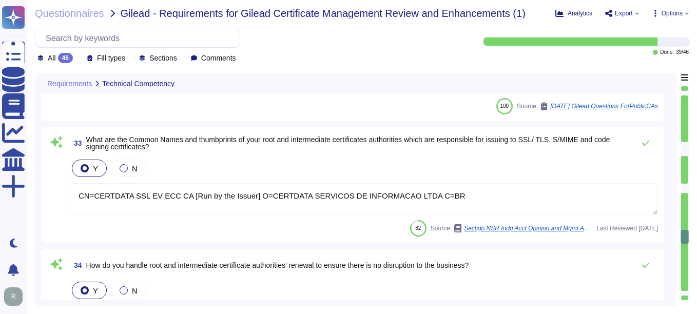
type textarea "Yes, our solution is a SaaS portal accessible through popular browsers."
type textarea "As per security reasons, we need to create new CSR after revocation."
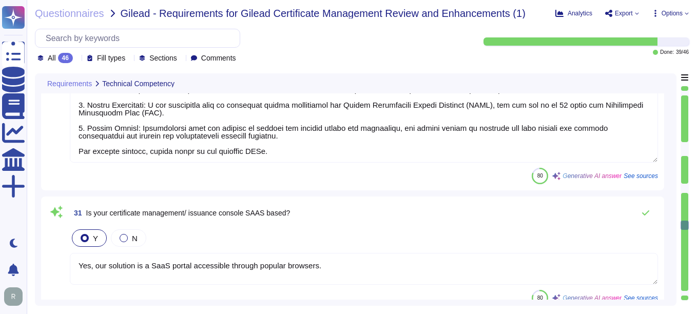
type textarea "The revocation process at [GEOGRAPHIC_DATA] involves the following key componen…"
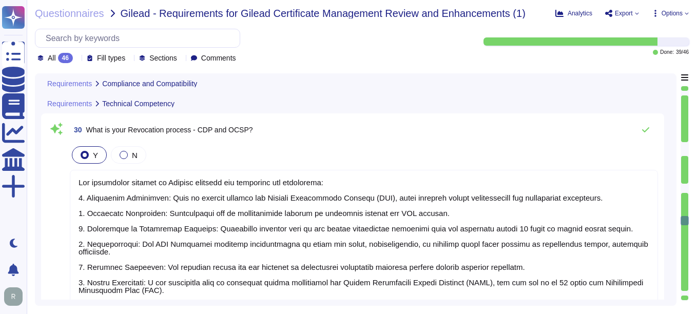
type textarea "Our organization holds the following compliance certifications: 1. SOC 2 2. ISO…"
type textarea "Sectigo adheres to the following compliance standards: 1. SOC 2 2. ISO 27001 3.…"
type textarea "Sectigo maintains insurance coverage for general liability, errors and omission…"
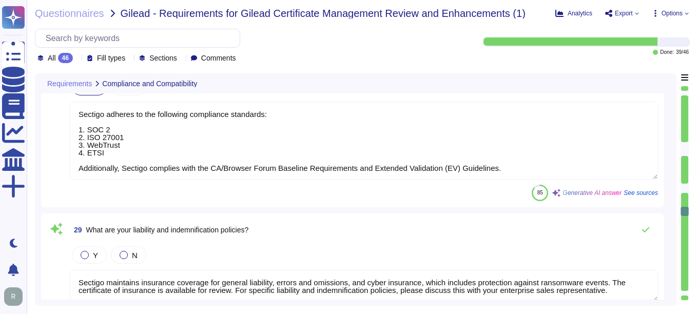
type textarea "The CA Product was audited by an independent auditor during the SOC 2 audit per…"
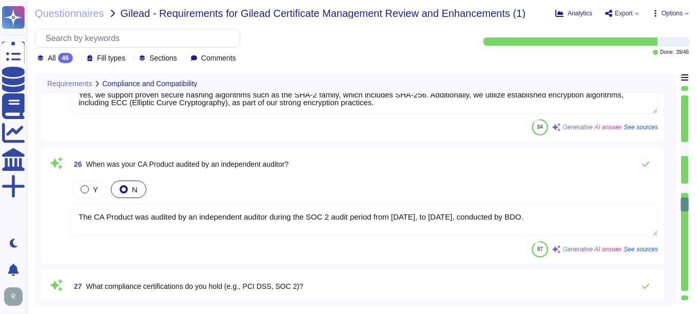
type textarea "Yes. Sectigo Certificate Manager can be utilized for TLS certificate lifecycle …"
type textarea "Yes, we support proven secure hashing algorithms such as the SHA-2 family, whic…"
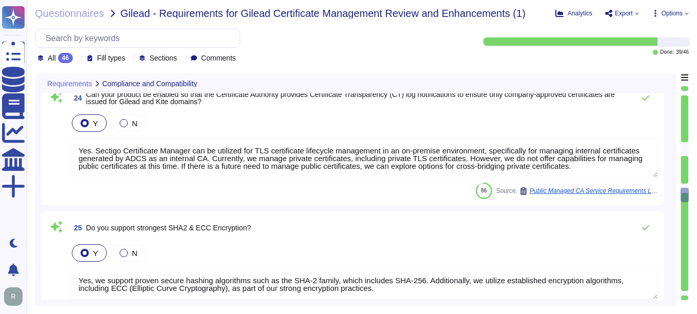
type textarea "Our solution is compatible with all major browsers, including Chrome, Edge, Saf…"
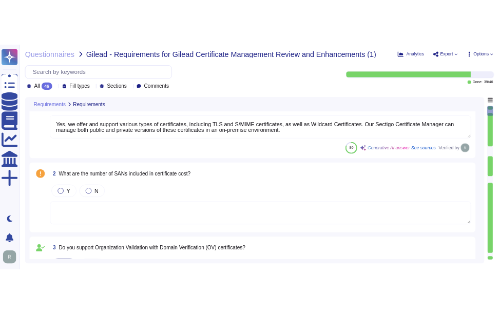
scroll to position [0, 0]
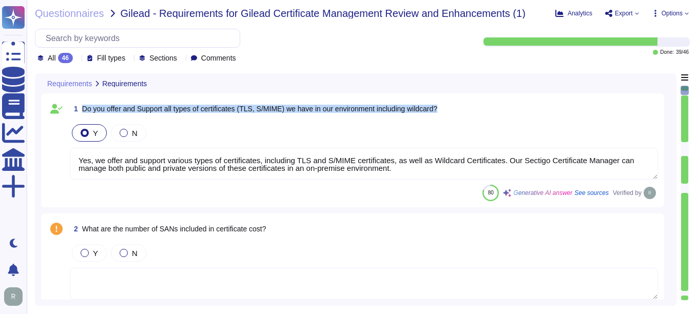
drag, startPoint x: 83, startPoint y: 106, endPoint x: 450, endPoint y: 112, distance: 367.3
click at [450, 112] on div "1 Do you offer and Support all types of certificates (TLS, S/MIME) we have in o…" at bounding box center [364, 109] width 589 height 18
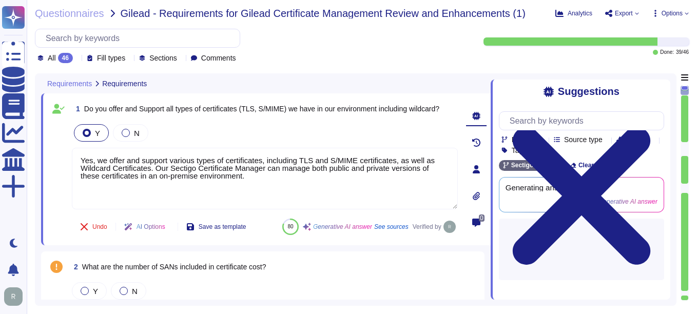
click at [661, 95] on icon at bounding box center [581, 196] width 165 height 221
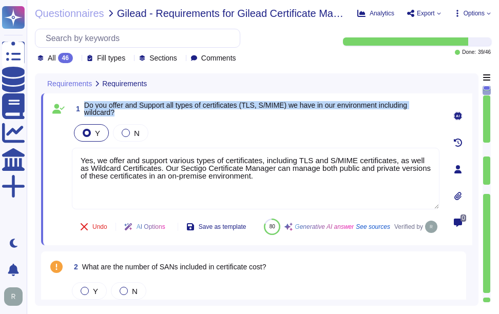
drag, startPoint x: 84, startPoint y: 103, endPoint x: 137, endPoint y: 114, distance: 54.5
click at [137, 114] on span "1 Do you offer and Support all types of certificates (TLS, S/MIME) we have in o…" at bounding box center [256, 109] width 368 height 18
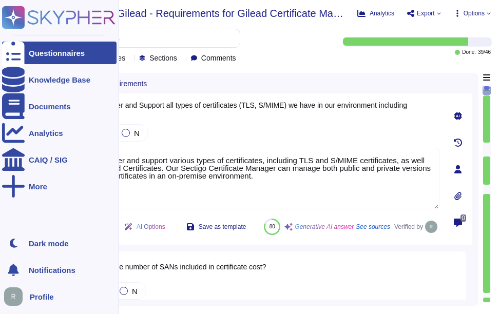
click at [51, 51] on div "Questionnaires" at bounding box center [57, 53] width 56 height 8
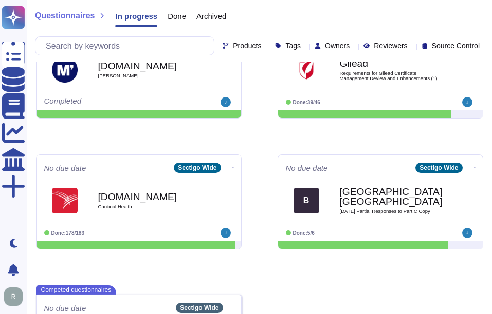
scroll to position [383, 0]
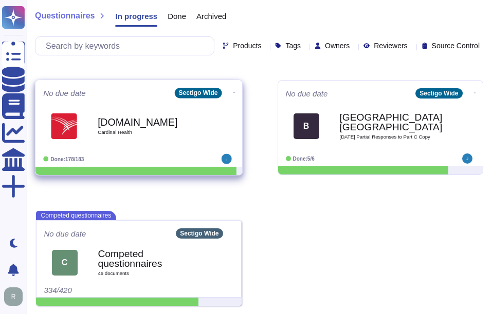
click at [136, 137] on div "[DOMAIN_NAME] Cardinal Health" at bounding box center [150, 126] width 104 height 42
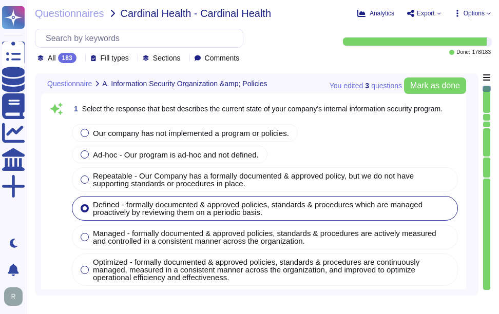
click at [81, 59] on icon at bounding box center [81, 59] width 0 height 0
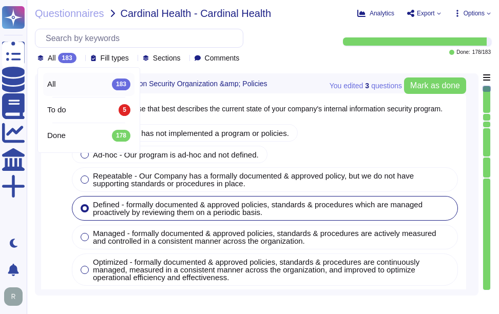
click at [84, 82] on div "All 183" at bounding box center [88, 84] width 83 height 11
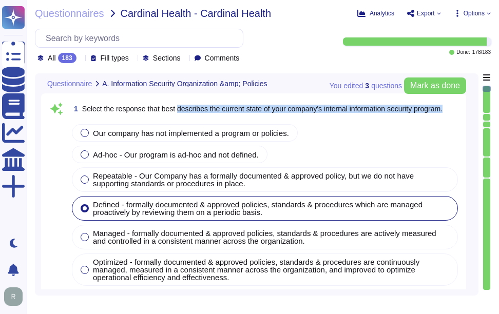
drag, startPoint x: 178, startPoint y: 107, endPoint x: 461, endPoint y: 105, distance: 283.0
click at [461, 105] on div "1 Select the response that best describes the current state of your company's i…" at bounding box center [253, 256] width 425 height 326
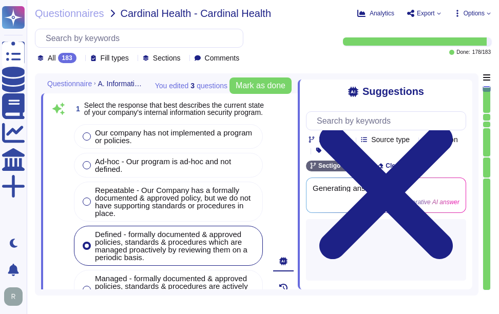
scroll to position [232, 0]
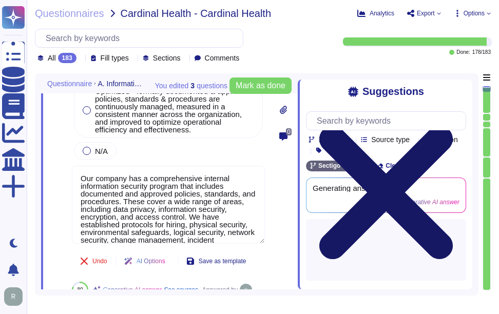
click at [453, 126] on icon at bounding box center [386, 193] width 134 height 134
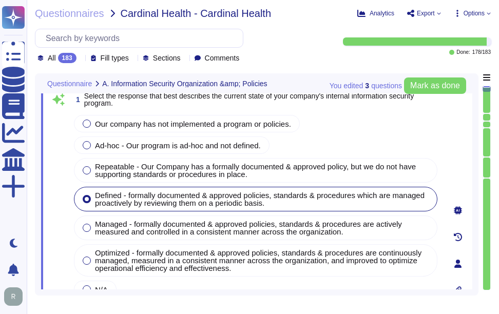
scroll to position [0, 0]
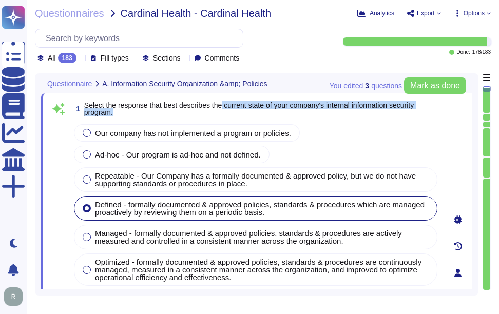
drag, startPoint x: 224, startPoint y: 106, endPoint x: 428, endPoint y: 111, distance: 204.5
click at [428, 111] on span "Select the response that best describes the current state of your company's int…" at bounding box center [261, 109] width 355 height 14
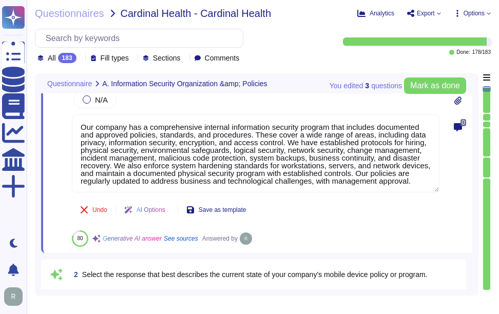
scroll to position [205, 0]
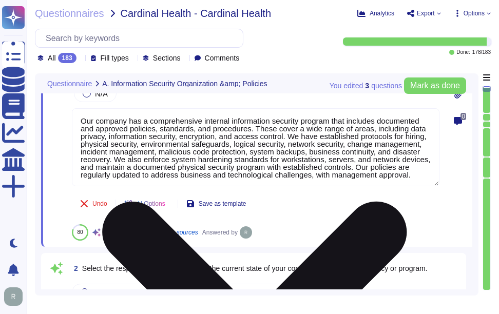
click at [126, 146] on textarea "Our company has a comprehensive internal information security program that incl…" at bounding box center [256, 147] width 368 height 78
paste textarea "covering various areas such as data privacy, information security, encryption, …"
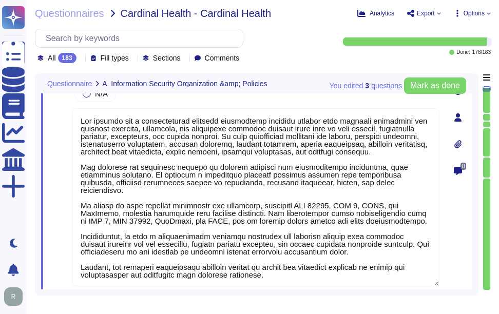
click at [468, 219] on div "0" at bounding box center [458, 117] width 29 height 447
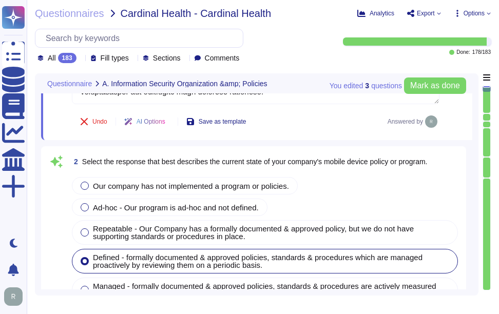
scroll to position [413, 0]
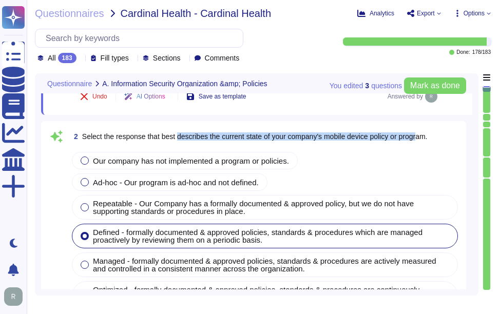
drag, startPoint x: 180, startPoint y: 137, endPoint x: 423, endPoint y: 139, distance: 243.5
click at [423, 139] on span "Select the response that best describes the current state of your company's mob…" at bounding box center [255, 137] width 346 height 8
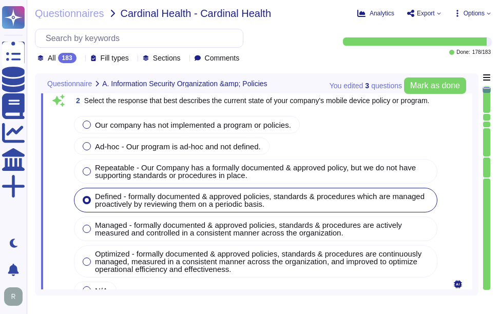
scroll to position [419, 0]
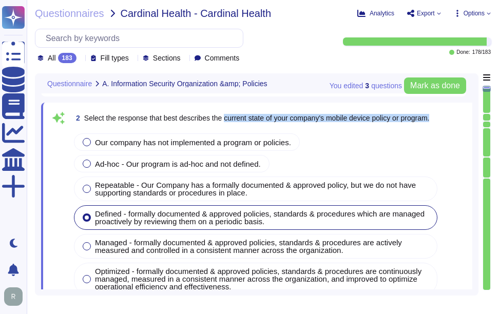
drag, startPoint x: 226, startPoint y: 119, endPoint x: 460, endPoint y: 121, distance: 234.2
click at [250, 117] on span "Select the response that best describes the current state of your company's mob…" at bounding box center [257, 118] width 346 height 8
click at [227, 117] on span "Select the response that best describes the current state of your company's mob…" at bounding box center [257, 118] width 346 height 8
drag, startPoint x: 224, startPoint y: 117, endPoint x: 440, endPoint y: 116, distance: 215.2
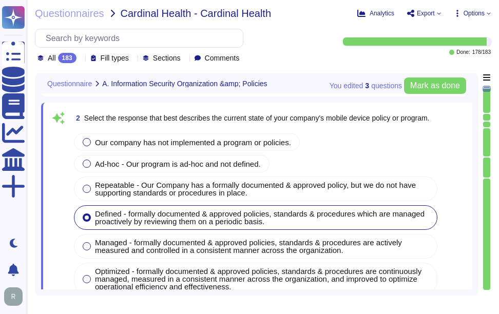
click at [79, 56] on div "All 183" at bounding box center [58, 58] width 43 height 10
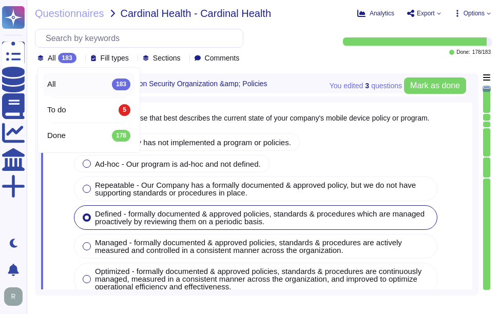
click at [79, 56] on div "All 183" at bounding box center [58, 58] width 43 height 10
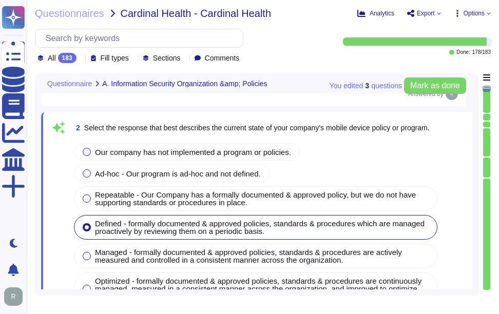
scroll to position [385, 0]
